Goal: Information Seeking & Learning: Learn about a topic

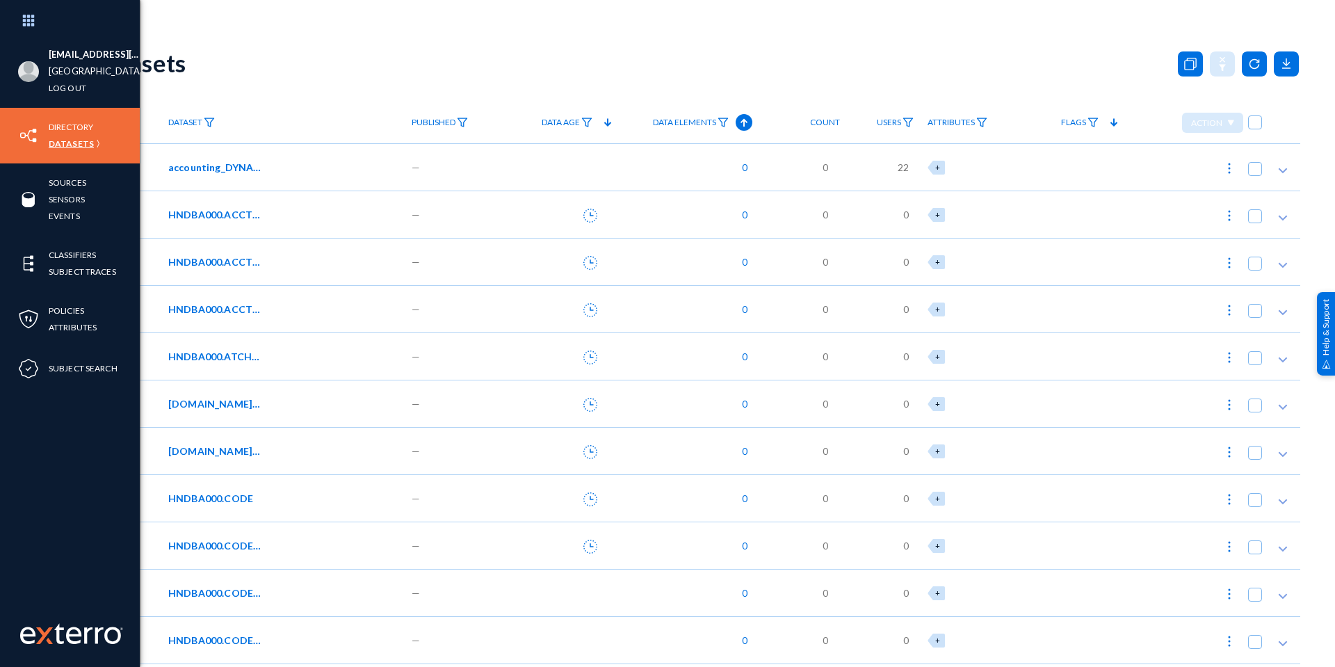
click at [53, 143] on link "Datasets" at bounding box center [71, 144] width 45 height 16
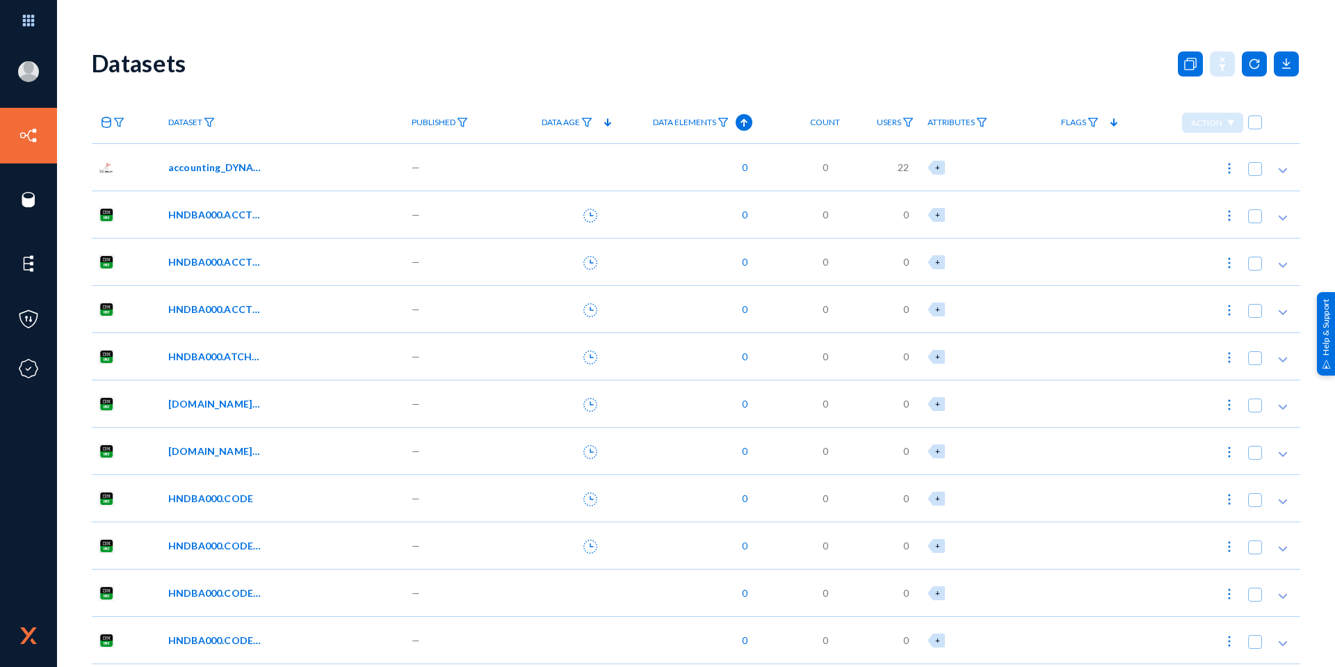
click at [121, 118] on anms-filter-icon at bounding box center [118, 123] width 11 height 10
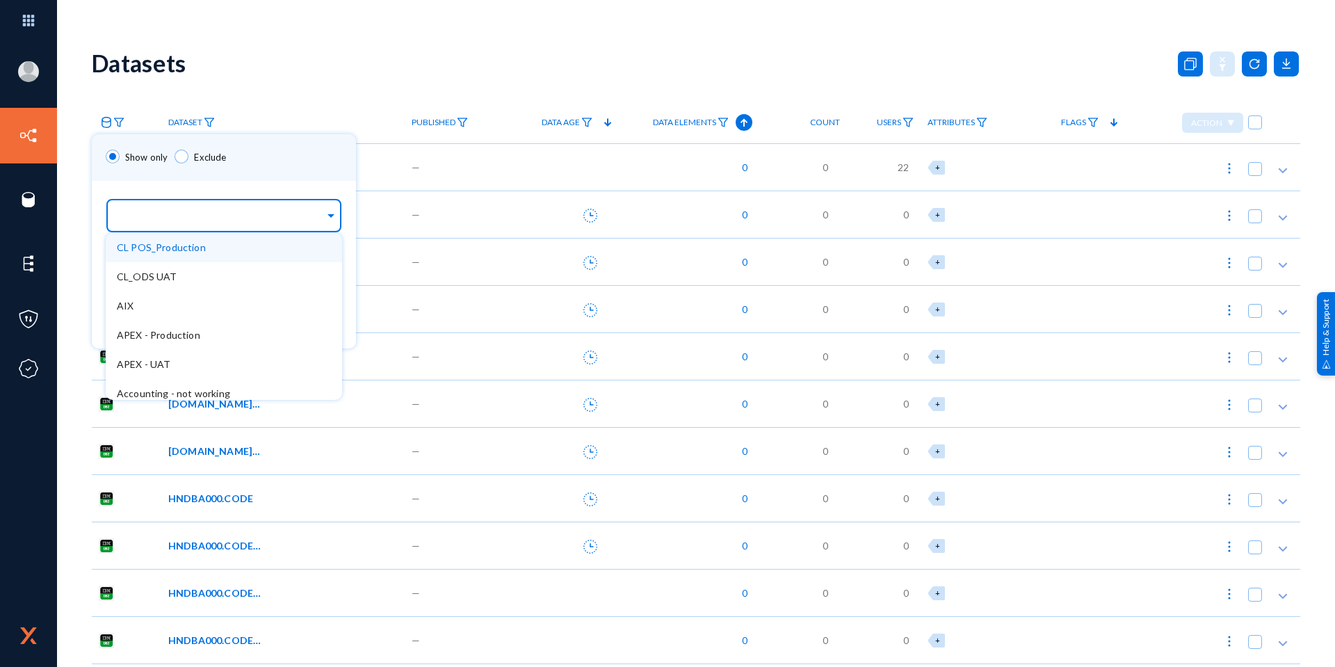
click at [188, 205] on div at bounding box center [221, 217] width 208 height 24
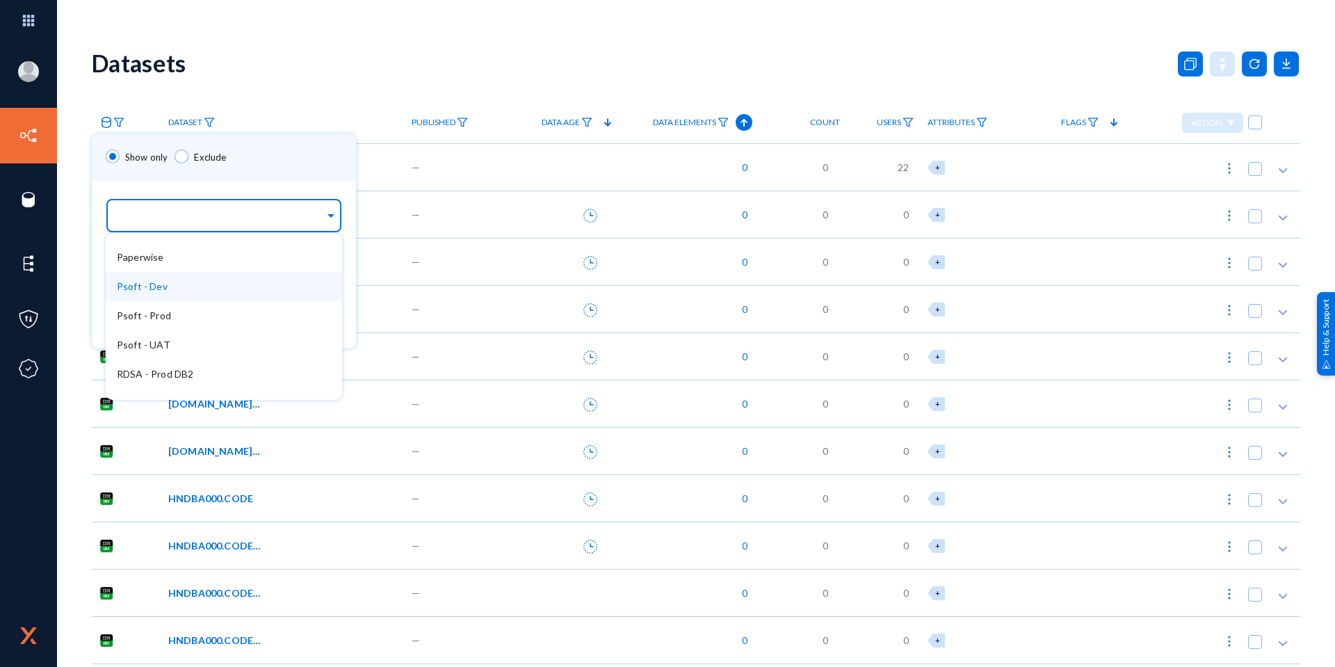
click at [204, 287] on div "Psoft - Dev" at bounding box center [224, 286] width 236 height 29
click at [284, 156] on div "Show only Exclude" at bounding box center [224, 157] width 264 height 47
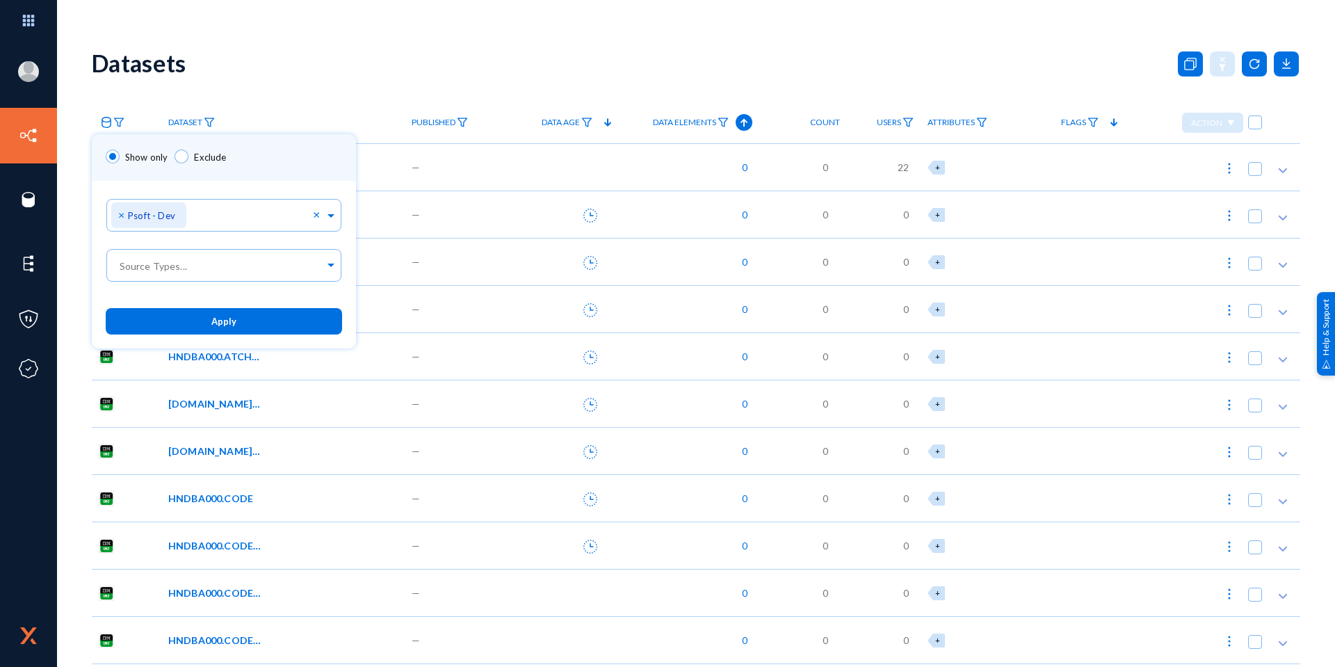
drag, startPoint x: 207, startPoint y: 317, endPoint x: 591, endPoint y: 200, distance: 401.3
click at [207, 318] on button "Apply" at bounding box center [224, 321] width 236 height 26
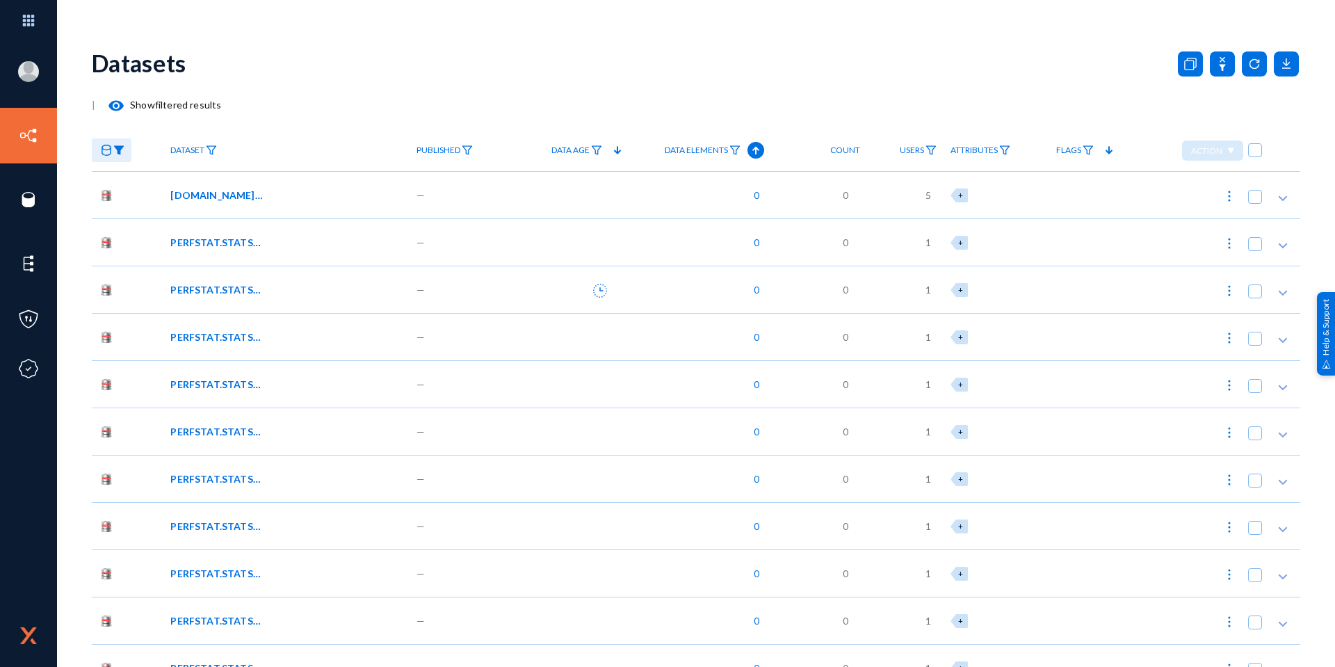
click at [727, 150] on link "Data Elements" at bounding box center [703, 150] width 90 height 24
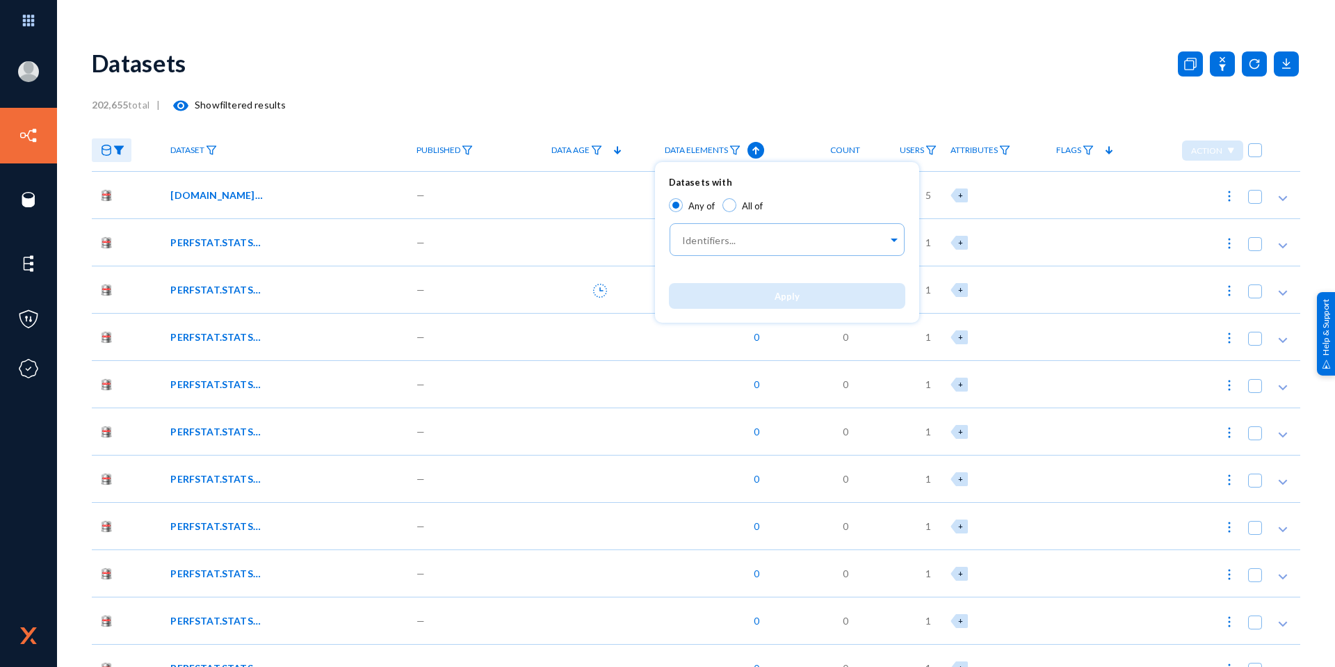
click at [752, 149] on div at bounding box center [667, 333] width 1335 height 667
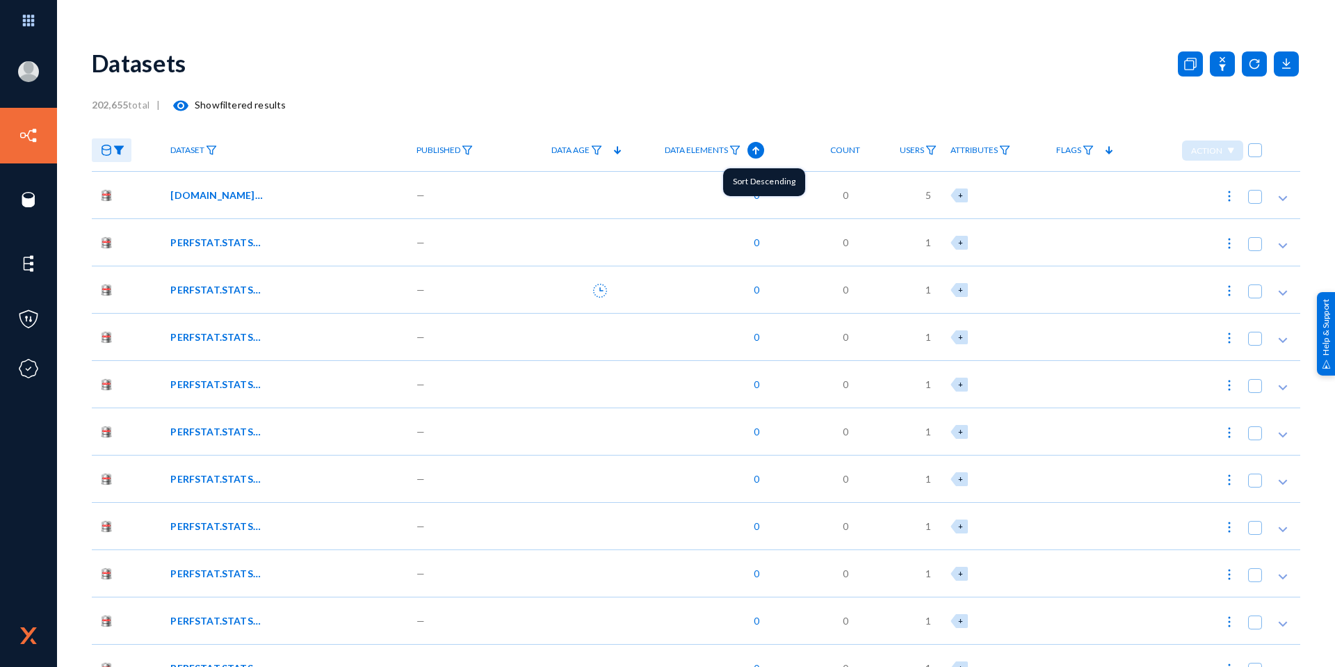
click at [754, 150] on icon at bounding box center [756, 150] width 17 height 17
click at [220, 193] on span "[DOMAIN_NAME]_AA_TMP_VNDR_DUP" at bounding box center [217, 195] width 94 height 15
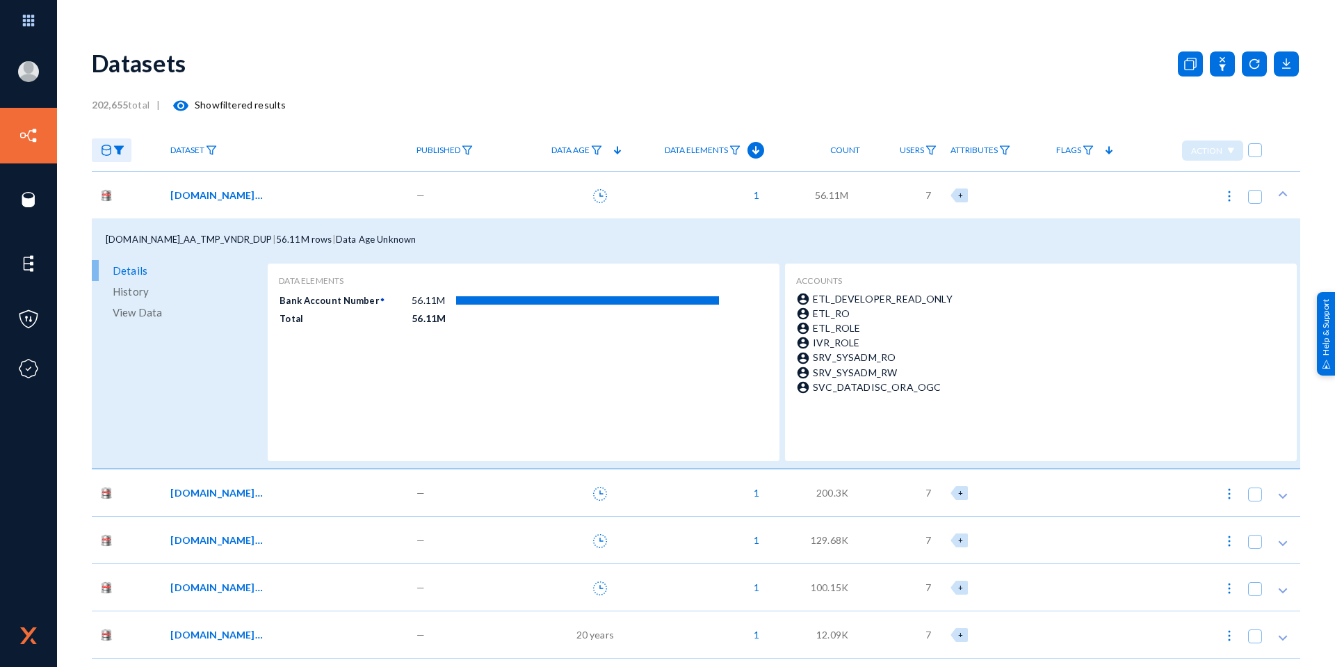
click at [303, 191] on div "[DOMAIN_NAME]_AA_TMP_VNDR_DUP" at bounding box center [283, 195] width 227 height 15
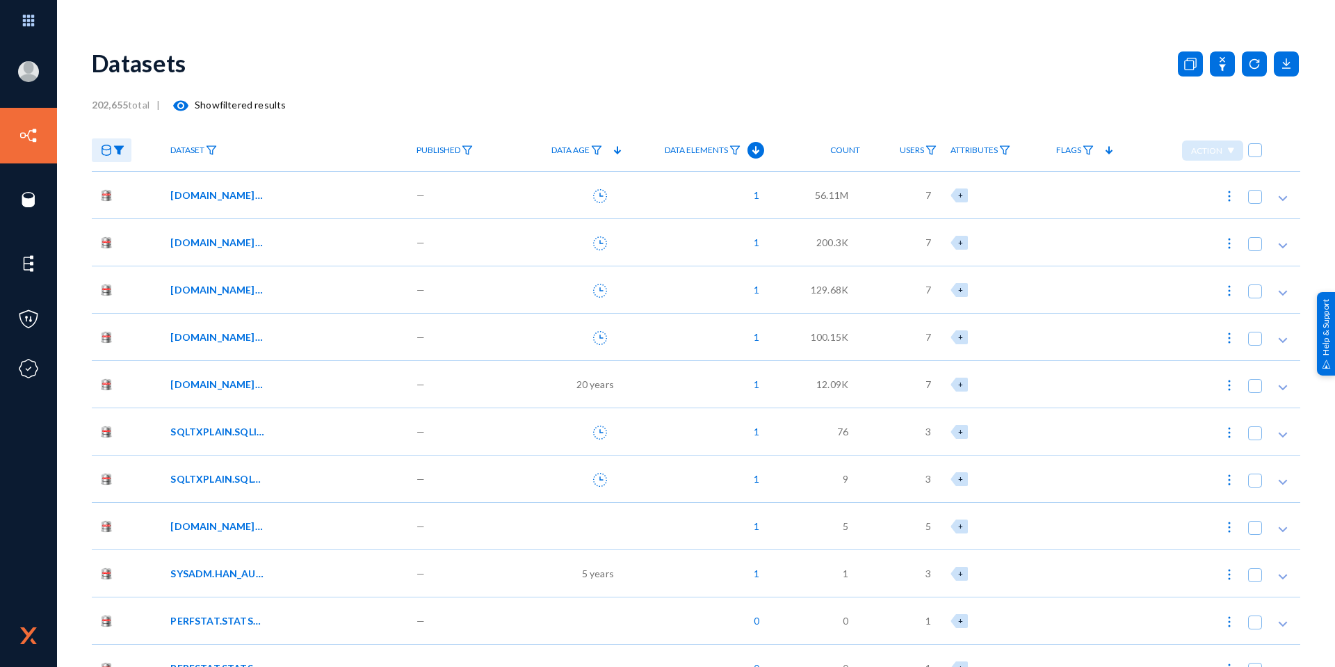
click at [237, 242] on span "[DOMAIN_NAME]_AA_TMP_VNDR_PAY" at bounding box center [217, 242] width 94 height 15
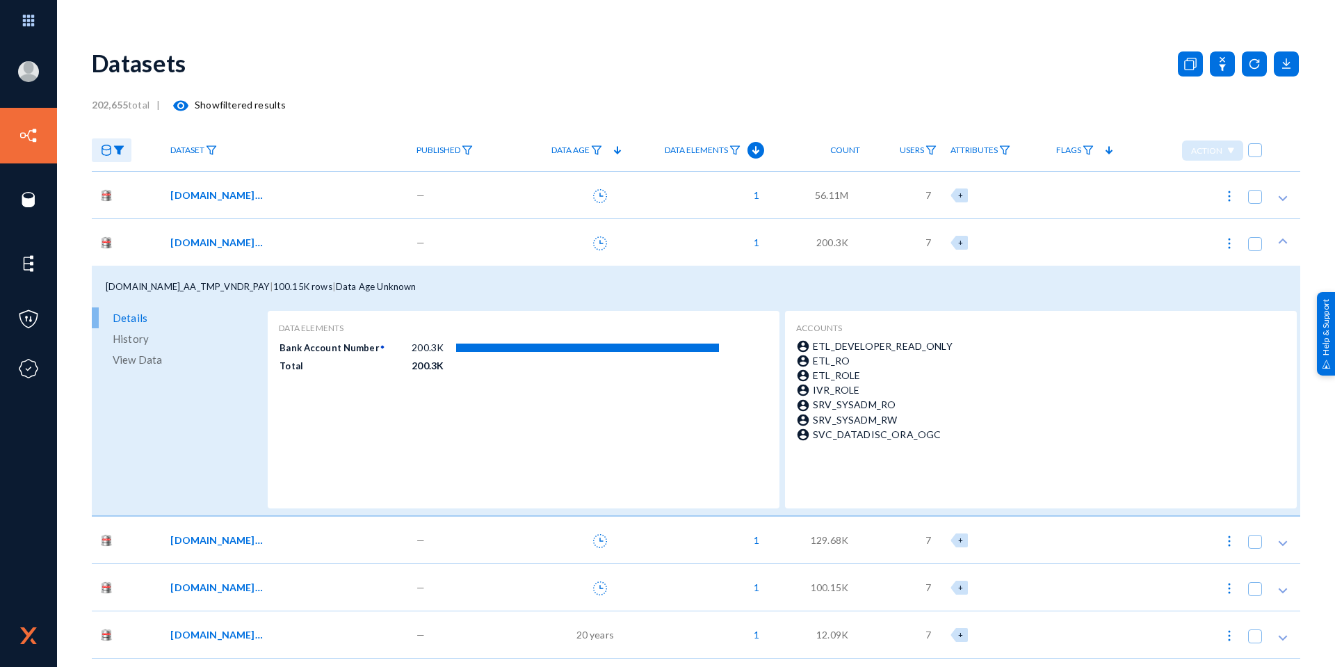
click at [300, 246] on div "[DOMAIN_NAME]_AA_TMP_VNDR_PAY" at bounding box center [283, 242] width 227 height 15
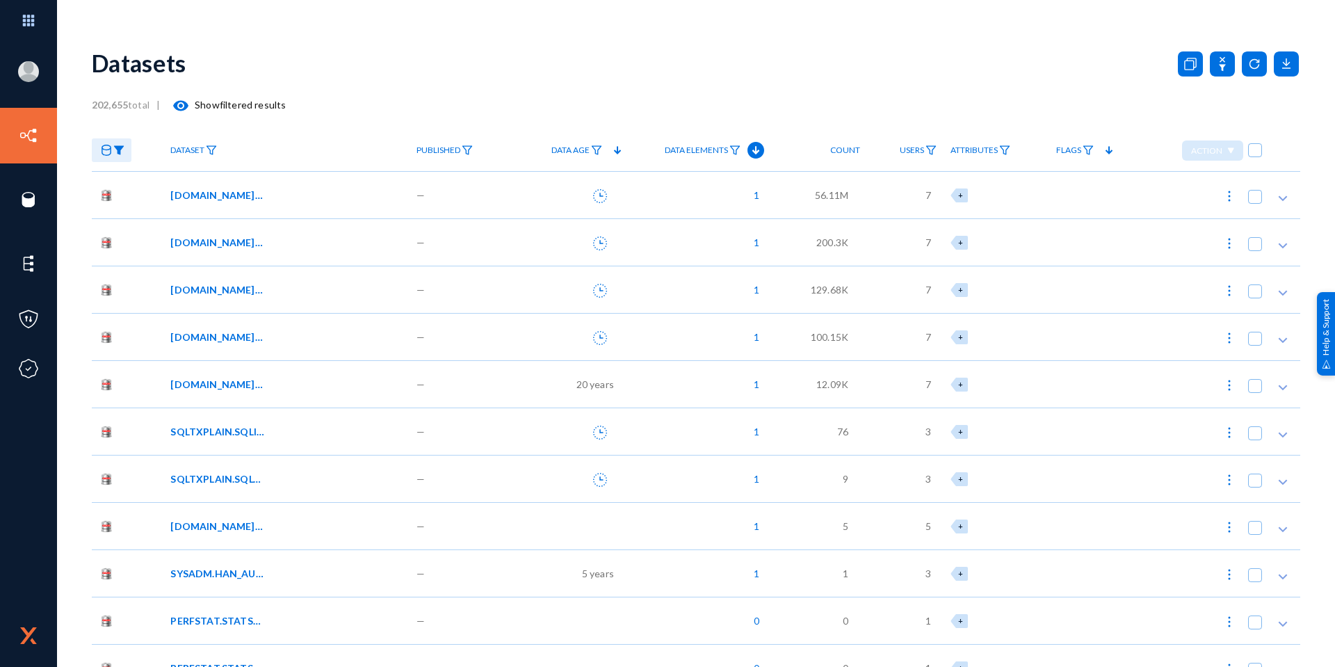
click at [255, 378] on span "[DOMAIN_NAME]_AA_CCHK_VOD_ERR" at bounding box center [217, 384] width 94 height 15
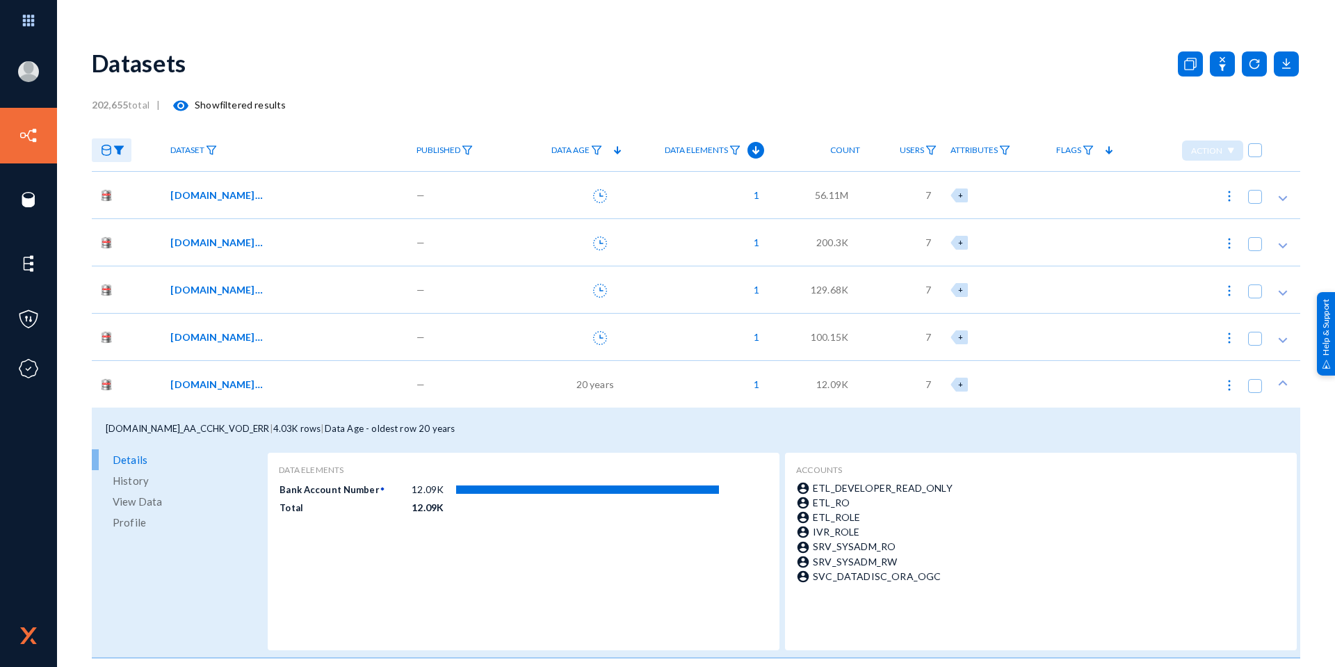
click at [341, 382] on div "[DOMAIN_NAME]_AA_CCHK_VOD_ERR" at bounding box center [283, 384] width 227 height 15
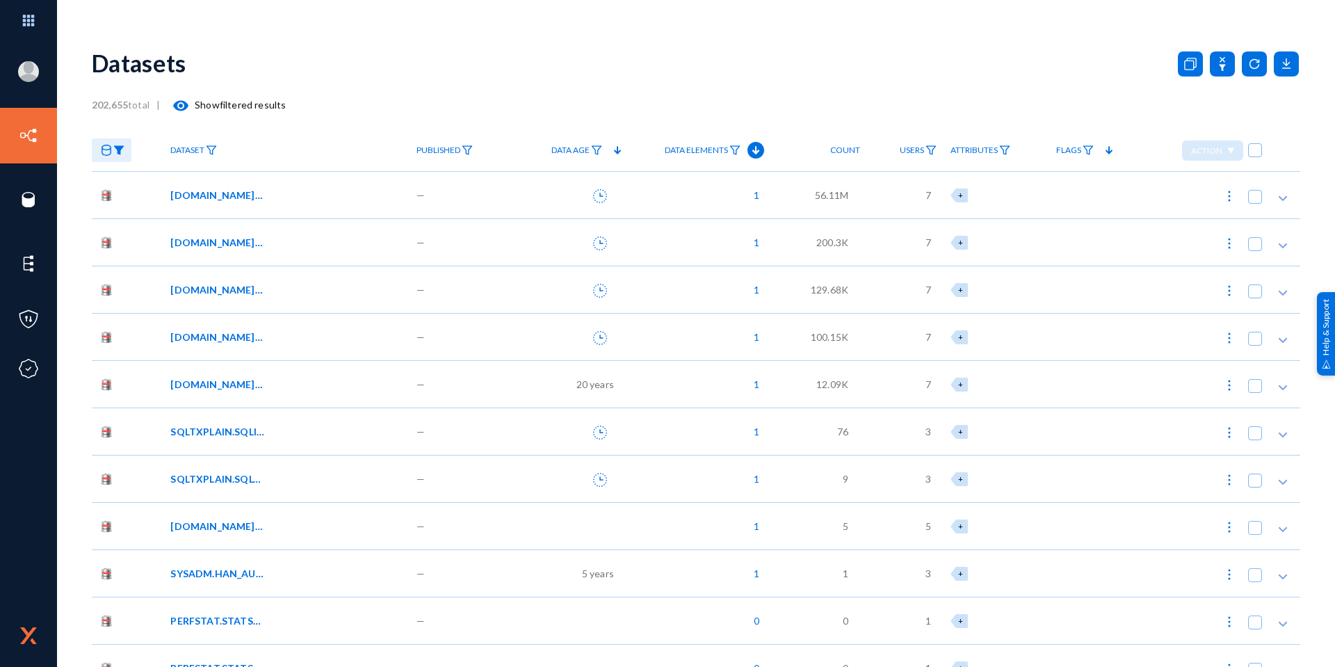
click at [331, 433] on div "SQLTXPLAIN.SQLI$_FILE" at bounding box center [283, 431] width 227 height 15
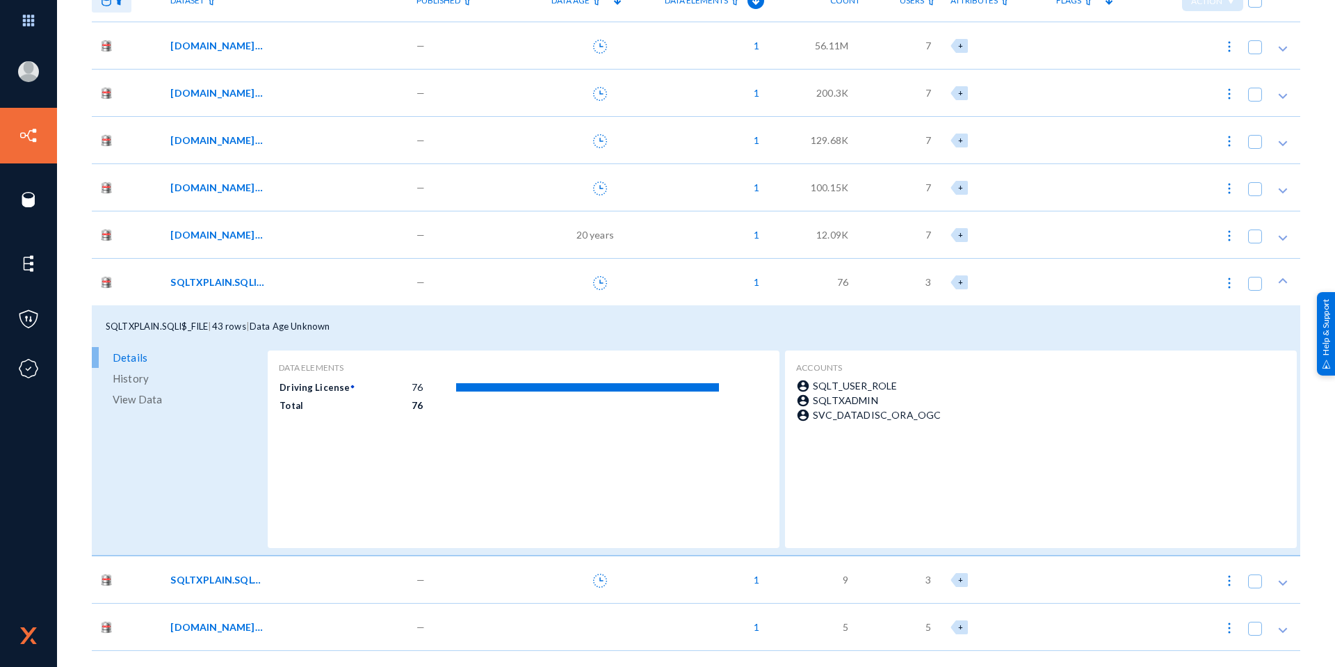
scroll to position [209, 0]
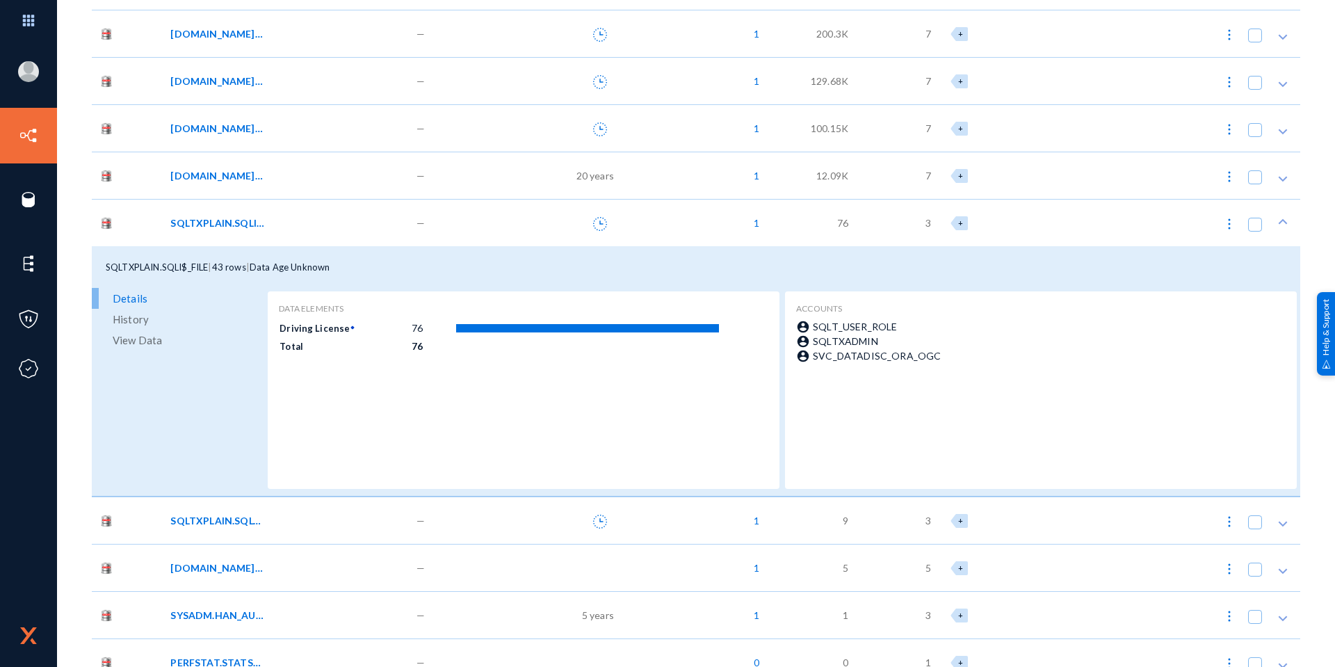
click at [136, 337] on span "View Data" at bounding box center [137, 340] width 49 height 21
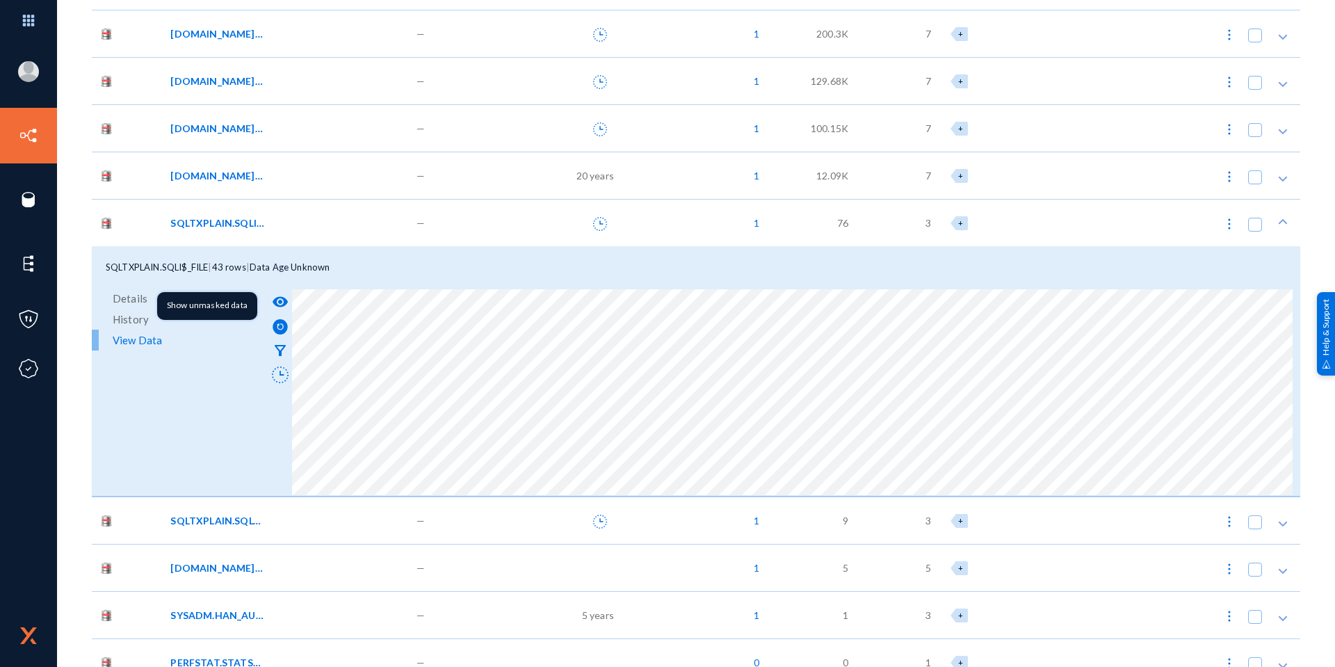
click at [281, 300] on mat-icon "visibility" at bounding box center [280, 301] width 17 height 17
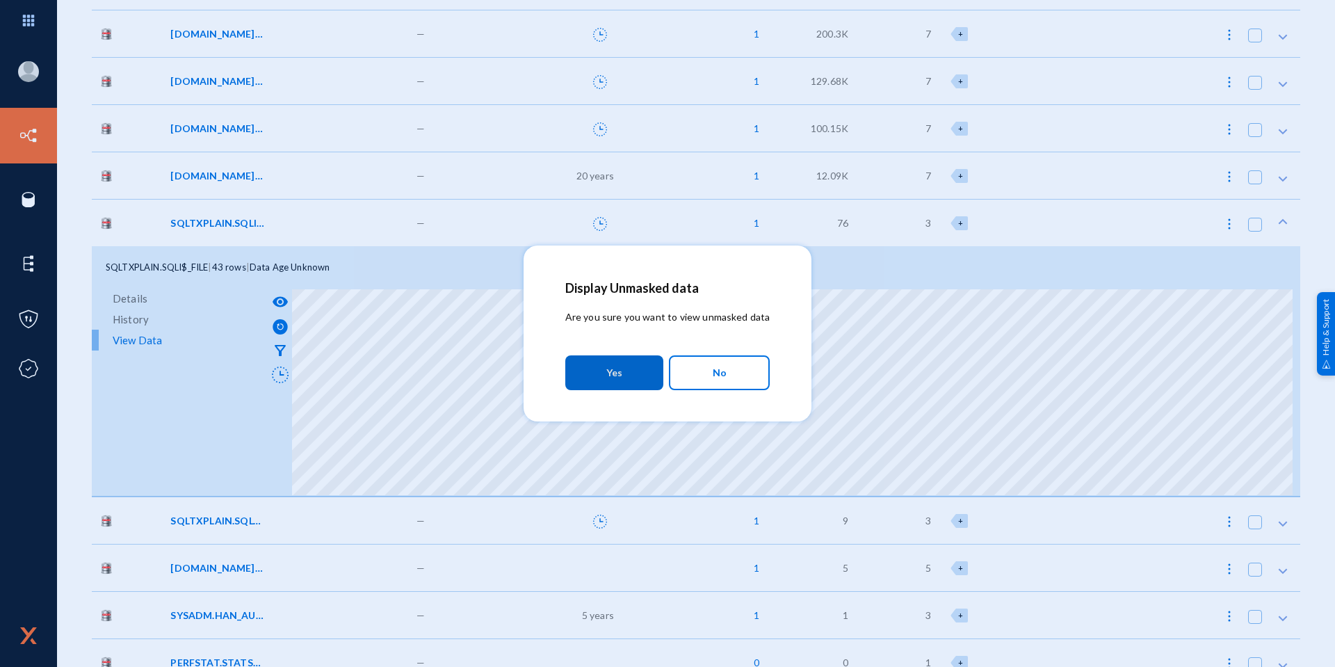
click at [615, 381] on span "Yes" at bounding box center [614, 372] width 16 height 25
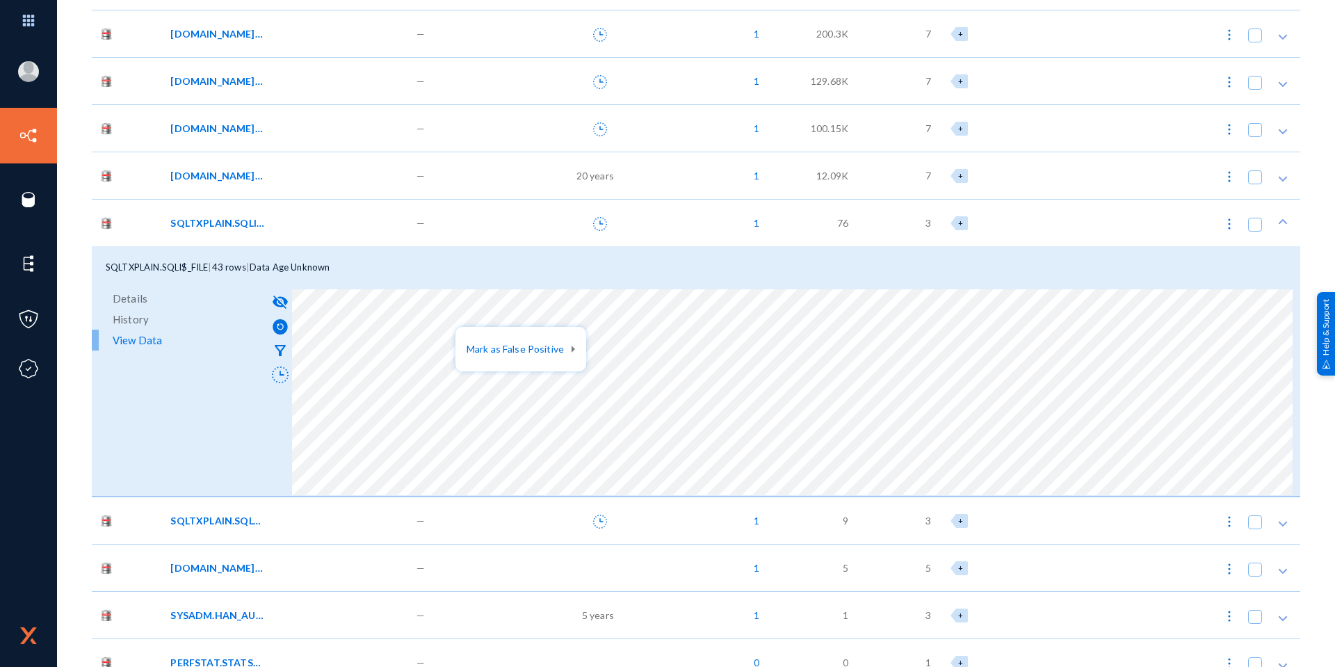
click at [533, 424] on div at bounding box center [667, 333] width 1335 height 667
click at [1292, 406] on div "visibility_off filter_alt" at bounding box center [782, 392] width 1036 height 209
click at [367, 268] on div "SQLTXPLAIN.SQLI$_FILE | 43 rows | Data Age Unknown" at bounding box center [696, 267] width 1209 height 42
click at [330, 266] on span "Data Age Unknown" at bounding box center [290, 267] width 81 height 11
click at [275, 232] on div "SQLTXPLAIN.SQLI$_FILE" at bounding box center [286, 222] width 246 height 47
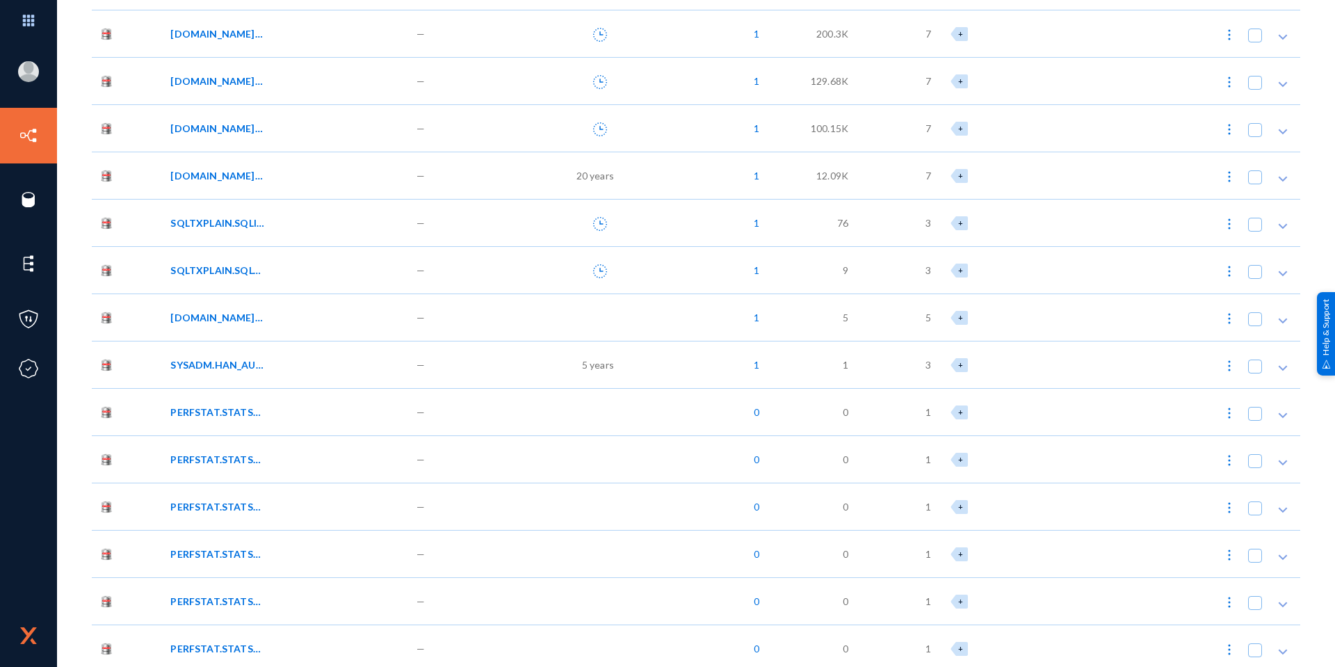
click at [273, 354] on div "SYSADM.HAN_AUDIT_RPT_TMP" at bounding box center [286, 364] width 246 height 47
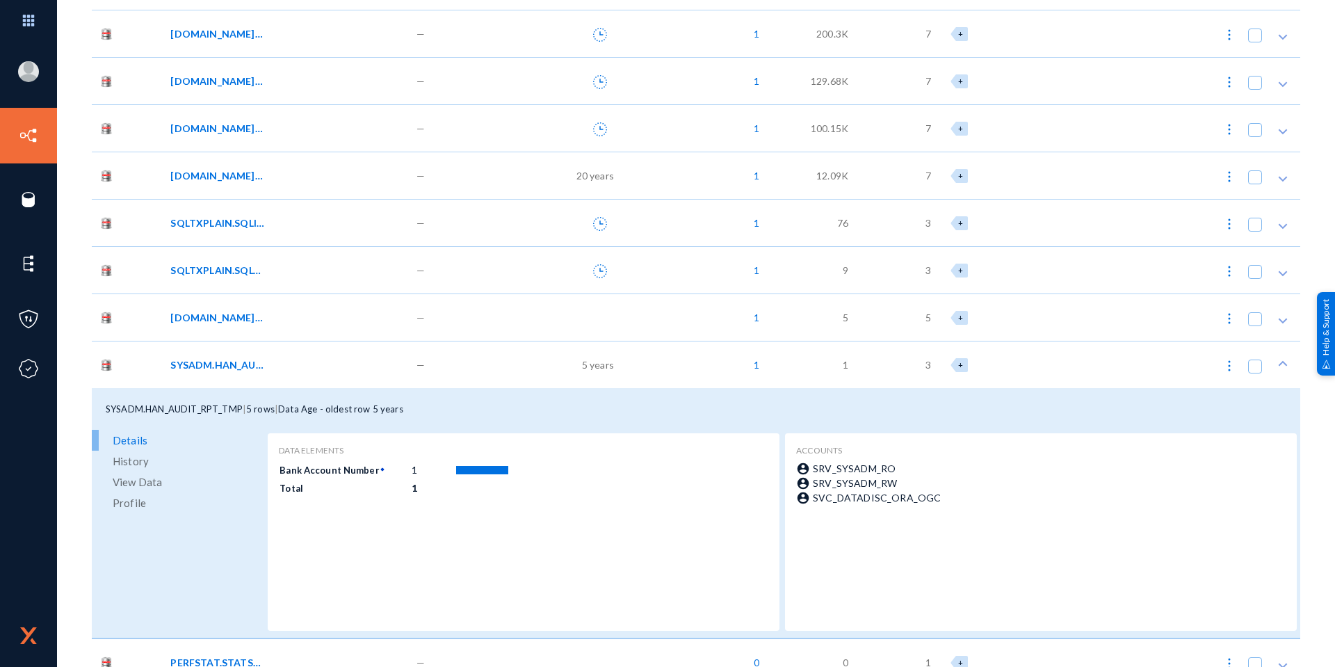
click at [271, 367] on div "SYSADM.HAN_AUDIT_RPT_TMP" at bounding box center [283, 364] width 227 height 15
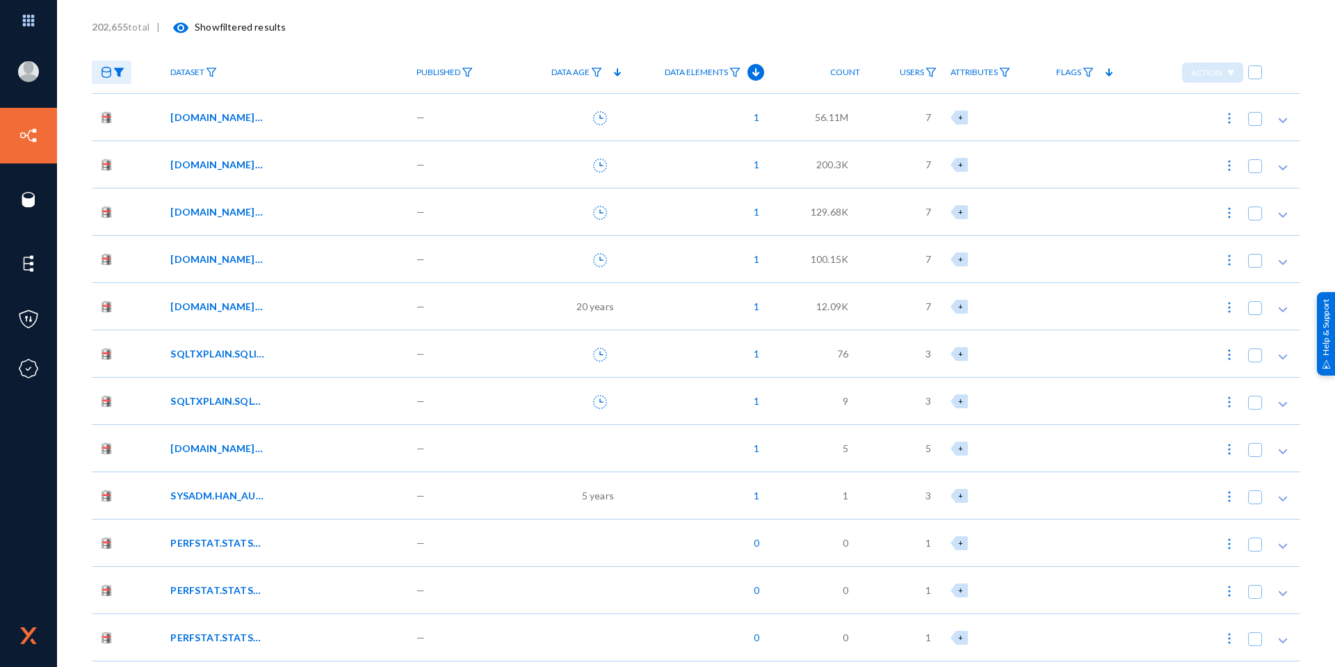
scroll to position [70, 0]
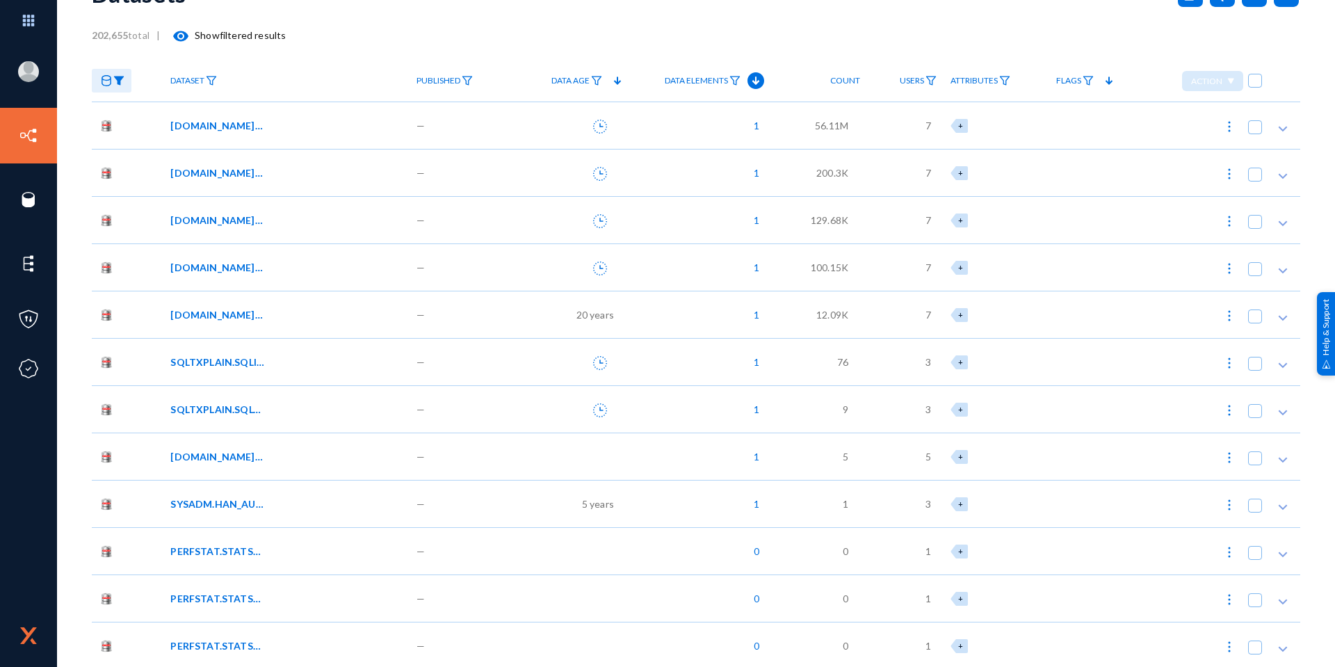
click at [229, 264] on span "[DOMAIN_NAME]_AA_TMP_VNDR_LOC" at bounding box center [217, 267] width 94 height 15
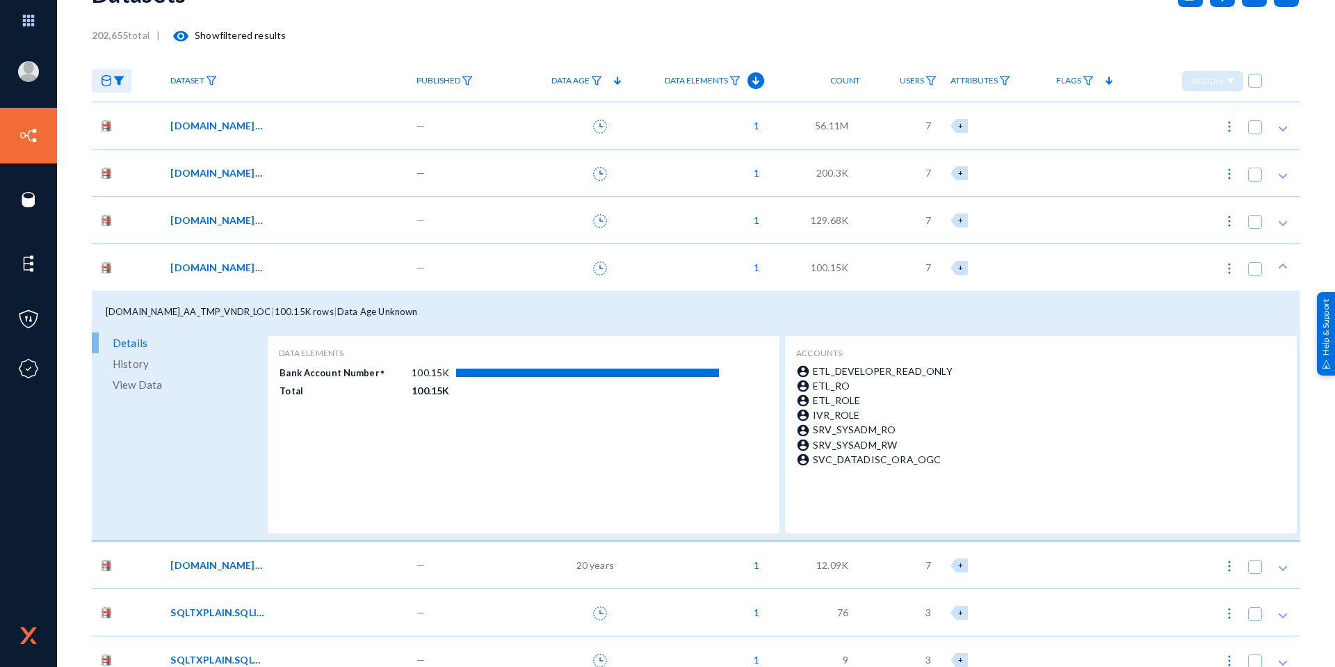
click at [172, 381] on link "View Data" at bounding box center [178, 384] width 172 height 21
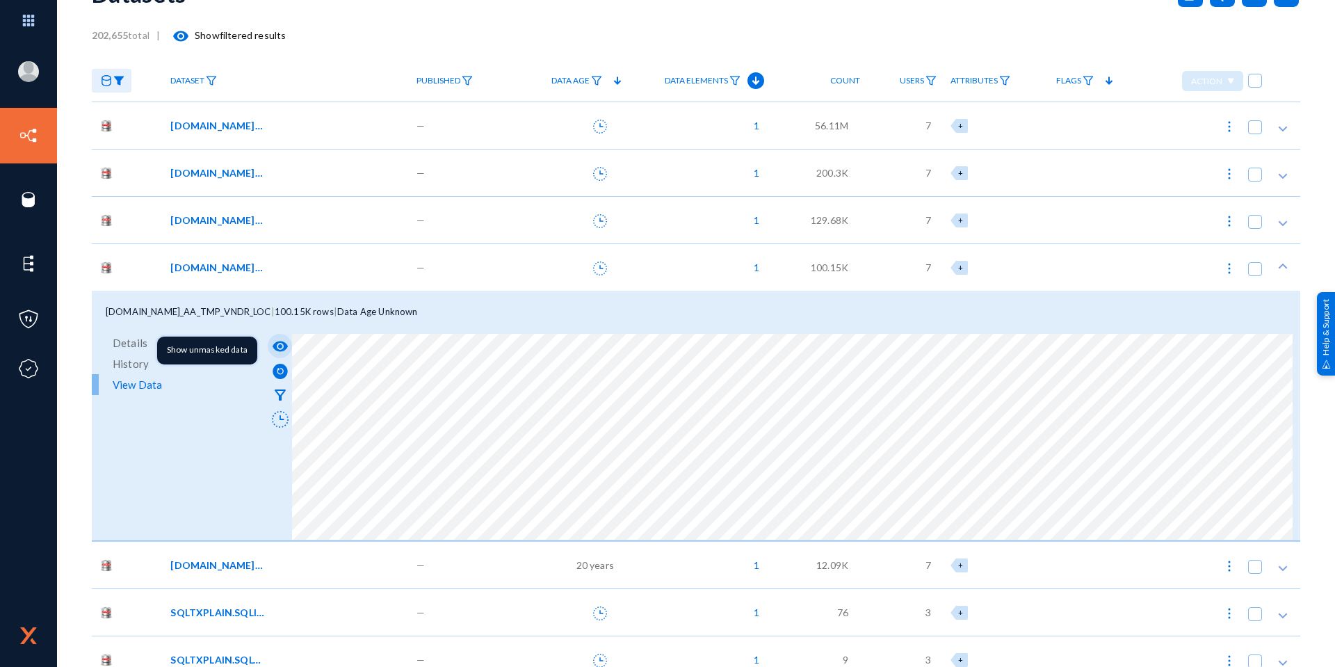
click at [275, 341] on mat-icon "visibility" at bounding box center [280, 346] width 17 height 17
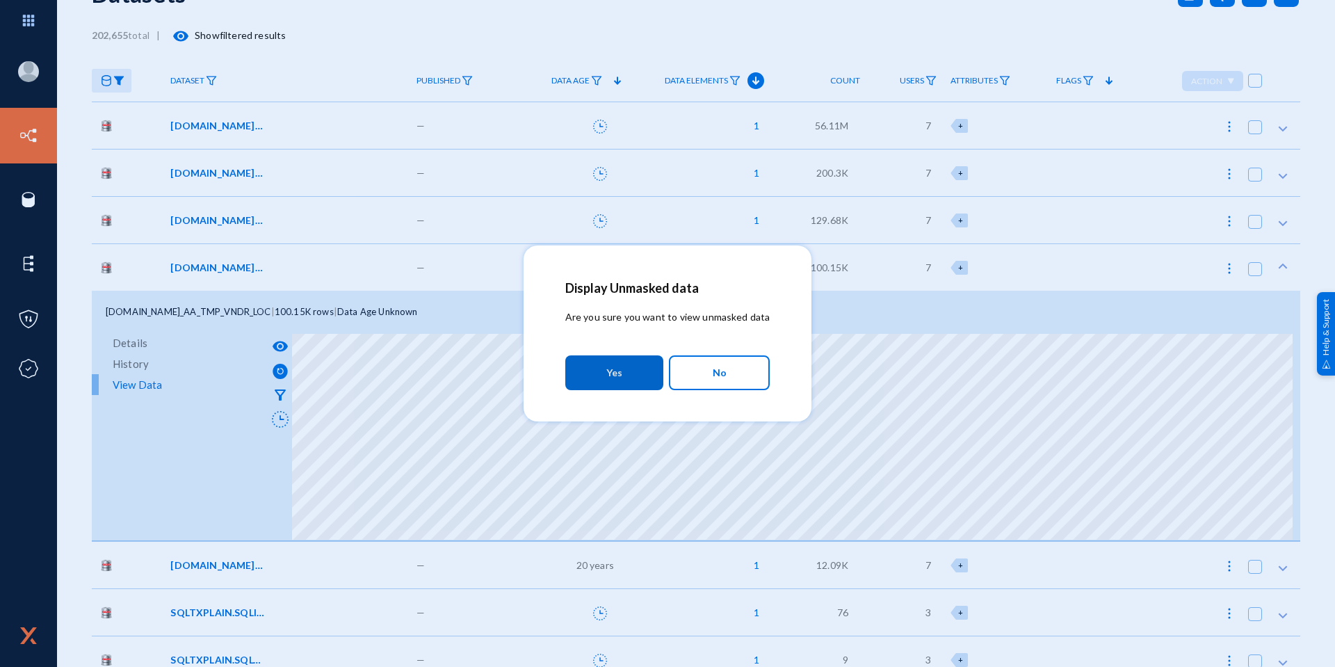
drag, startPoint x: 647, startPoint y: 371, endPoint x: 631, endPoint y: 382, distance: 18.5
click at [646, 371] on button "Yes" at bounding box center [614, 372] width 98 height 35
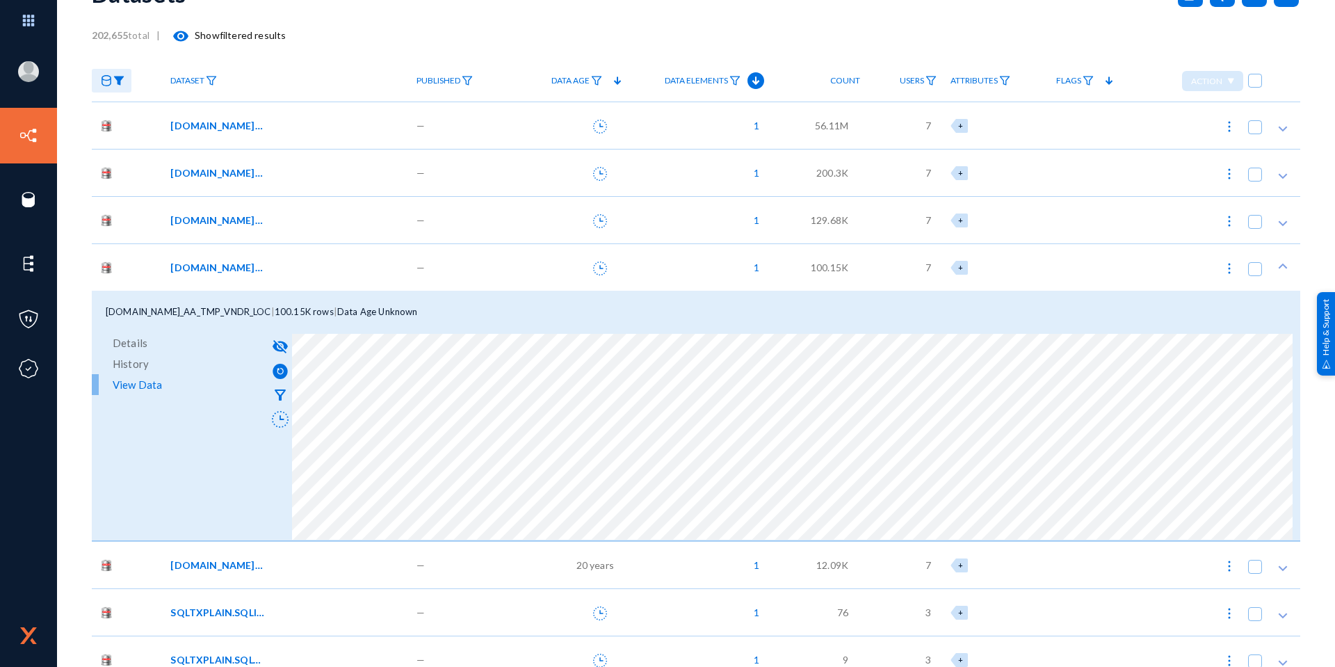
click at [289, 271] on div "[DOMAIN_NAME]_AA_TMP_VNDR_LOC" at bounding box center [283, 267] width 227 height 15
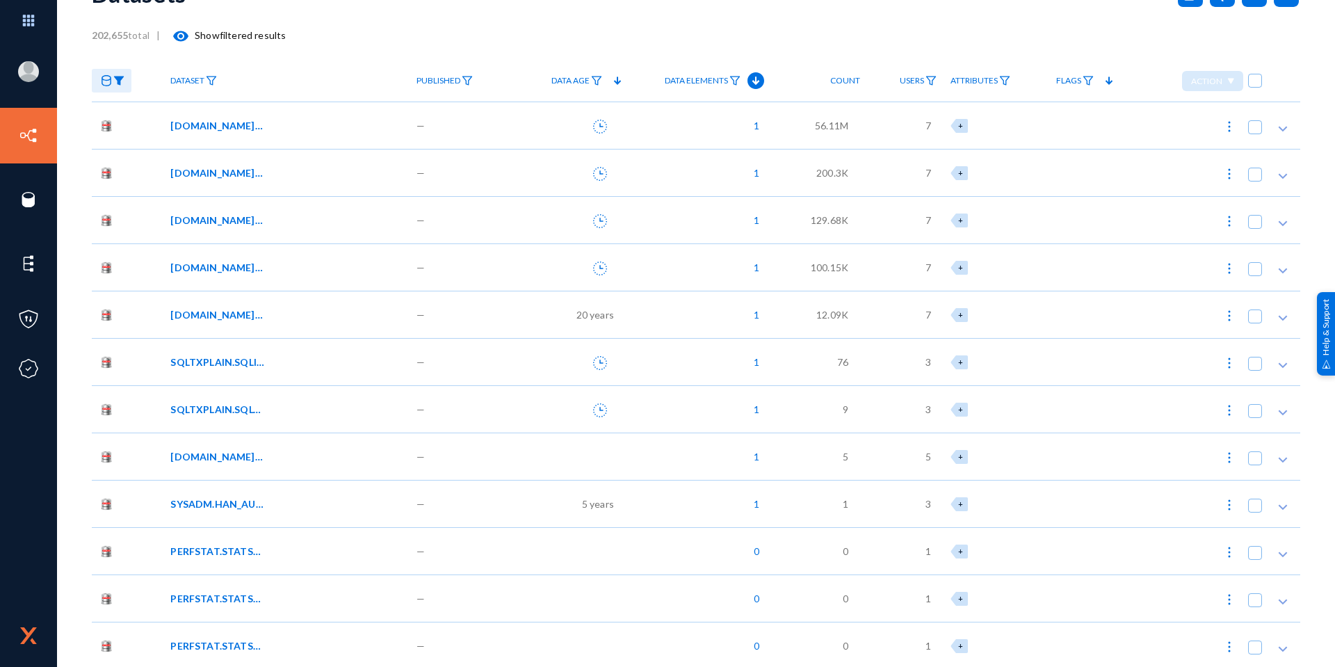
click at [231, 501] on span "SYSADM.HAN_AUDIT_RPT_TMP" at bounding box center [217, 504] width 94 height 15
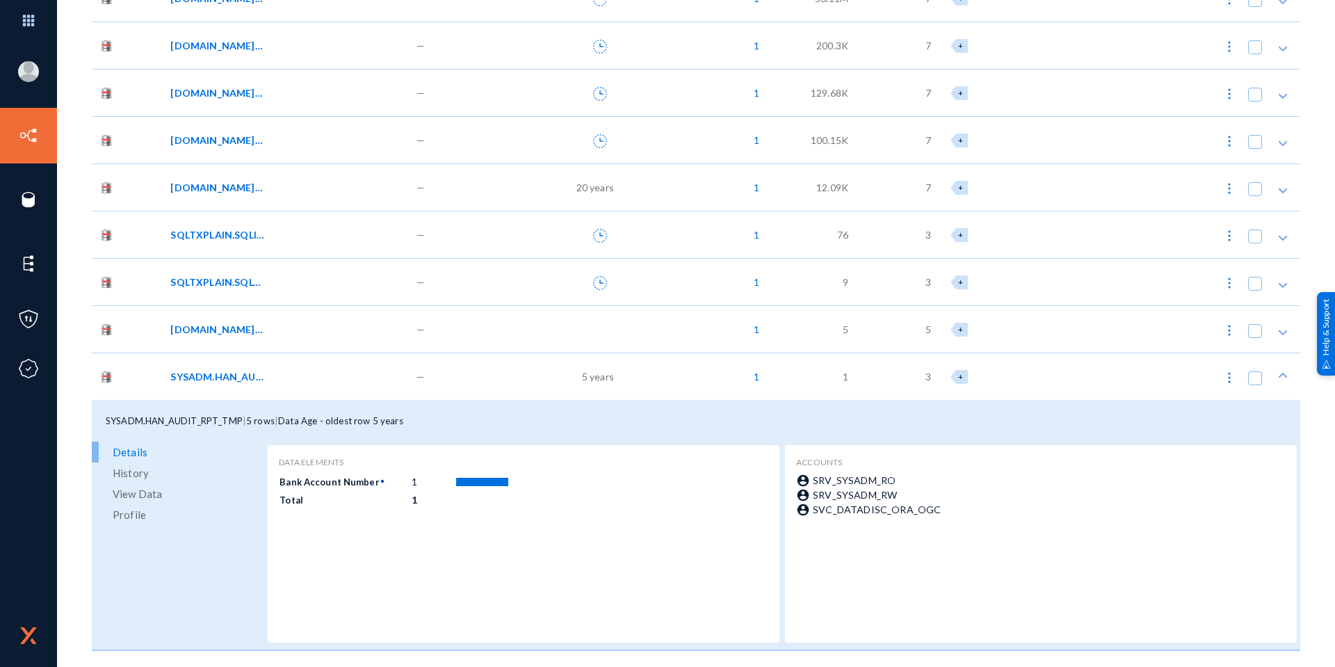
scroll to position [209, 0]
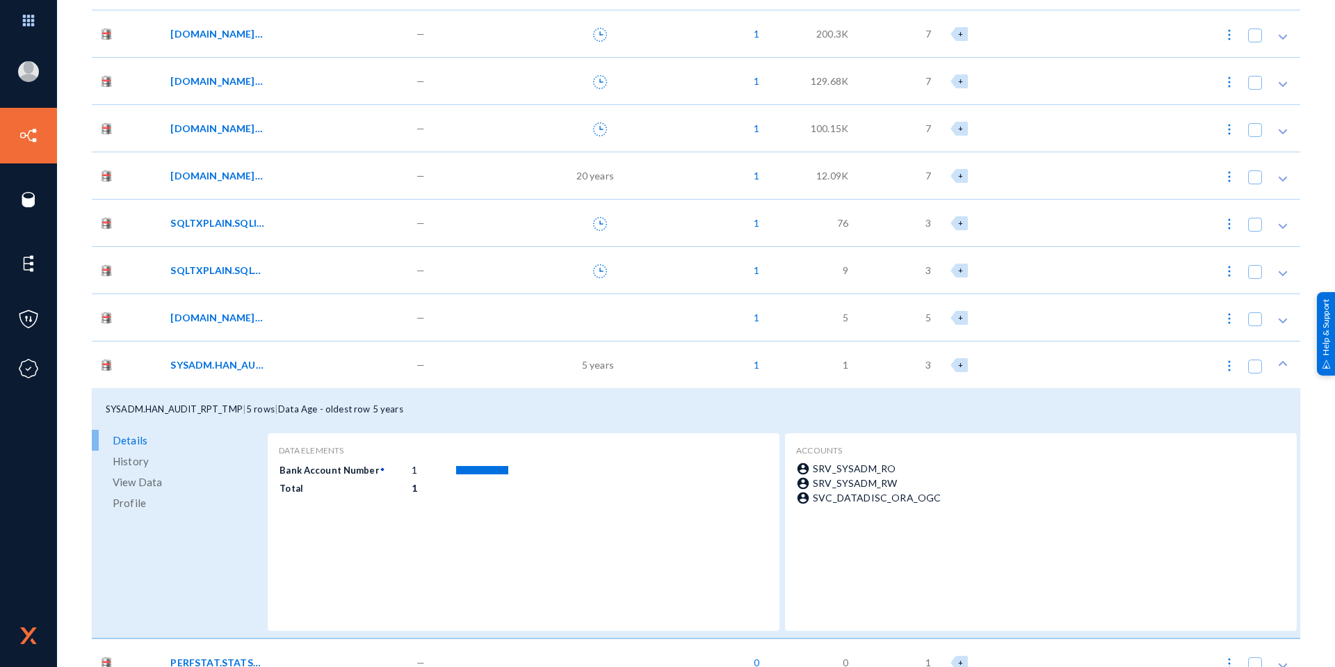
click at [259, 318] on span "[DOMAIN_NAME]_ACH_LAYOUT_TBL" at bounding box center [217, 317] width 94 height 15
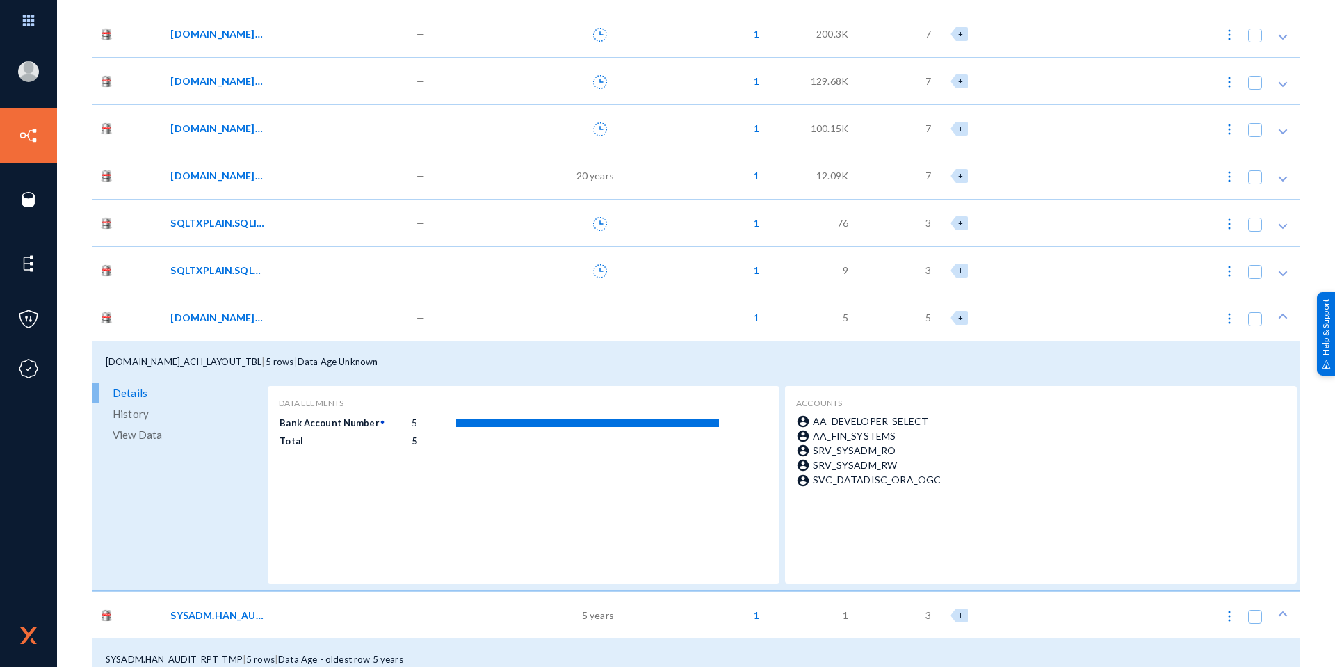
click at [184, 434] on link "View Data" at bounding box center [178, 434] width 172 height 21
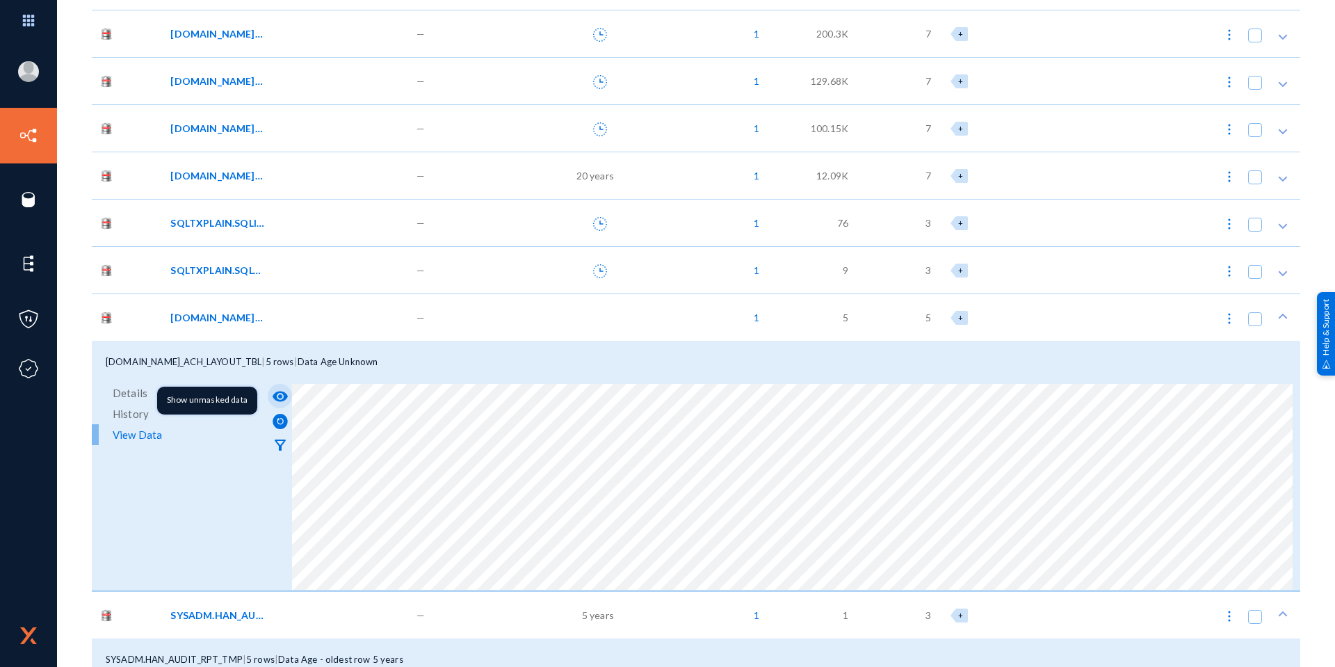
click at [273, 392] on mat-icon "visibility" at bounding box center [280, 396] width 17 height 17
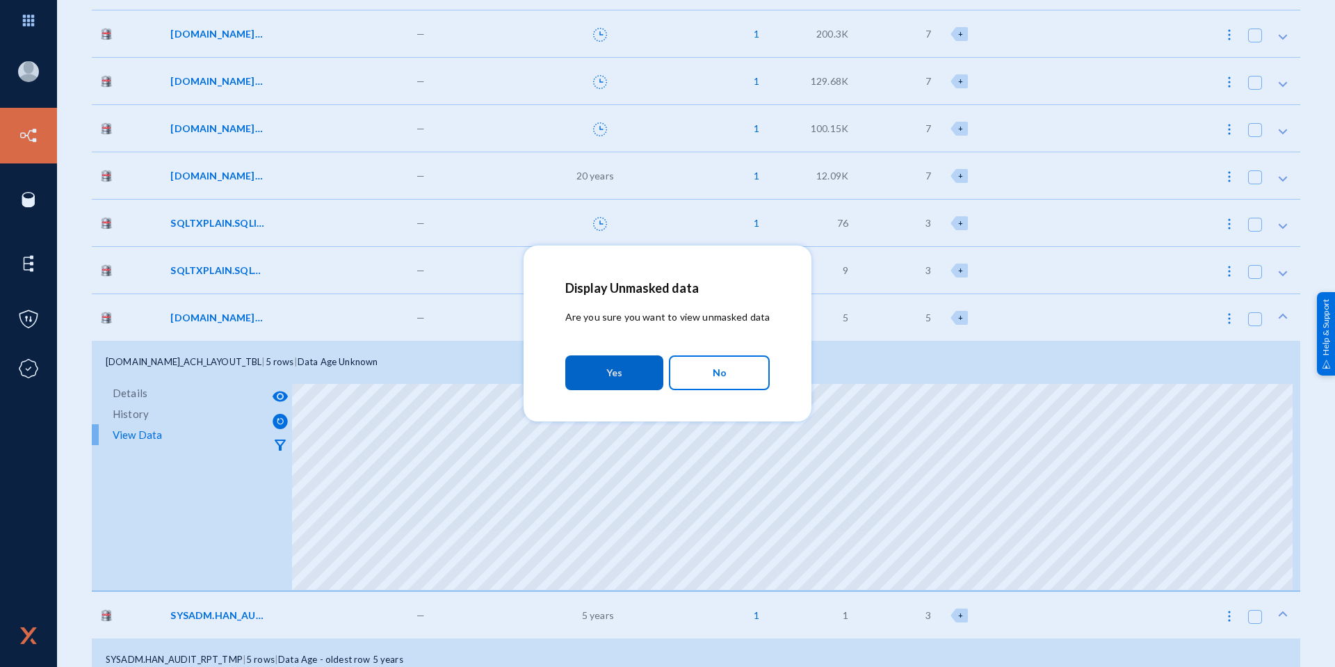
drag, startPoint x: 622, startPoint y: 376, endPoint x: 601, endPoint y: 392, distance: 26.3
click at [621, 375] on span "Yes" at bounding box center [614, 372] width 16 height 25
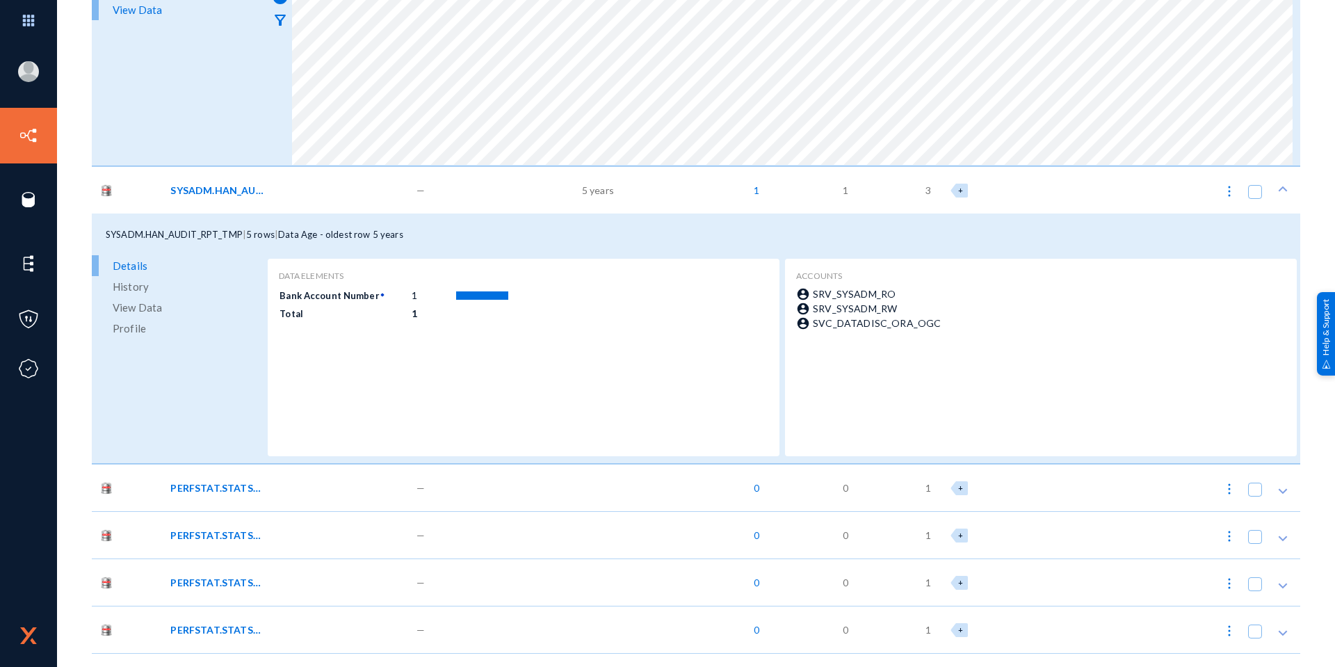
scroll to position [695, 0]
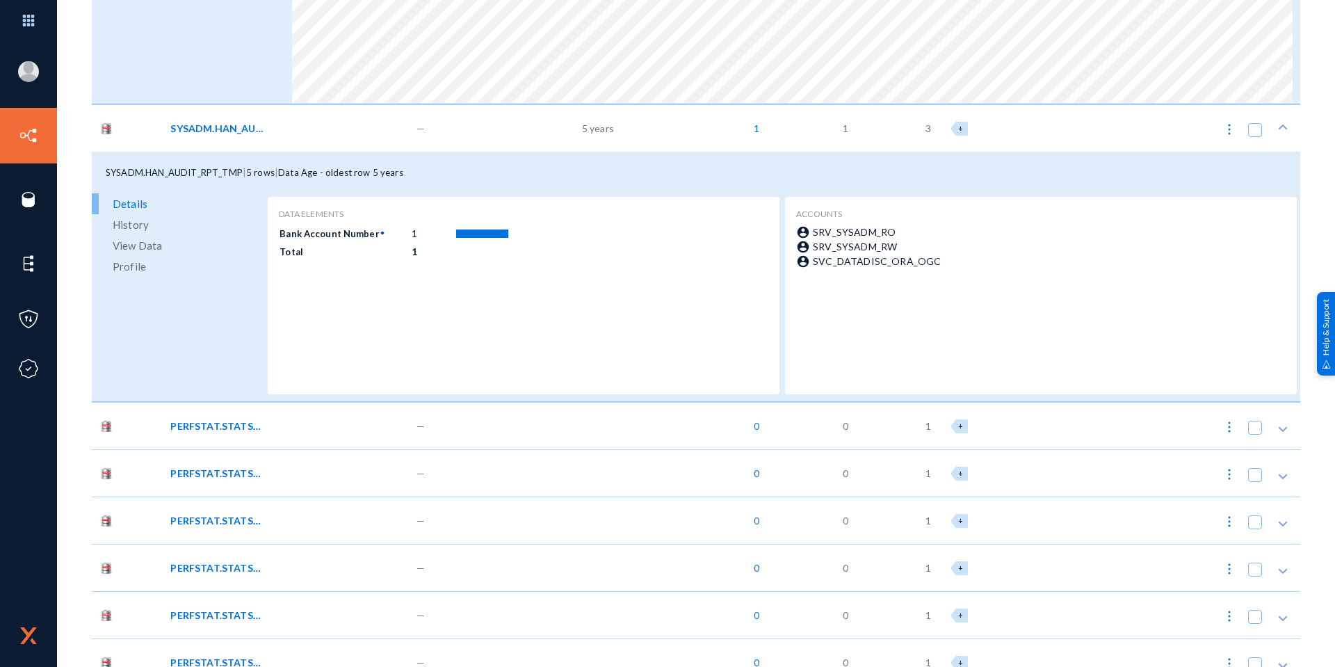
click at [133, 242] on span "View Data" at bounding box center [137, 245] width 49 height 21
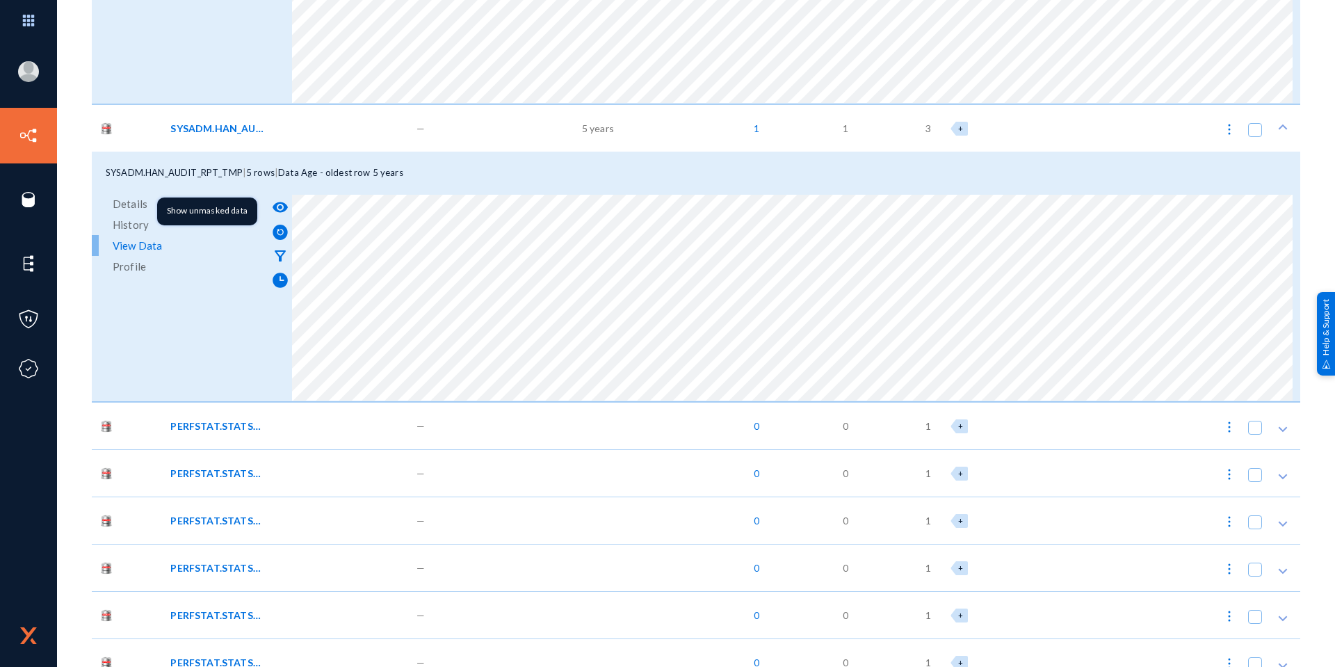
click at [280, 200] on mat-icon "visibility" at bounding box center [280, 207] width 17 height 17
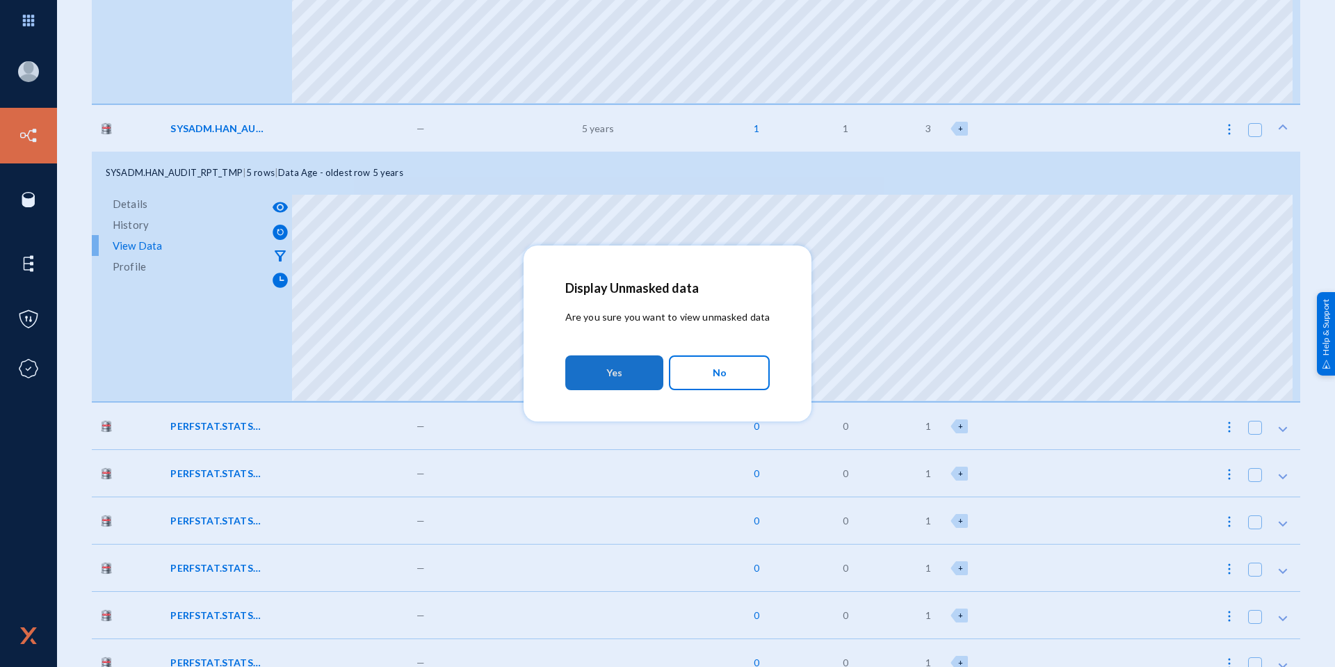
click at [637, 369] on button "Yes" at bounding box center [614, 372] width 98 height 35
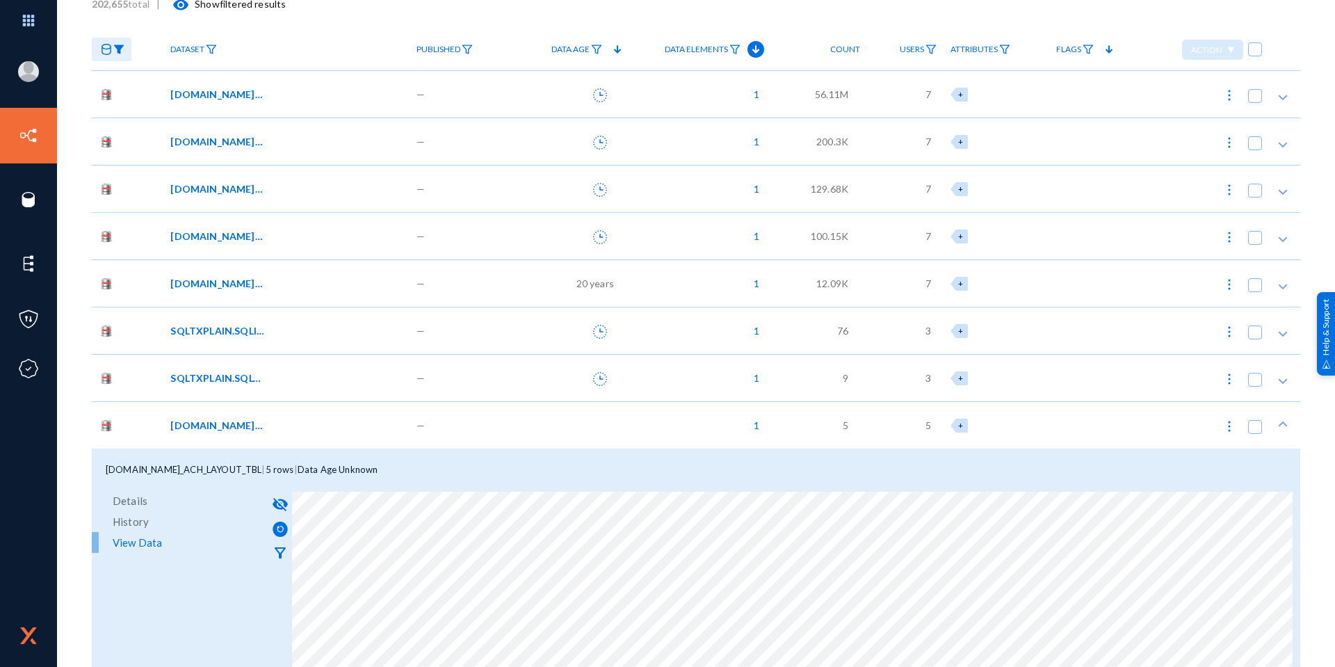
scroll to position [70, 0]
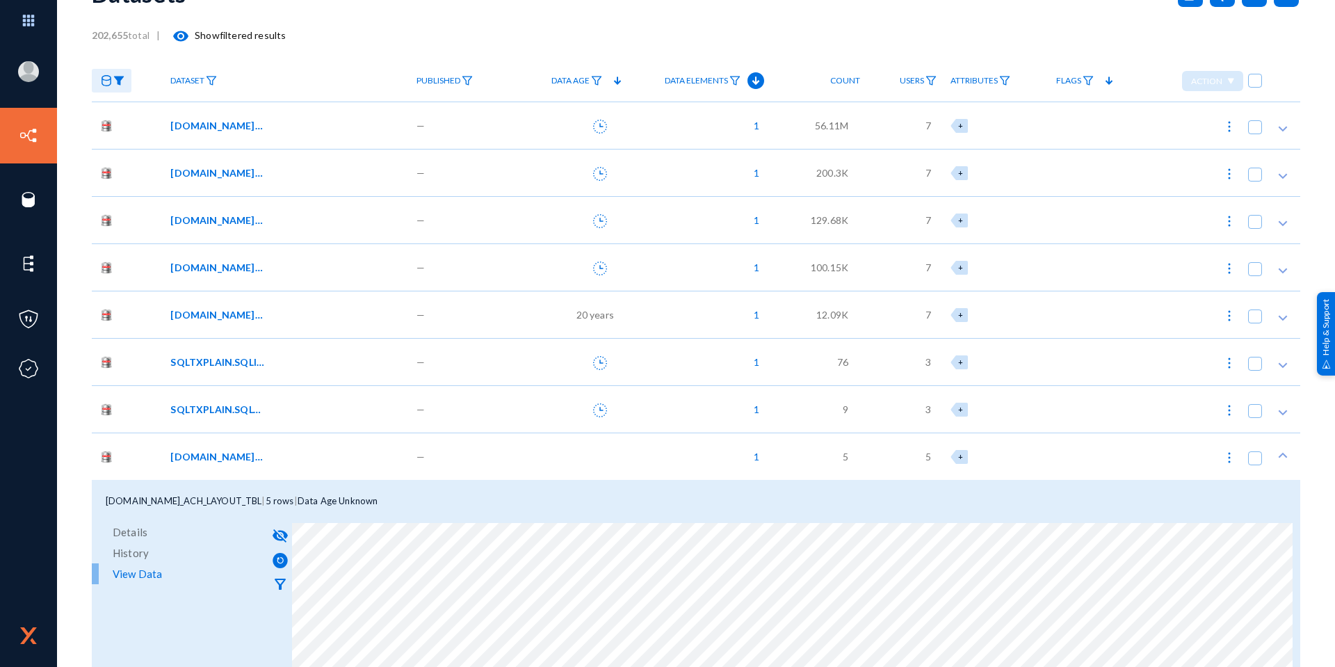
click at [286, 127] on div "[DOMAIN_NAME]_AA_TMP_VNDR_DUP" at bounding box center [283, 125] width 227 height 15
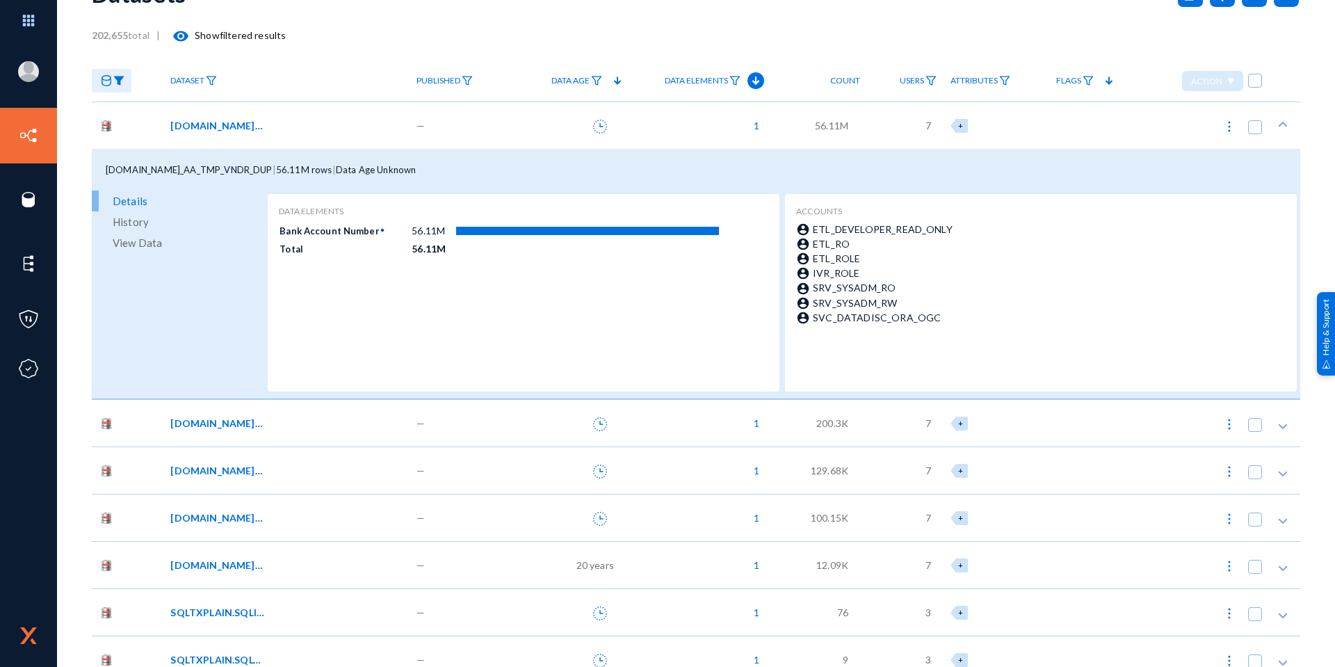
click at [156, 239] on span "View Data" at bounding box center [137, 242] width 49 height 21
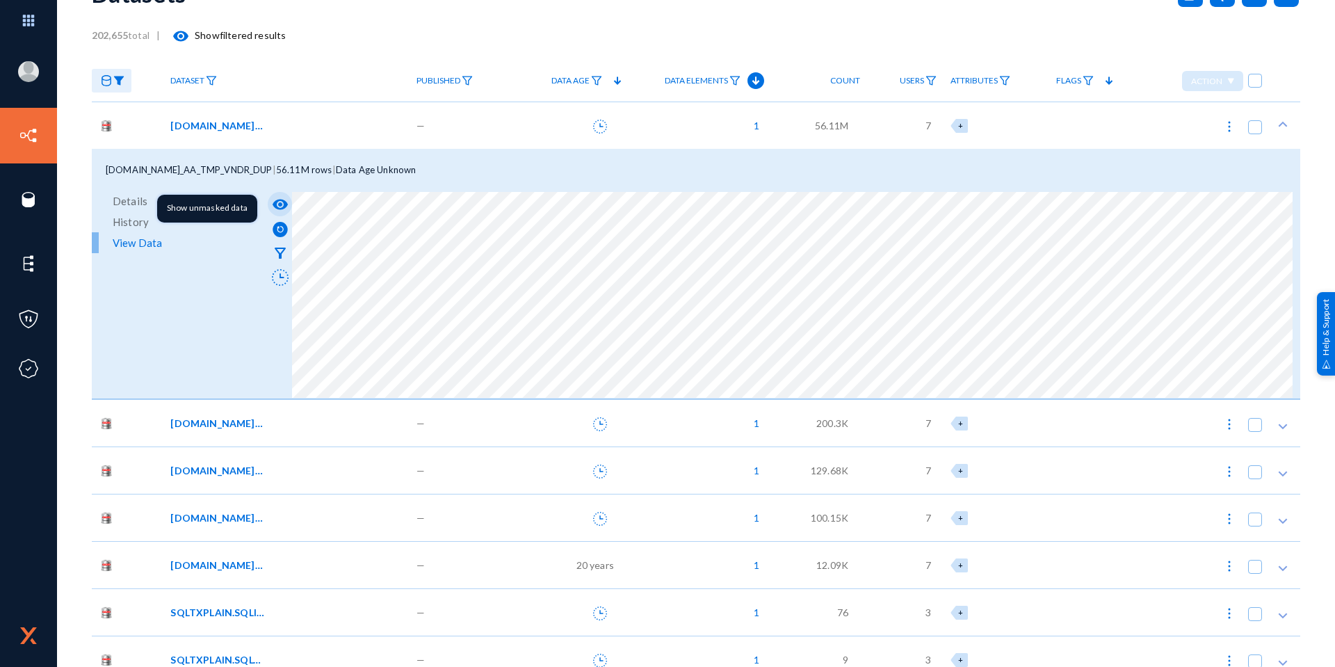
click at [280, 202] on mat-icon "visibility" at bounding box center [280, 204] width 17 height 17
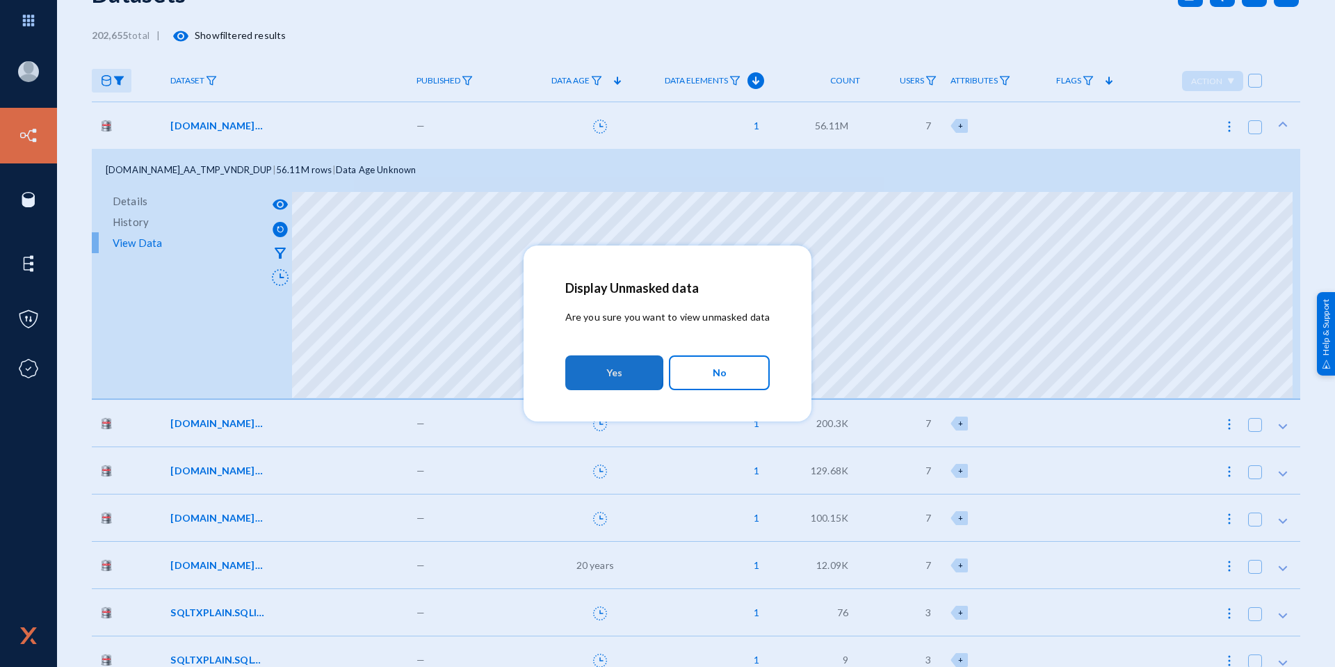
click at [595, 369] on button "Yes" at bounding box center [614, 372] width 98 height 35
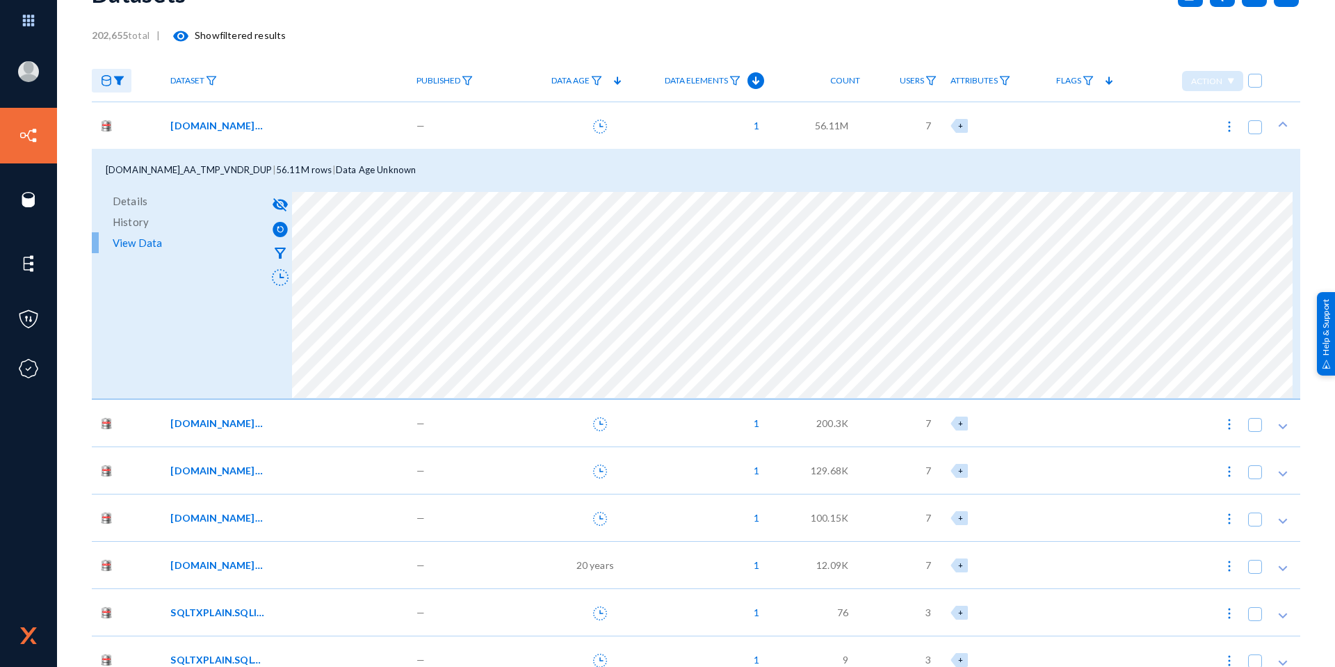
click at [237, 466] on span "[DOMAIN_NAME]_AA_TMP_VNDR_BNK" at bounding box center [217, 470] width 94 height 15
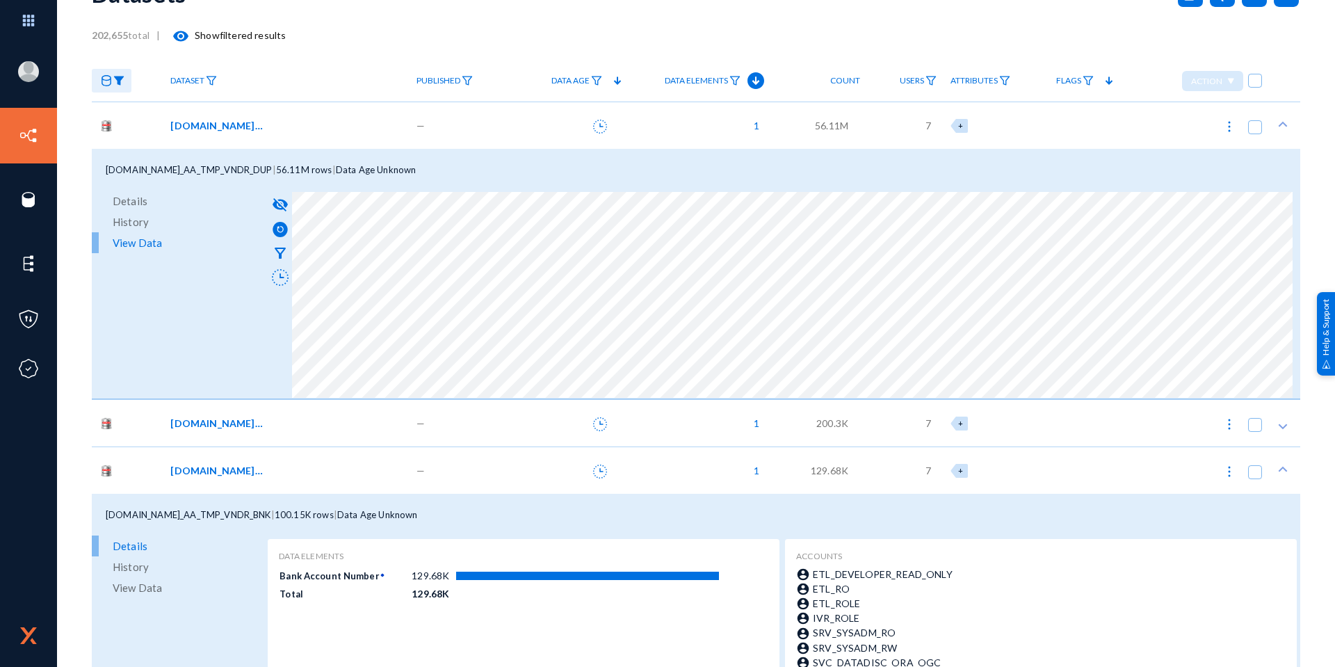
click at [170, 582] on link "View Data" at bounding box center [178, 587] width 172 height 21
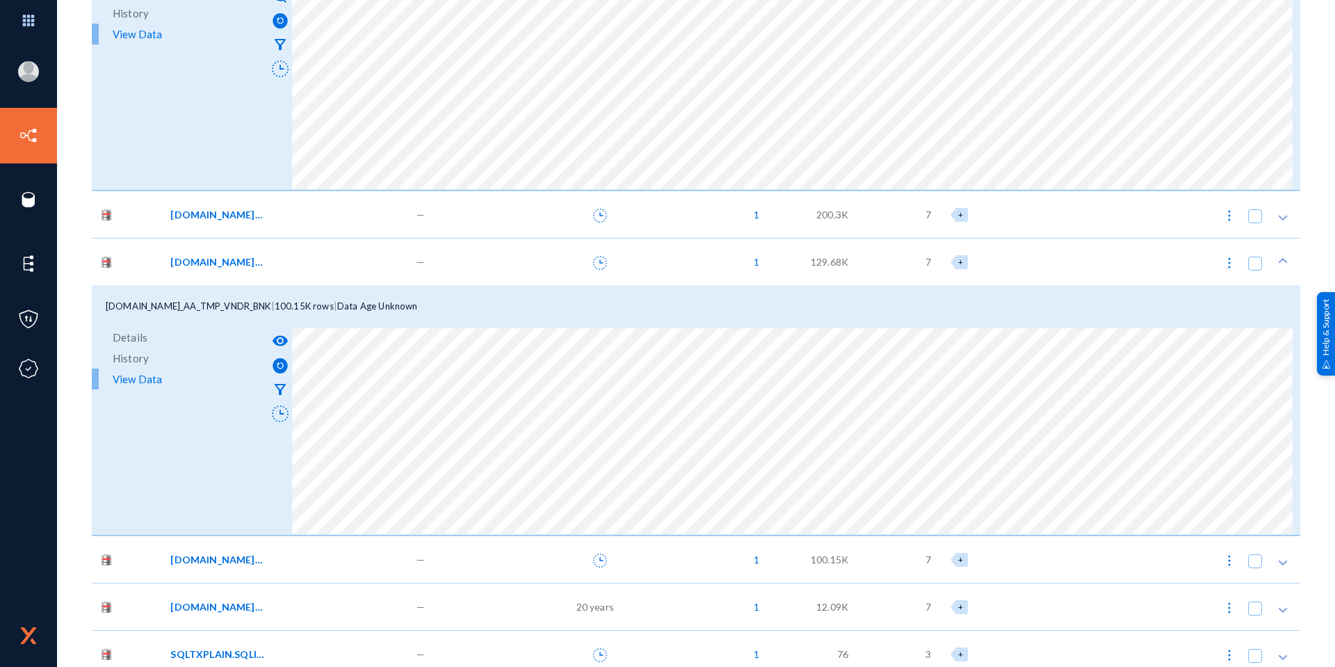
scroll to position [487, 0]
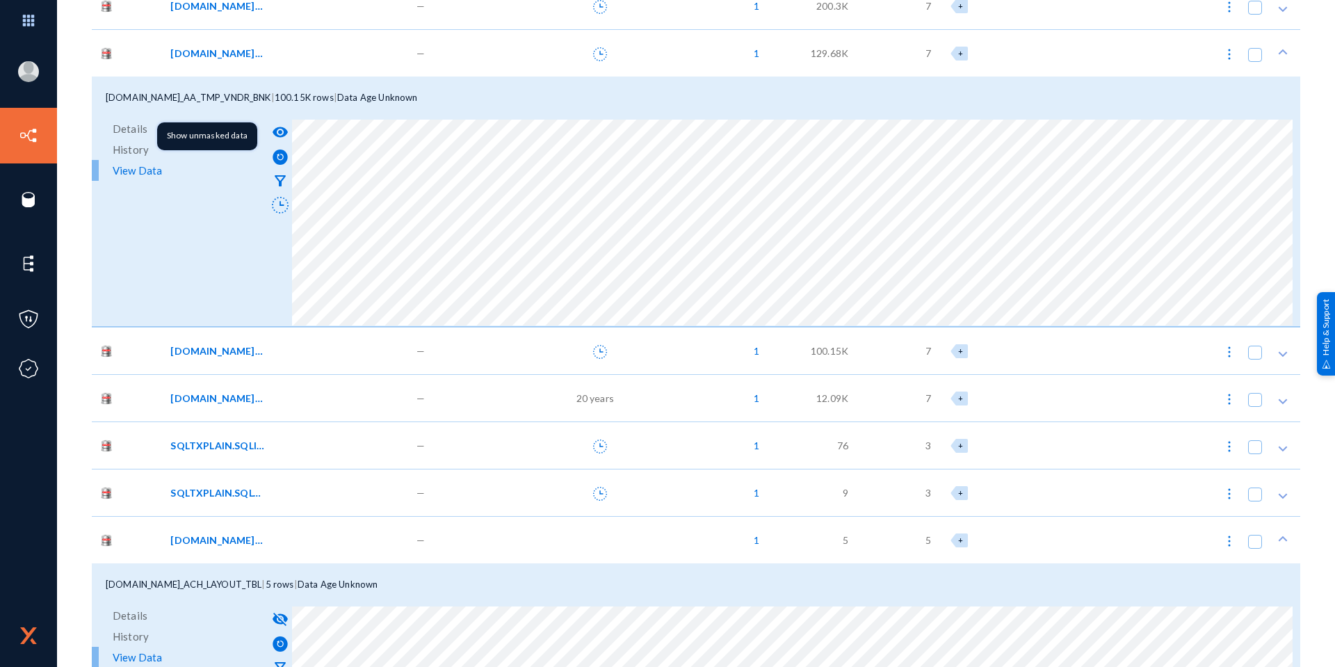
click at [274, 129] on mat-icon "visibility" at bounding box center [280, 132] width 17 height 17
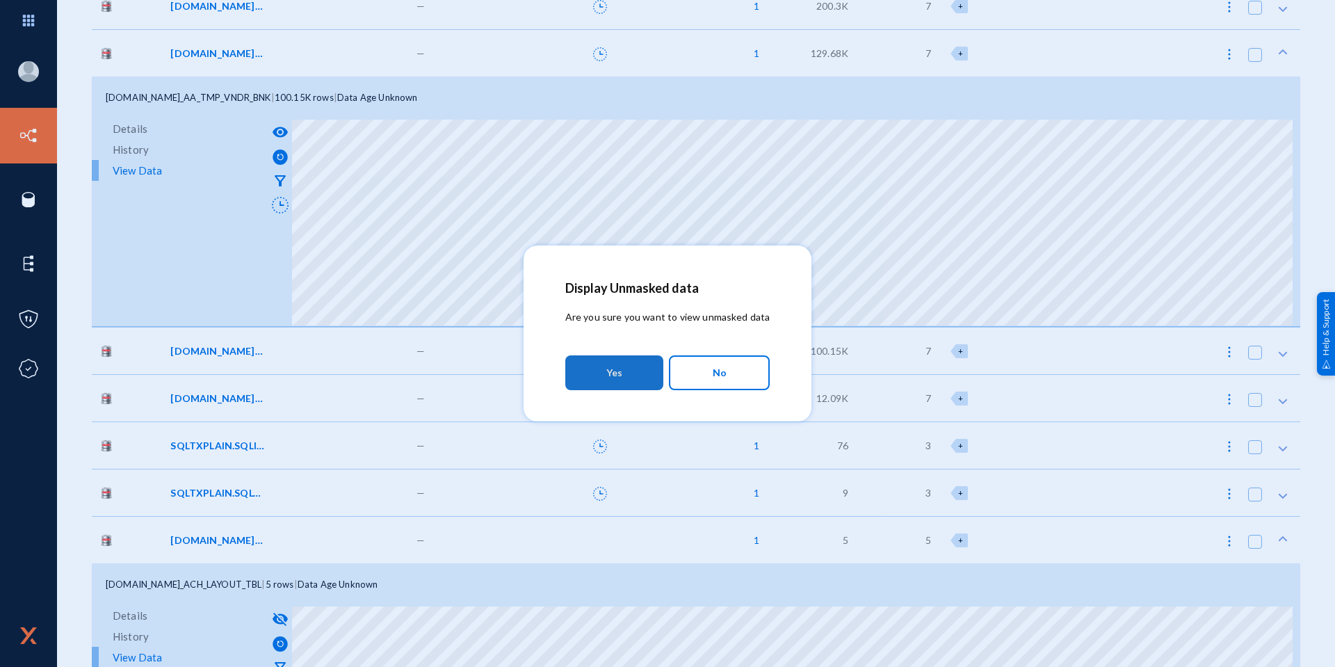
click at [651, 370] on button "Yes" at bounding box center [614, 372] width 98 height 35
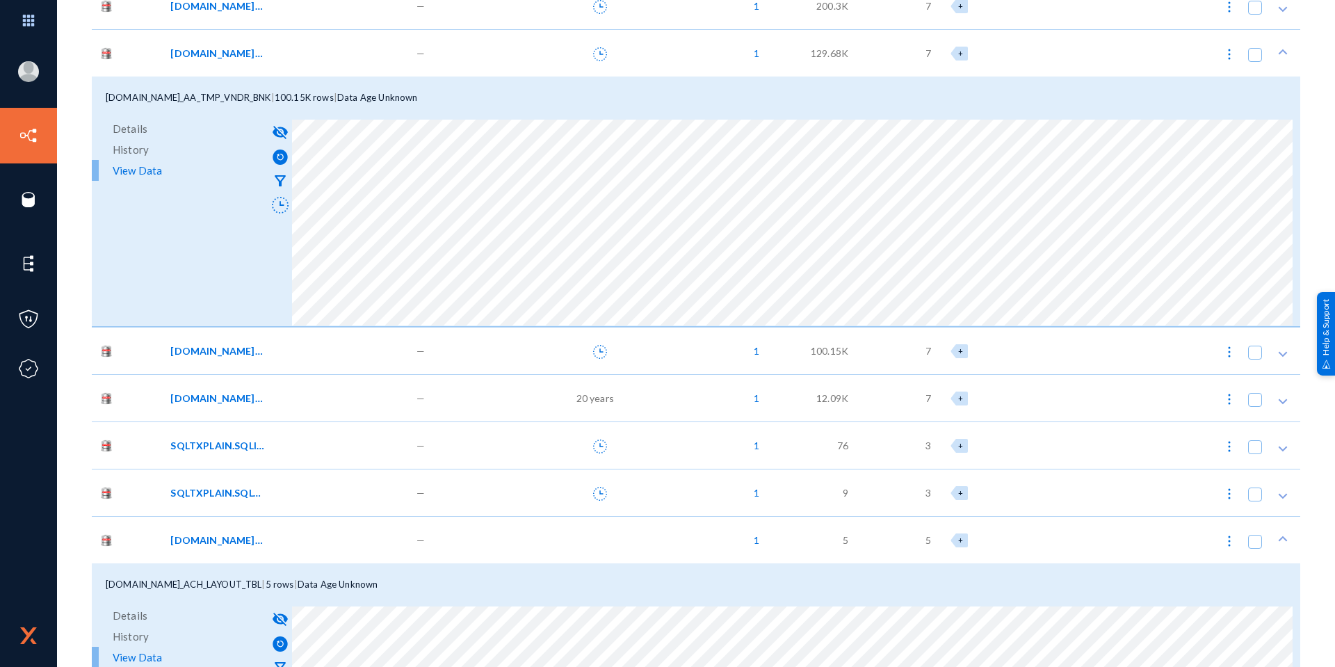
click at [225, 394] on span "[DOMAIN_NAME]_AA_CCHK_VOD_ERR" at bounding box center [217, 398] width 94 height 15
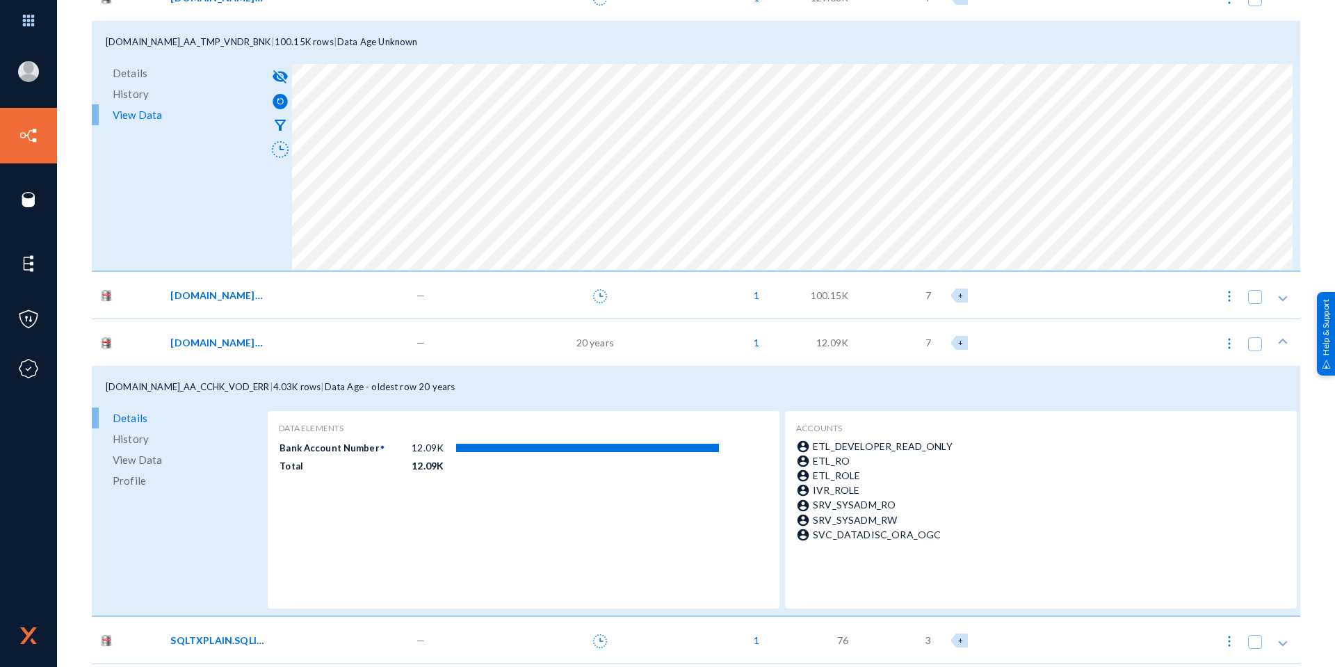
scroll to position [626, 0]
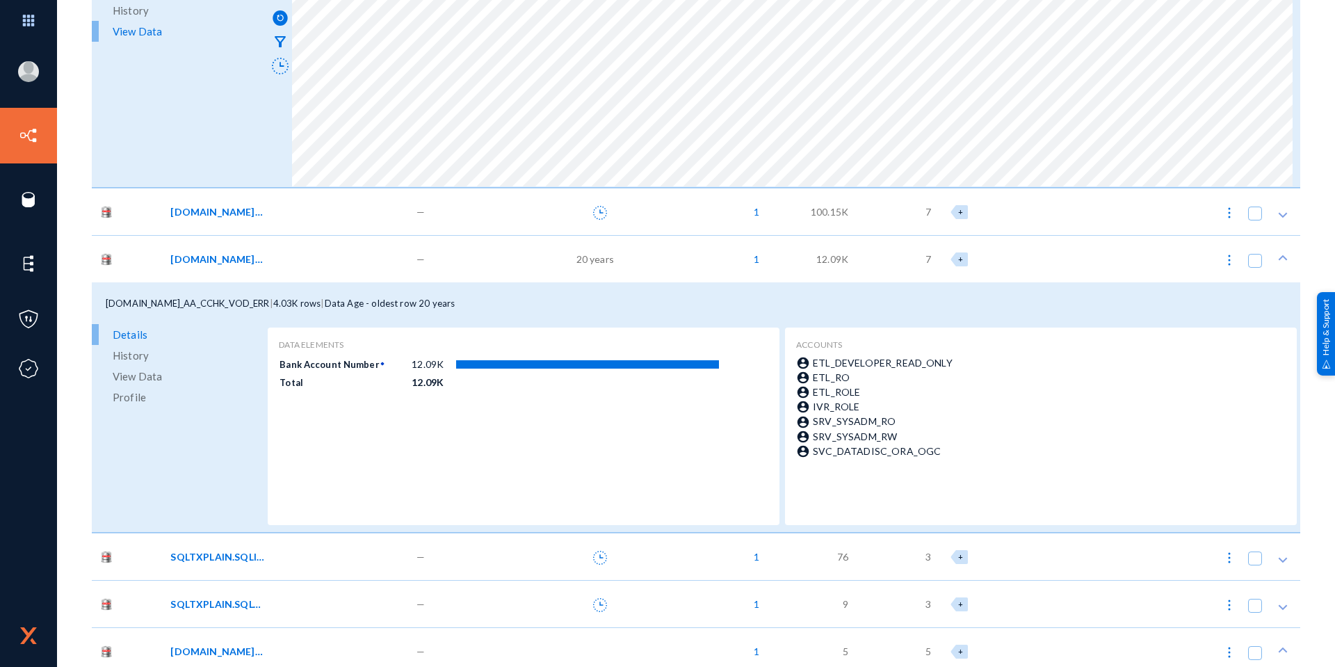
click at [144, 370] on span "View Data" at bounding box center [137, 376] width 49 height 21
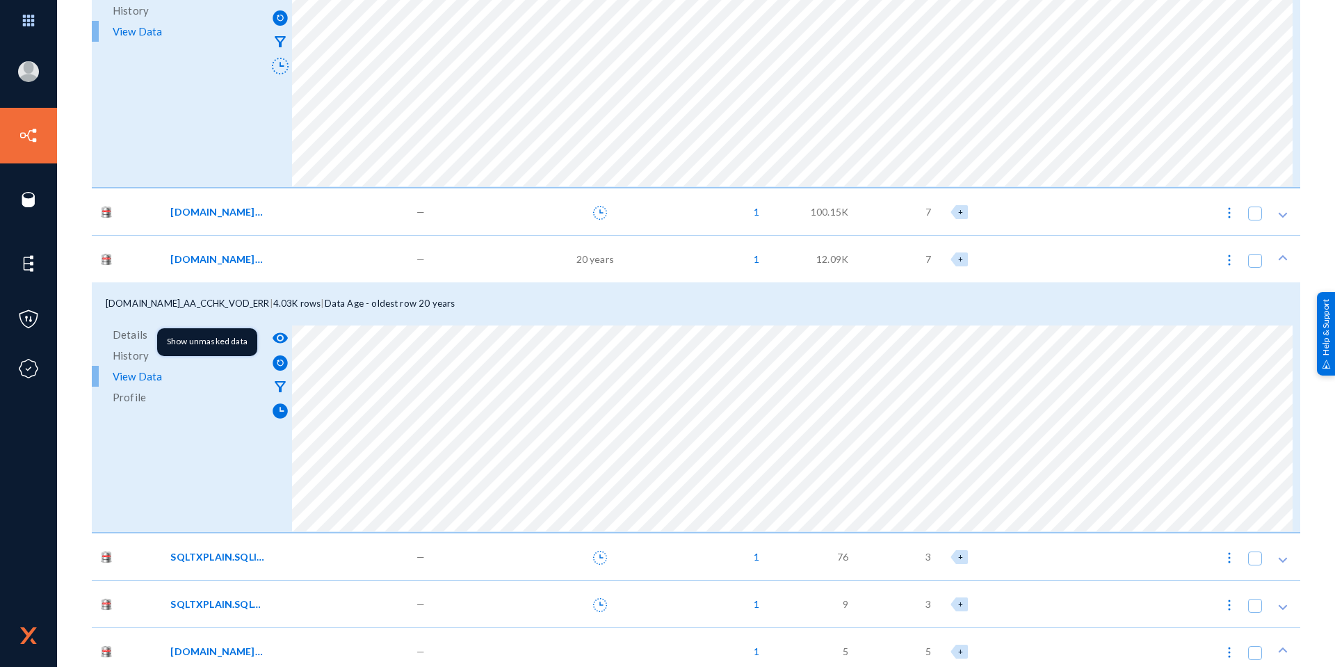
click at [280, 328] on button "visibility" at bounding box center [280, 337] width 24 height 24
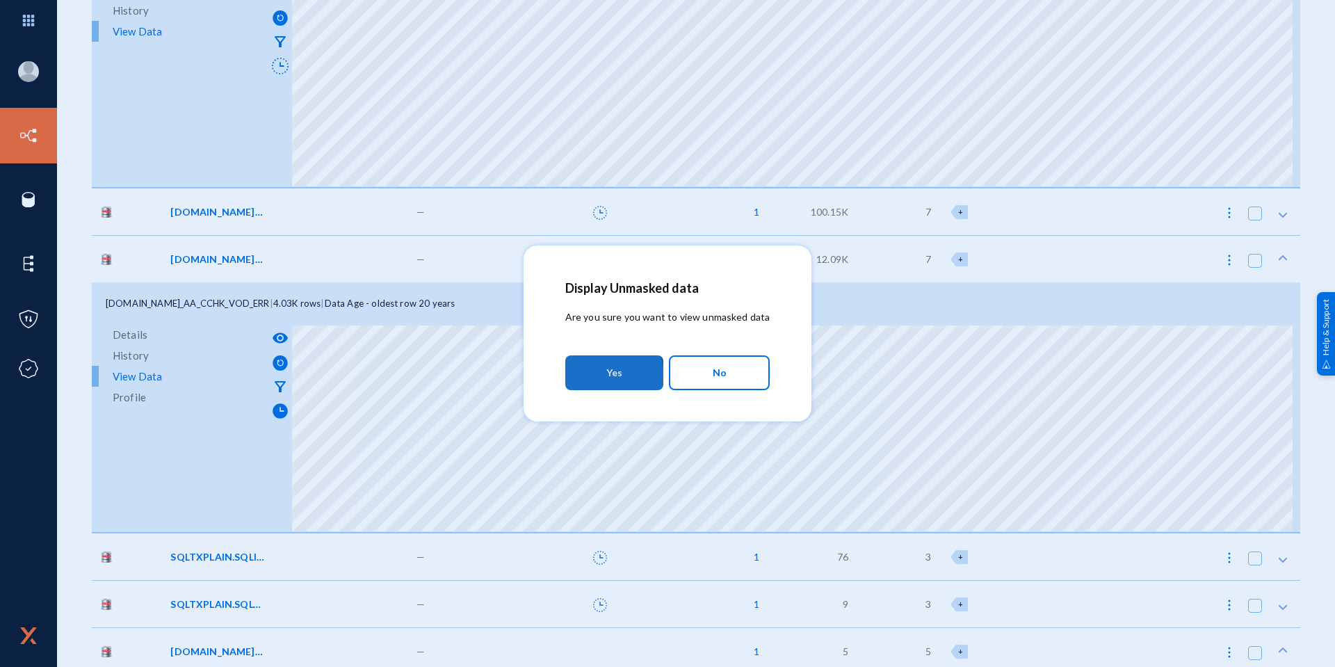
click at [601, 380] on button "Yes" at bounding box center [614, 372] width 98 height 35
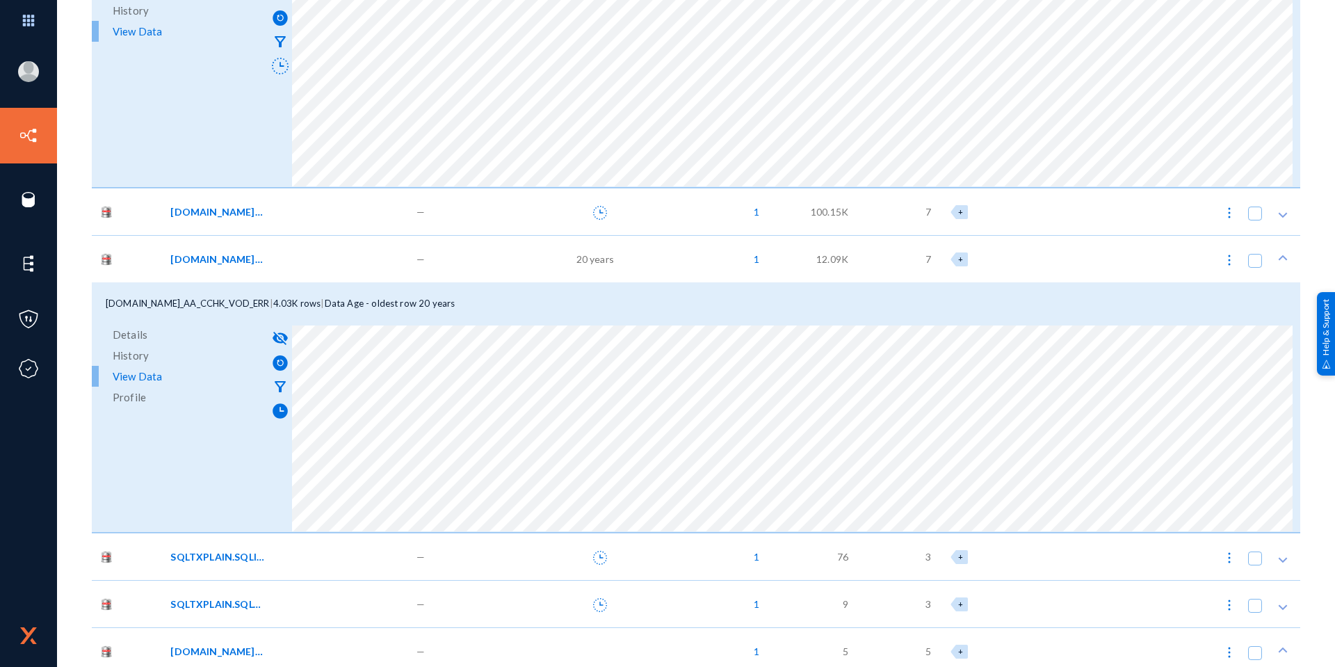
click at [249, 262] on span "[DOMAIN_NAME]_AA_CCHK_VOD_ERR" at bounding box center [217, 259] width 94 height 15
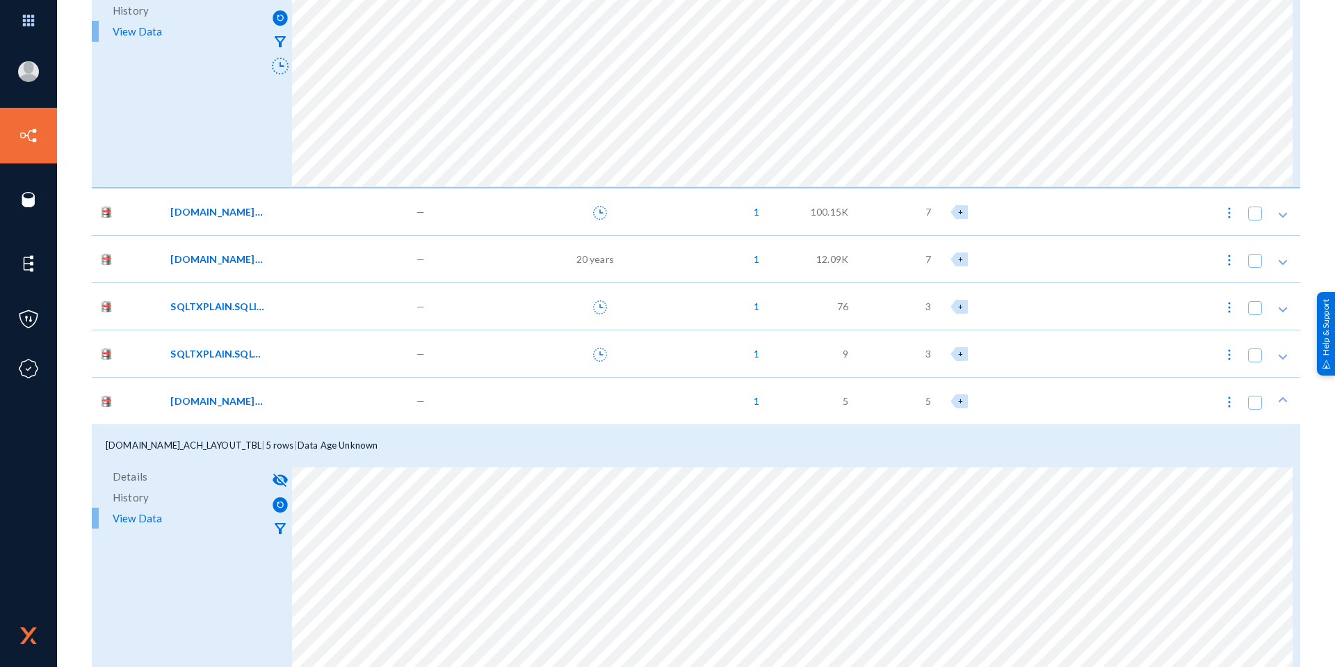
click at [278, 405] on div "[DOMAIN_NAME]_ACH_LAYOUT_TBL" at bounding box center [283, 401] width 227 height 15
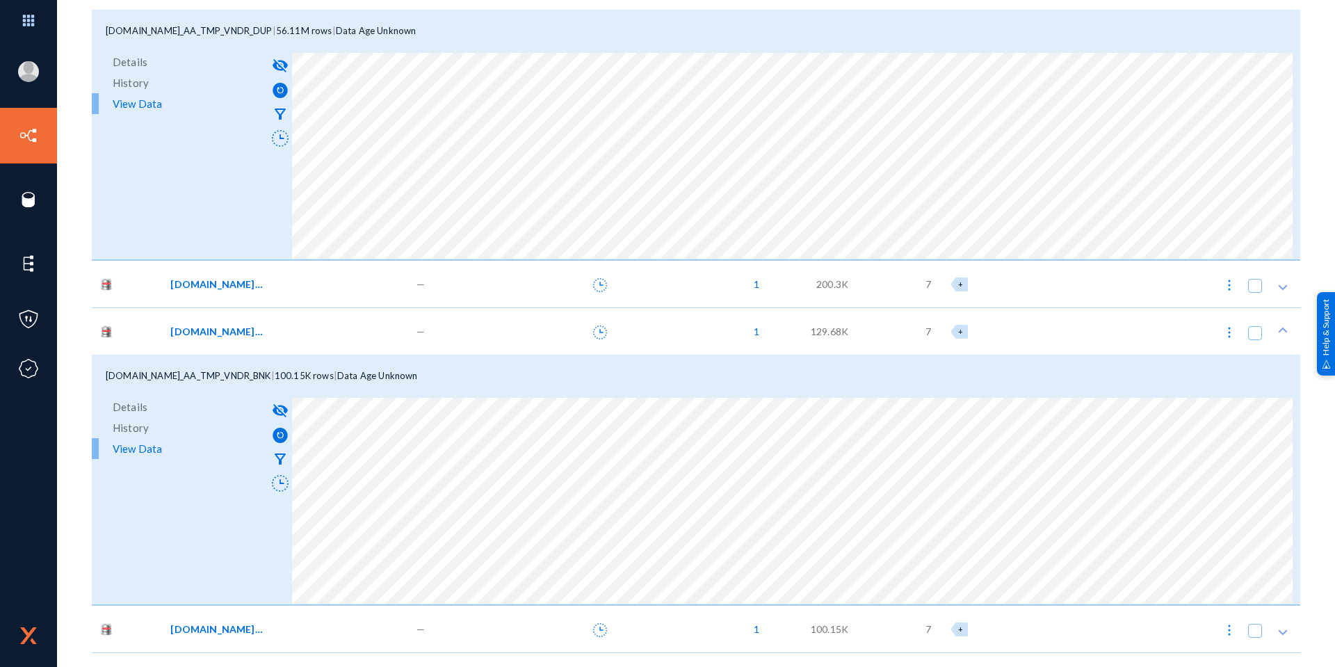
scroll to position [0, 0]
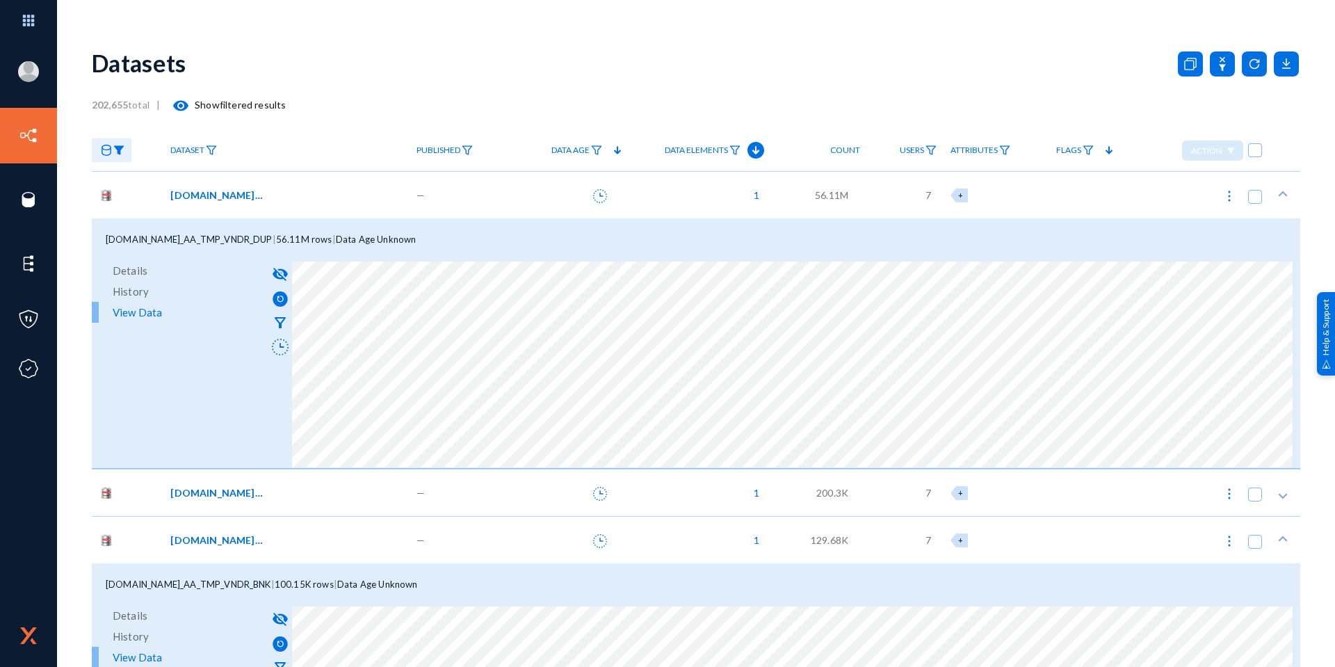
drag, startPoint x: 309, startPoint y: 195, endPoint x: 324, endPoint y: 210, distance: 21.2
click at [309, 194] on div "[DOMAIN_NAME]_AA_TMP_VNDR_DUP" at bounding box center [283, 195] width 227 height 15
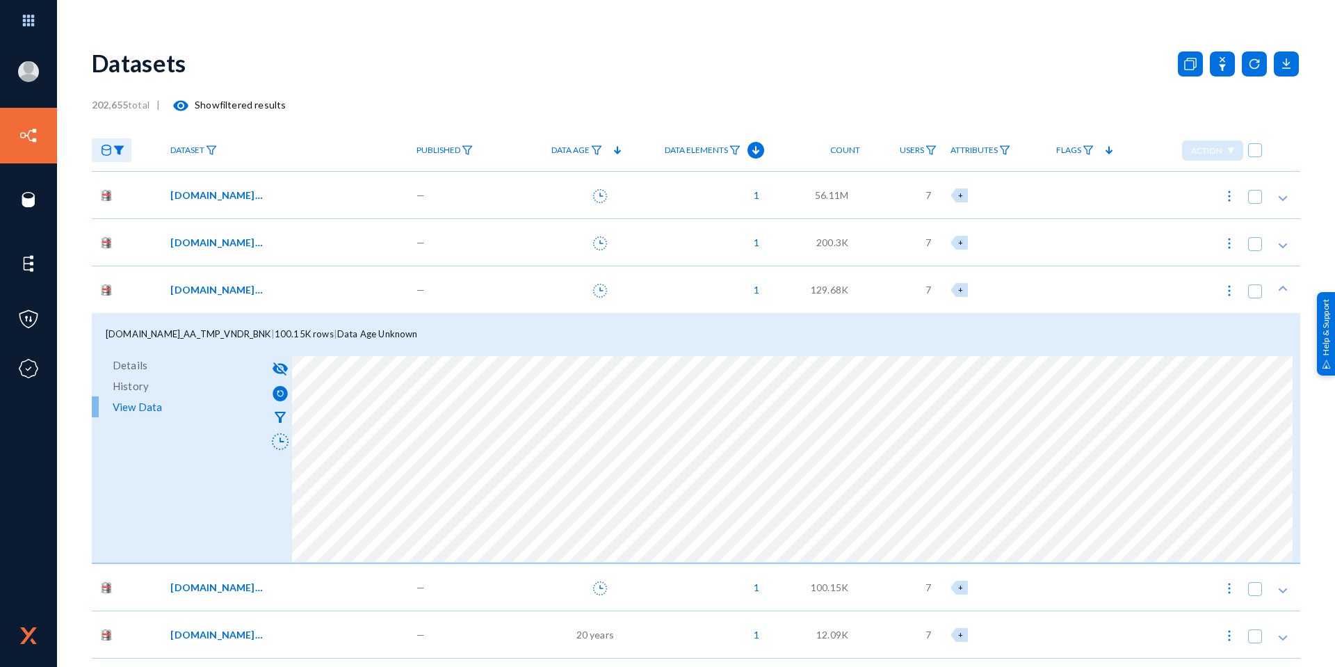
click at [298, 293] on div "[DOMAIN_NAME]_AA_TMP_VNDR_BNK" at bounding box center [283, 289] width 227 height 15
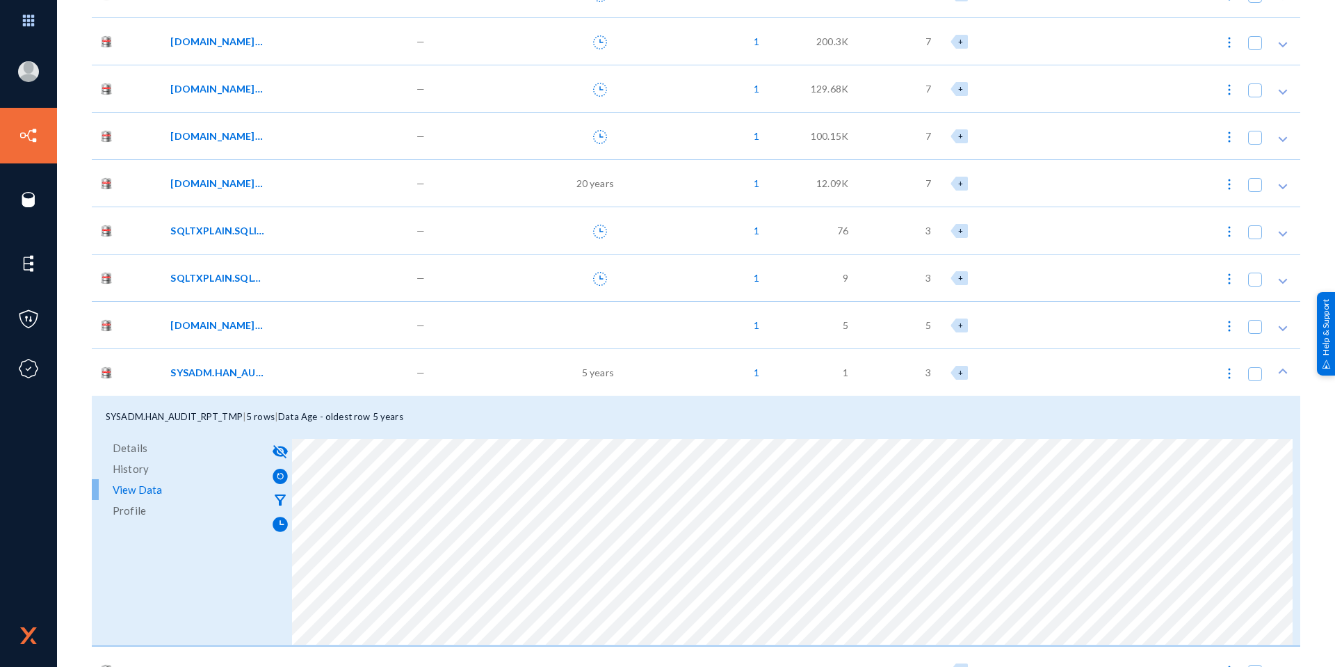
scroll to position [209, 0]
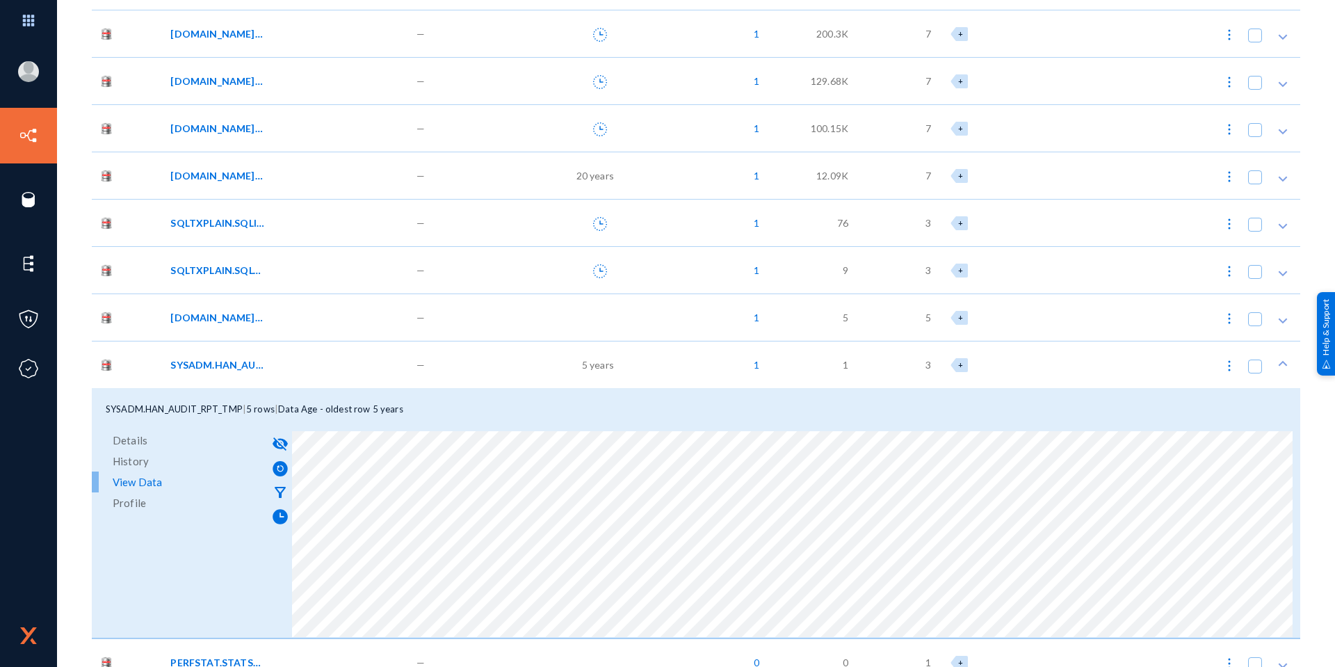
click at [277, 367] on div "SYSADM.HAN_AUDIT_RPT_TMP" at bounding box center [283, 364] width 227 height 15
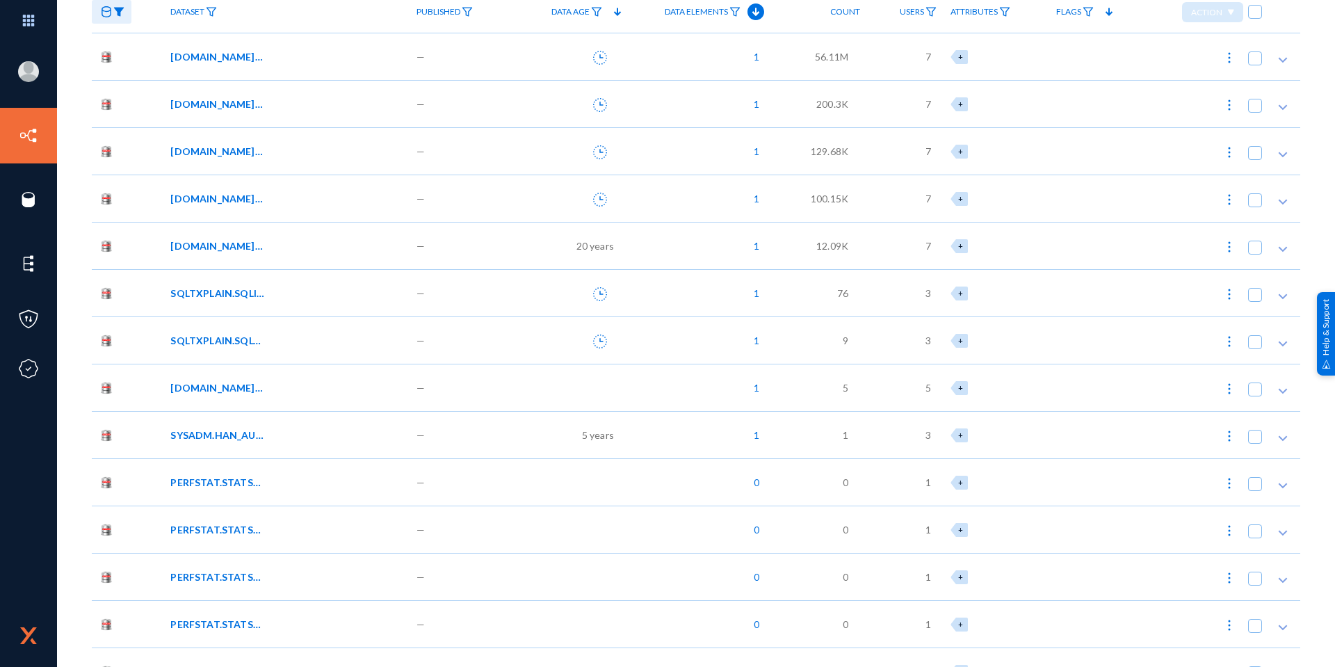
scroll to position [139, 0]
click at [218, 248] on span "[DOMAIN_NAME]_AA_CCHK_VOD_ERR" at bounding box center [217, 245] width 94 height 15
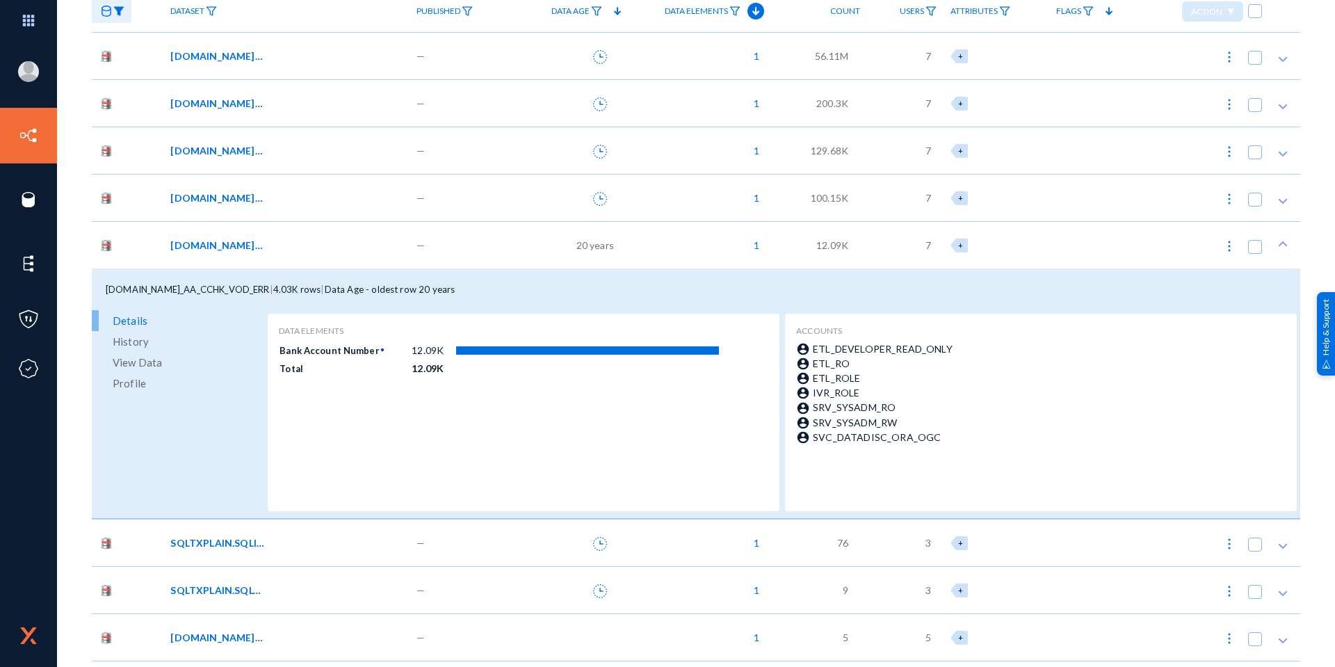
drag, startPoint x: 270, startPoint y: 241, endPoint x: 271, endPoint y: 260, distance: 18.8
click at [271, 241] on div "[DOMAIN_NAME]_AA_CCHK_VOD_ERR" at bounding box center [283, 245] width 227 height 15
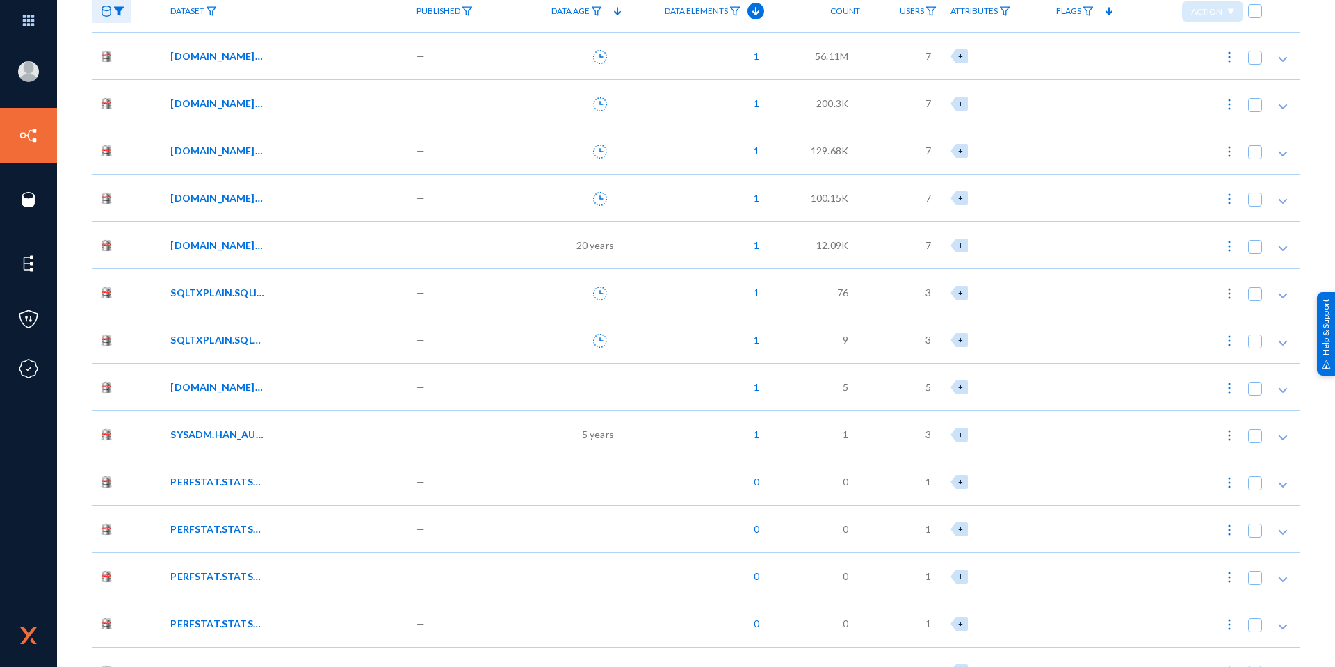
click at [275, 202] on div "[DOMAIN_NAME]_AA_TMP_VNDR_LOC" at bounding box center [283, 198] width 227 height 15
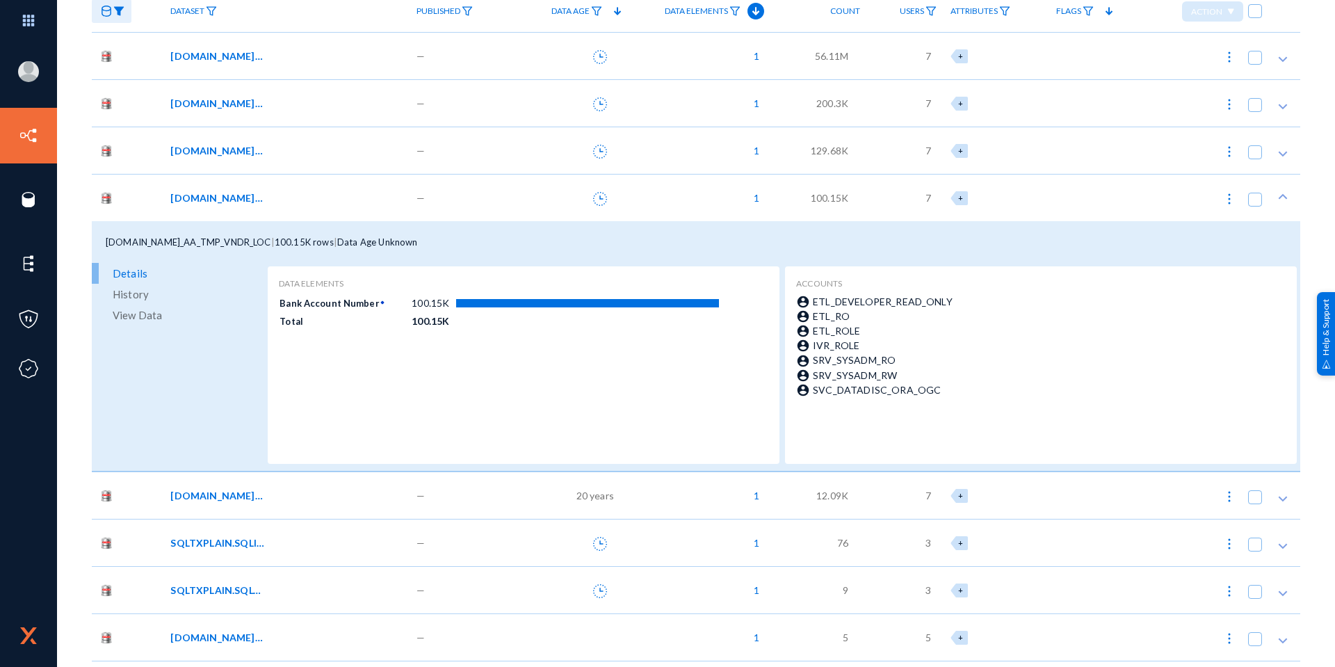
click at [118, 316] on span "View Data" at bounding box center [137, 315] width 49 height 21
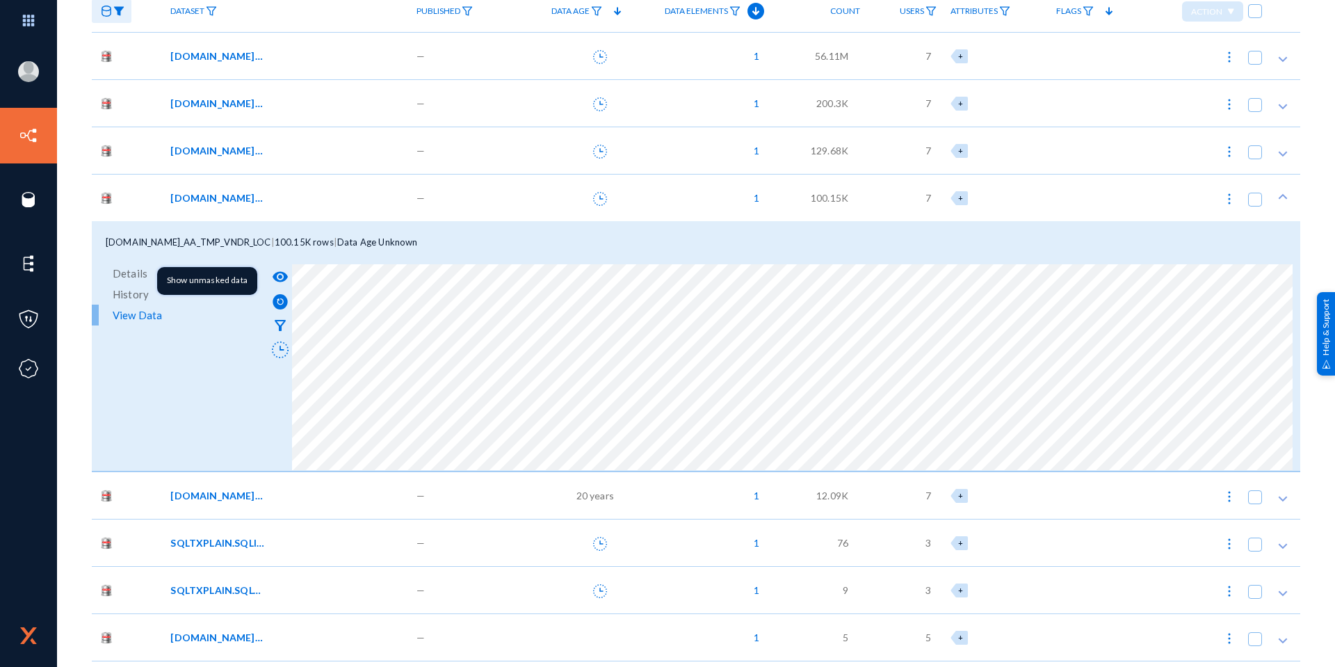
click at [284, 274] on mat-icon "visibility" at bounding box center [280, 276] width 17 height 17
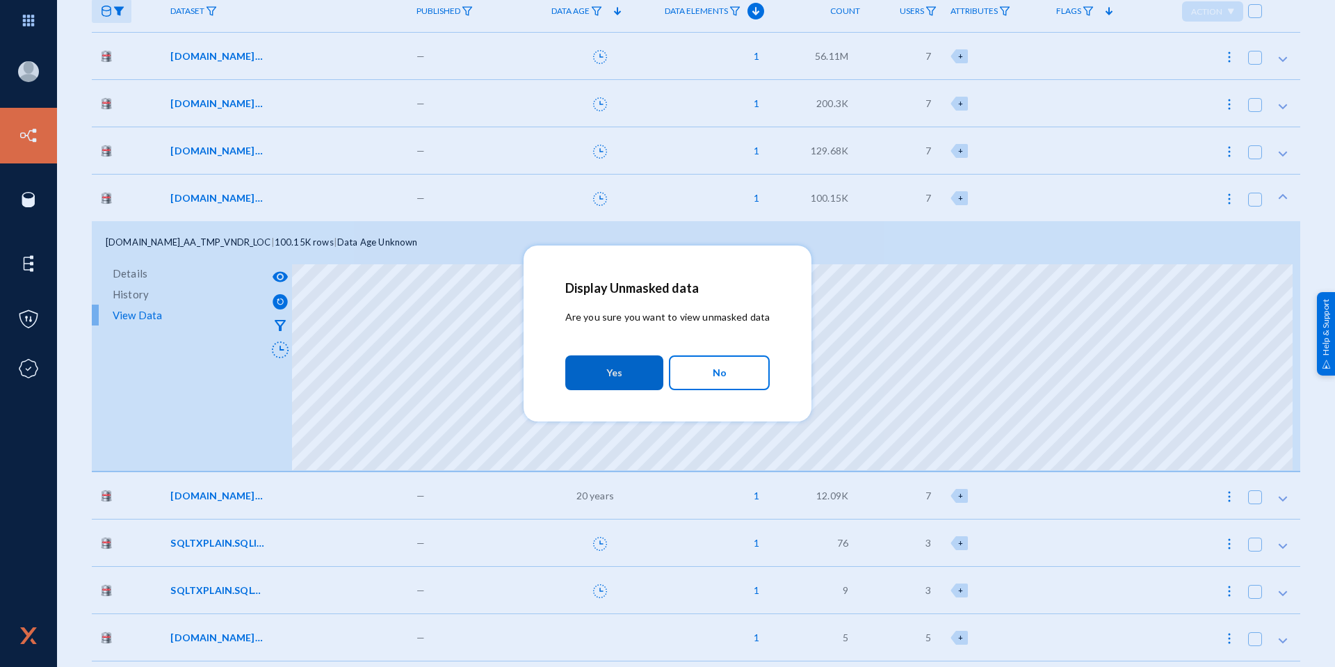
click at [529, 362] on mat-dialog-container "Display Unmasked data Are you sure you want to view unmasked data Yes No" at bounding box center [668, 334] width 289 height 176
click at [570, 364] on button "Yes" at bounding box center [614, 372] width 98 height 35
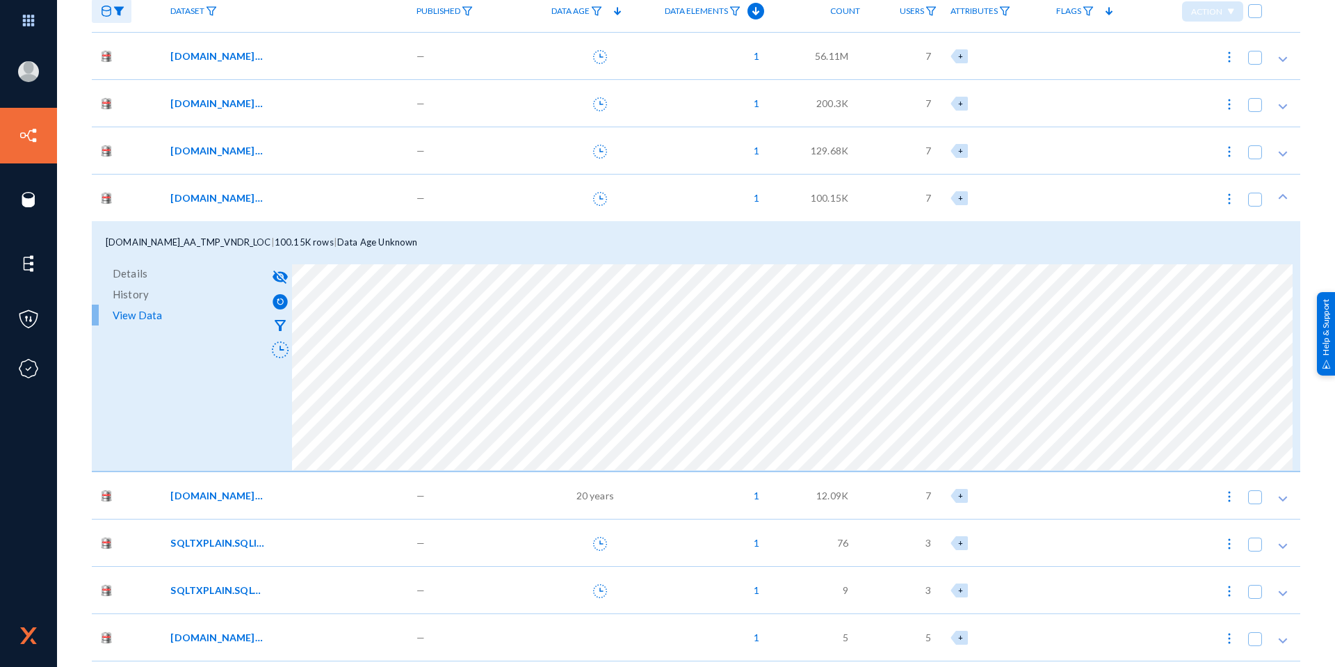
click at [284, 202] on div "[DOMAIN_NAME]_AA_TMP_VNDR_LOC" at bounding box center [283, 198] width 227 height 15
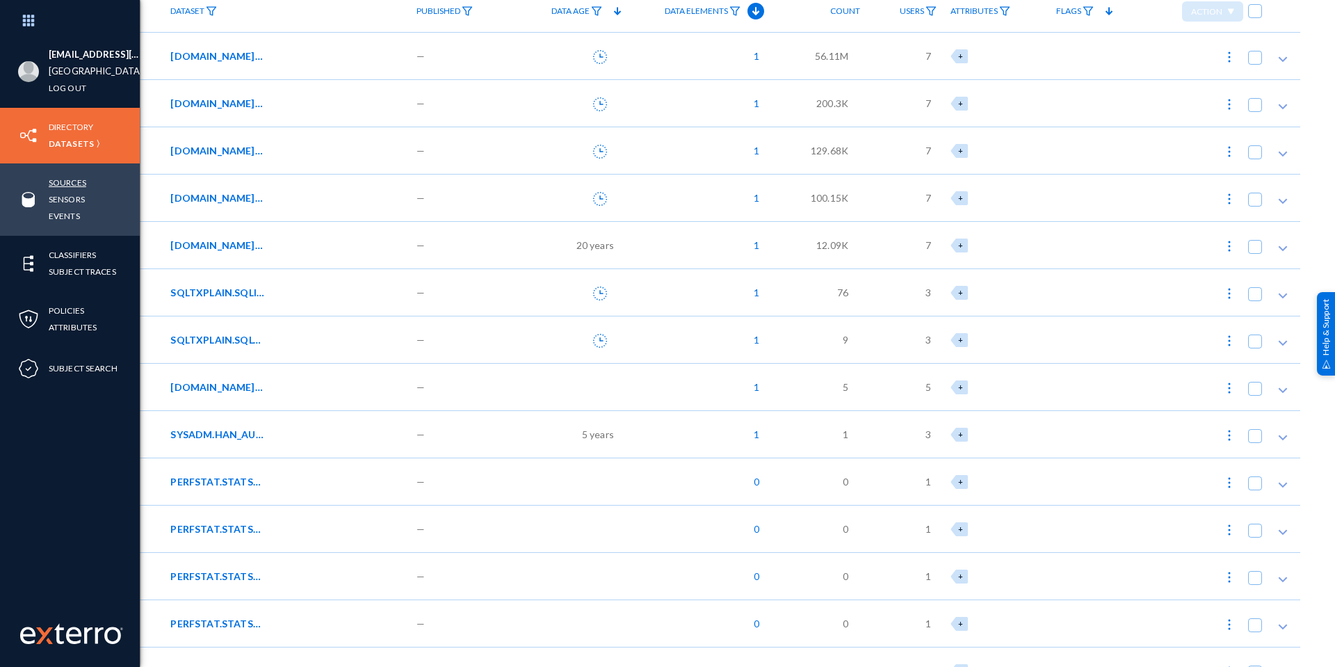
click at [71, 181] on link "Sources" at bounding box center [68, 183] width 38 height 16
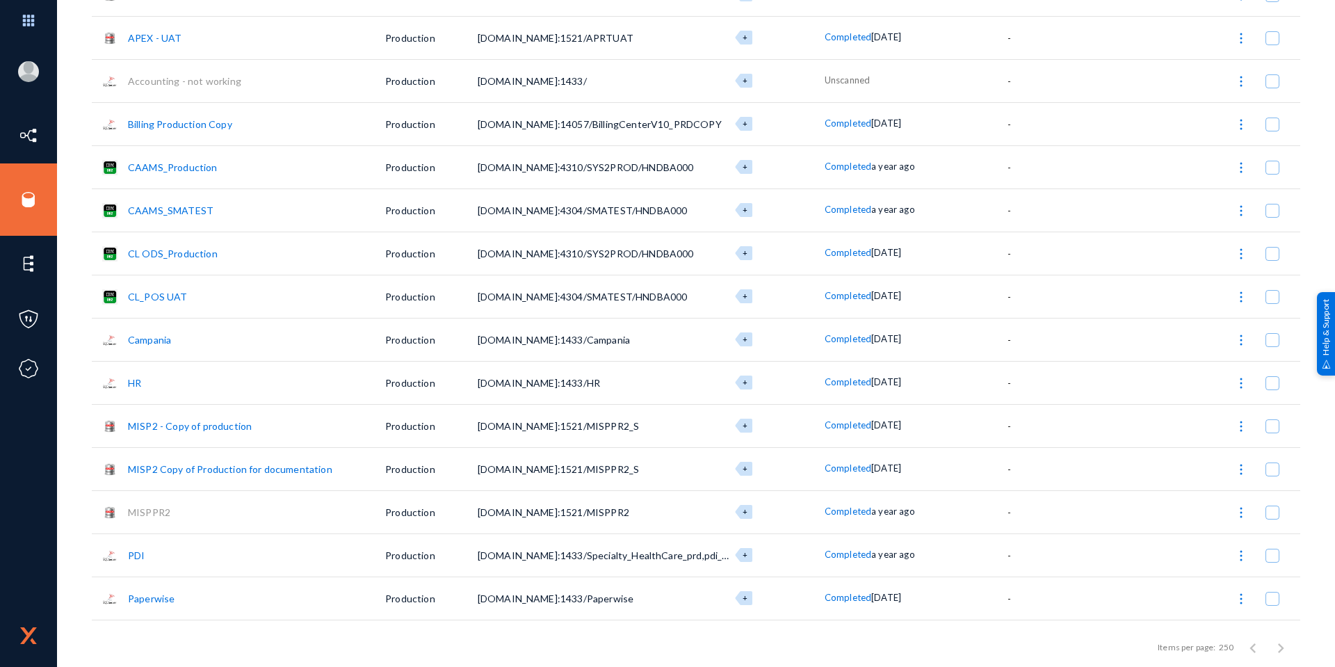
scroll to position [417, 0]
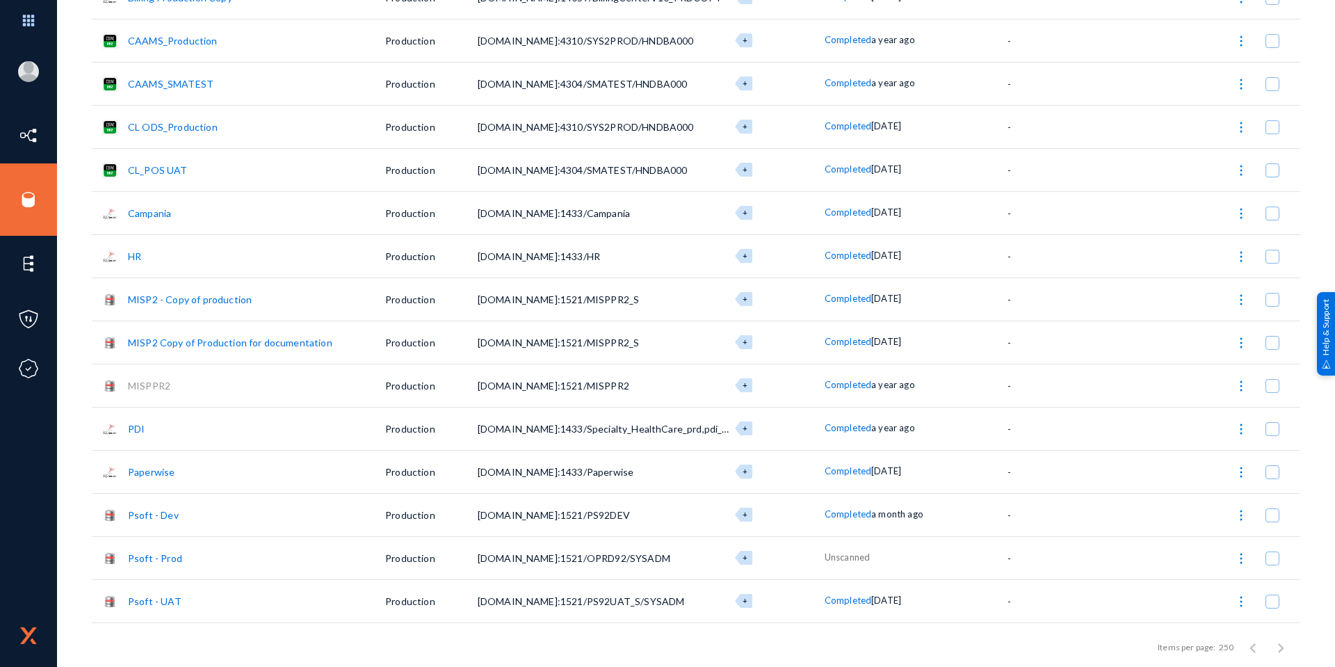
click at [149, 517] on link "Psoft - Dev" at bounding box center [153, 515] width 51 height 12
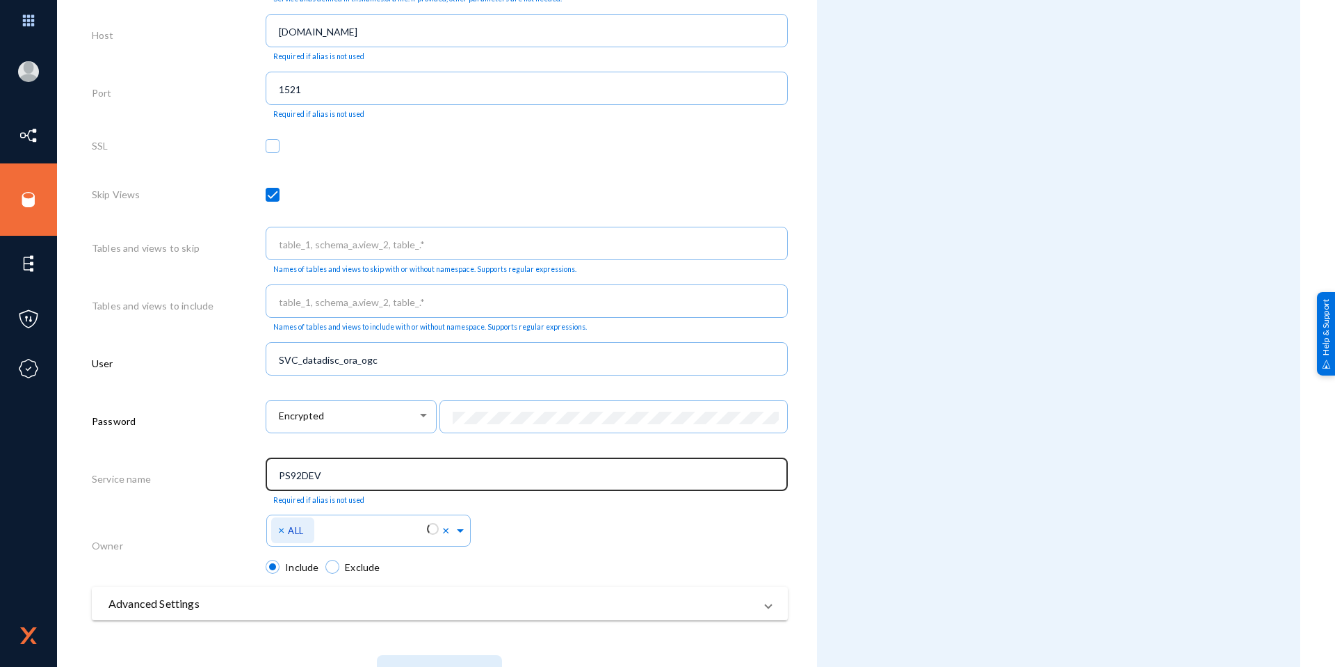
scroll to position [553, 0]
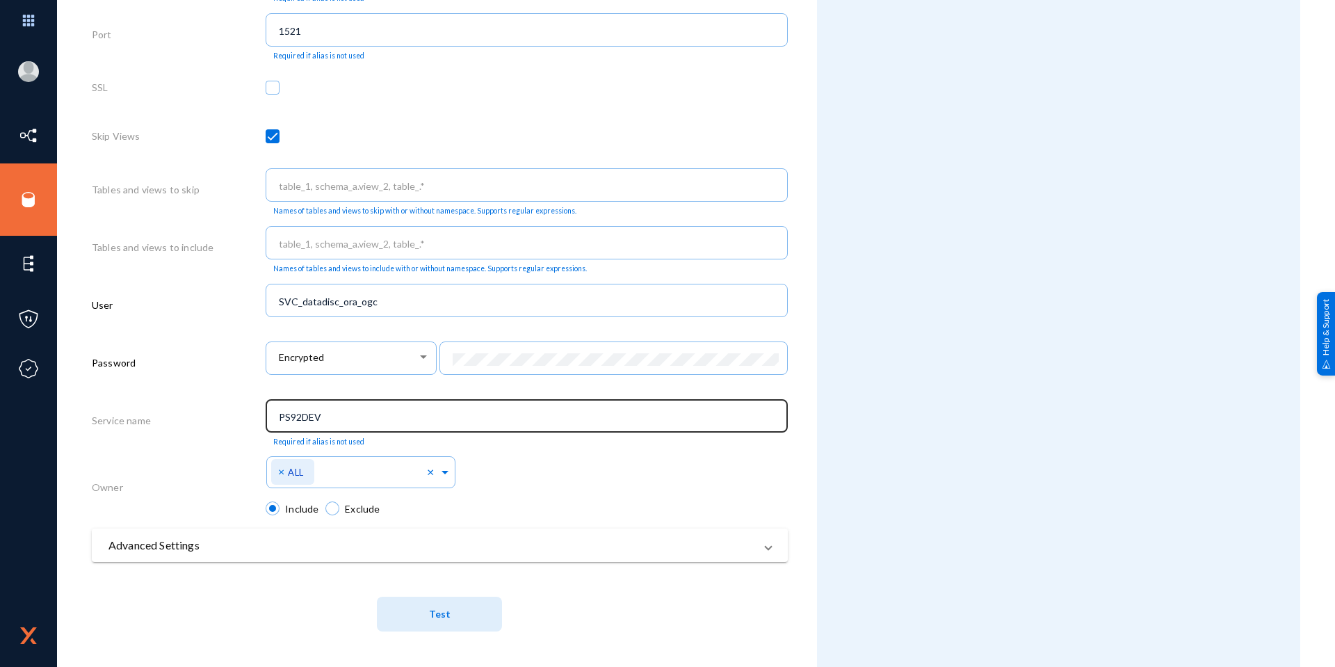
click at [324, 425] on div "PS92DEV" at bounding box center [527, 414] width 508 height 36
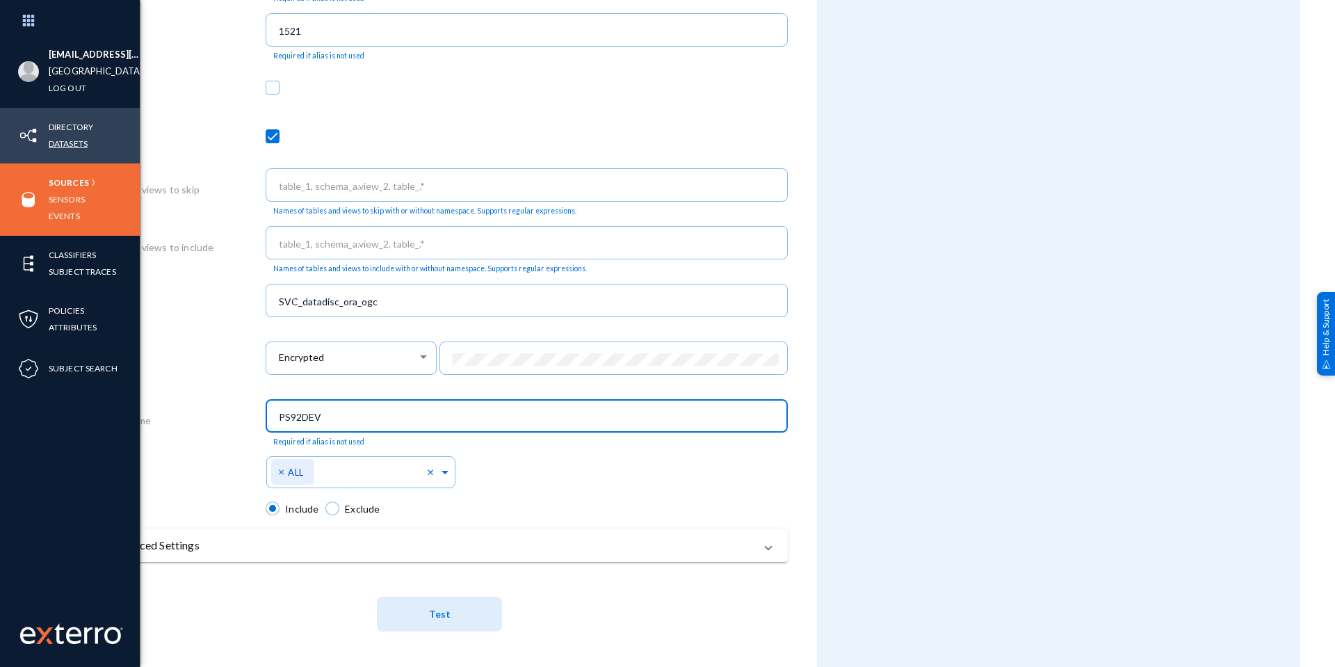
click at [74, 139] on link "Datasets" at bounding box center [68, 144] width 39 height 16
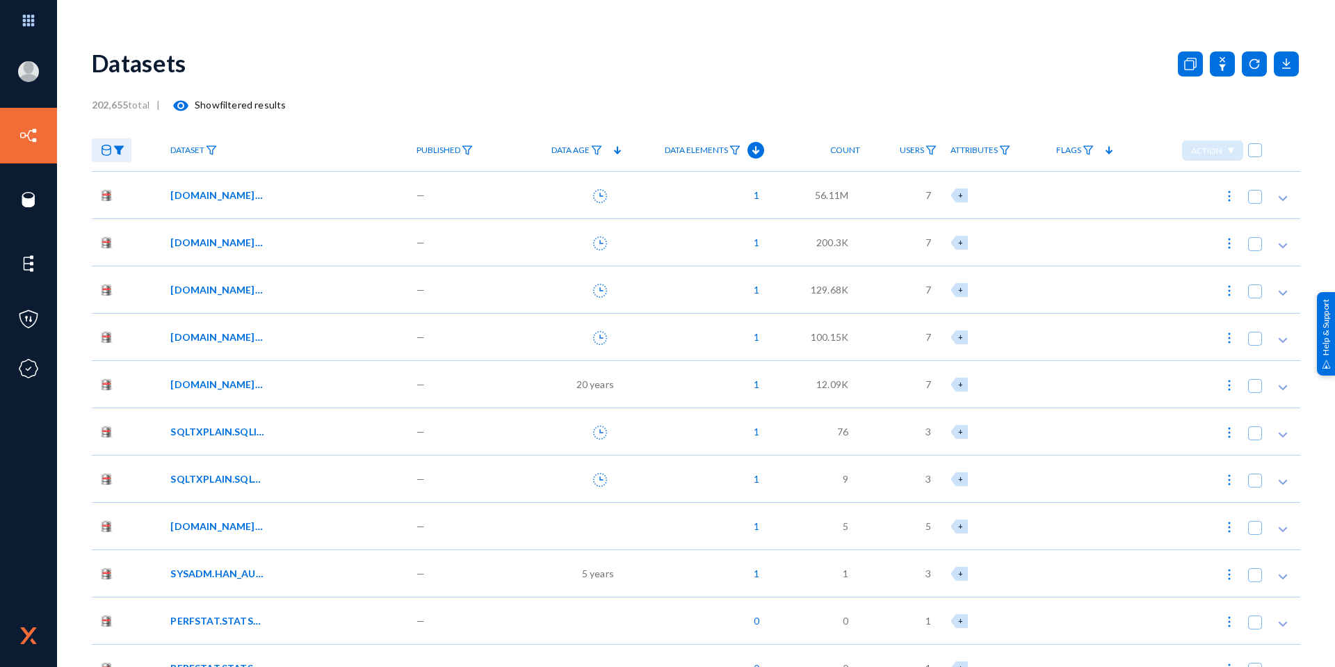
click at [122, 151] on img at bounding box center [118, 150] width 11 height 10
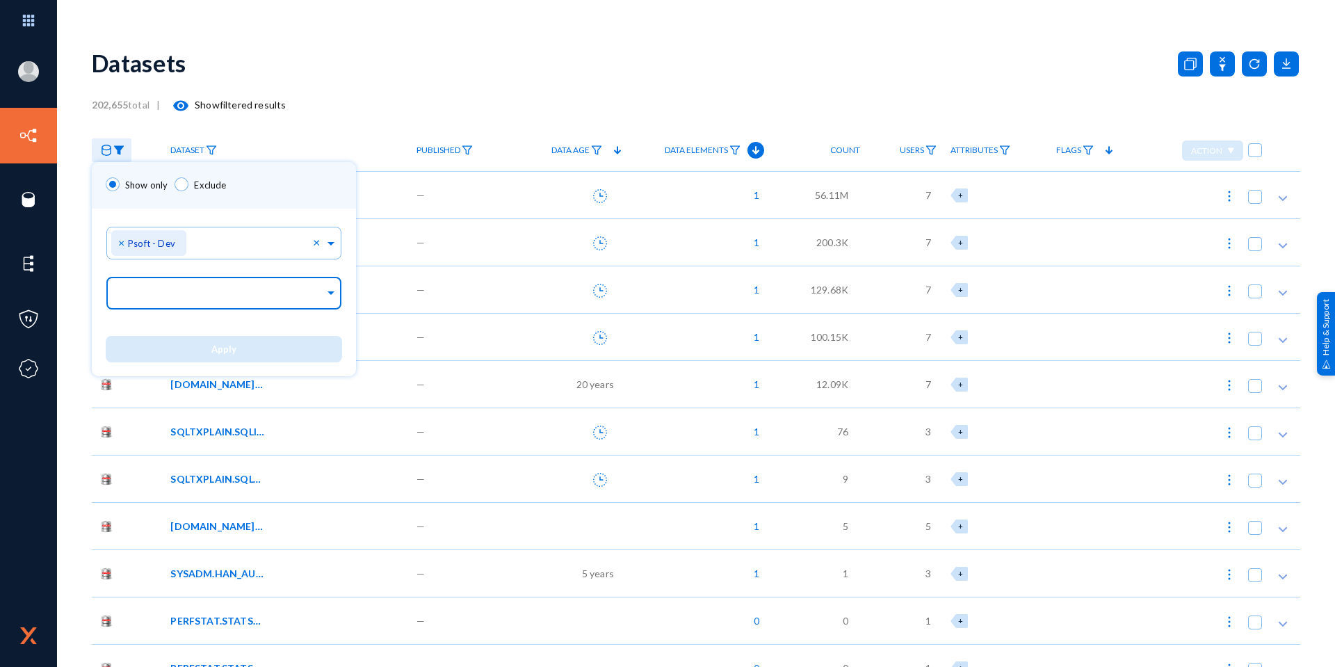
click at [191, 290] on input "text" at bounding box center [221, 295] width 208 height 13
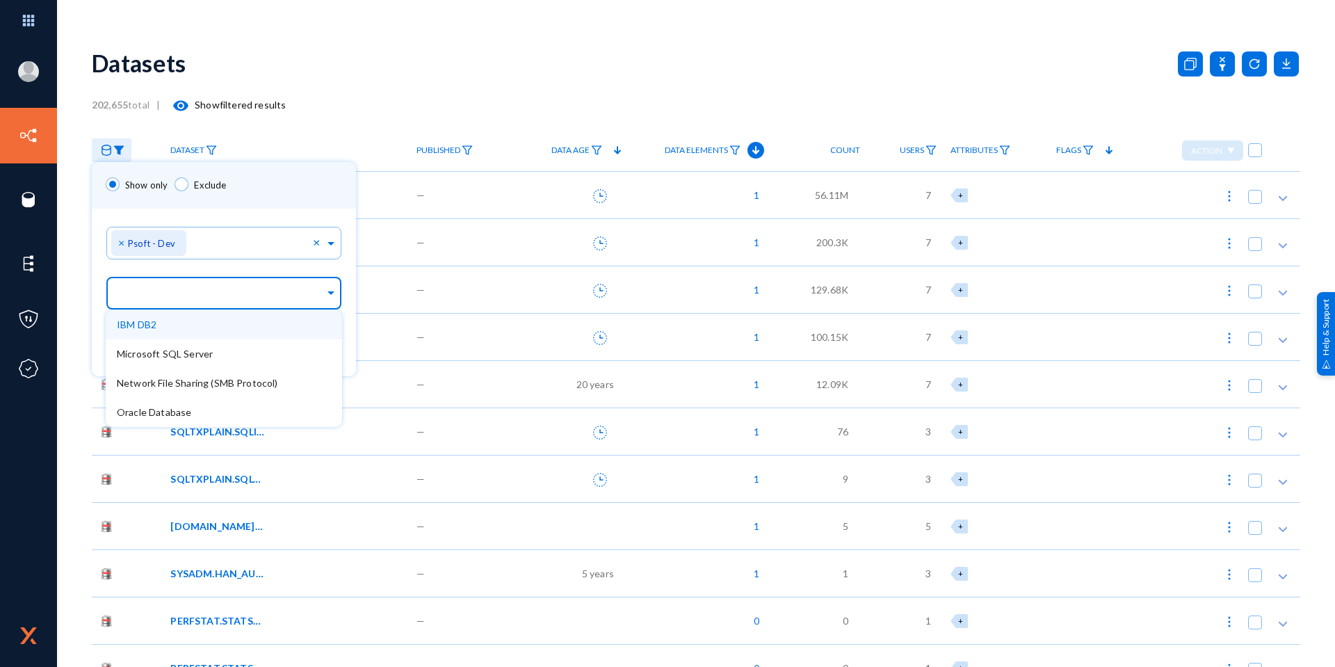
click at [277, 193] on div "Show only Exclude" at bounding box center [224, 185] width 264 height 47
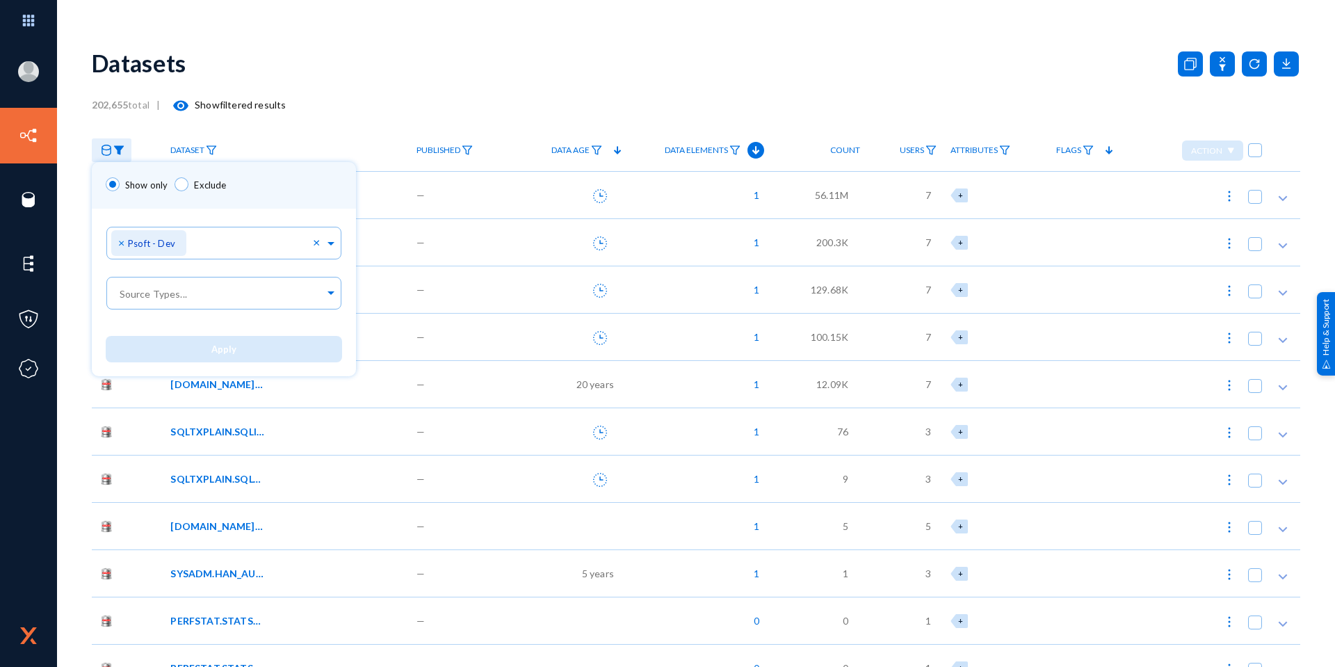
click at [307, 178] on div "Show only Exclude" at bounding box center [224, 185] width 264 height 47
drag, startPoint x: 355, startPoint y: 113, endPoint x: 359, endPoint y: 127, distance: 13.7
click at [356, 113] on div at bounding box center [667, 333] width 1335 height 667
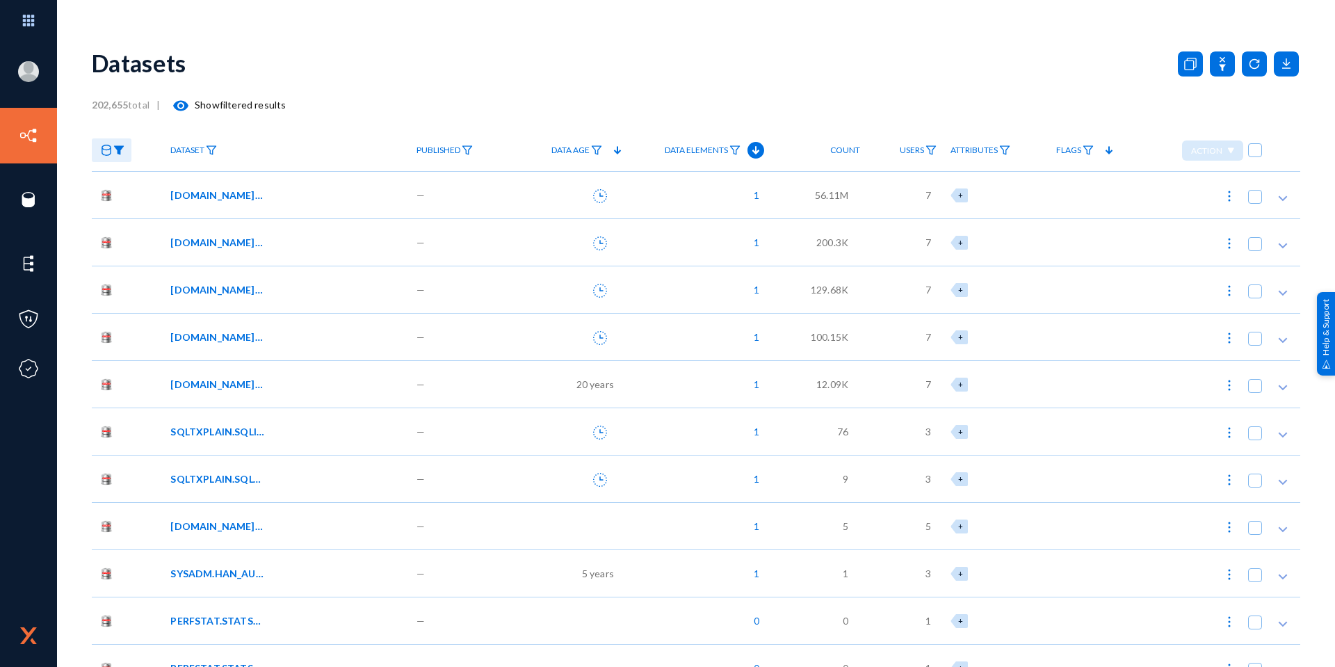
click at [227, 289] on span "[DOMAIN_NAME]_AA_TMP_VNDR_BNK" at bounding box center [217, 289] width 94 height 15
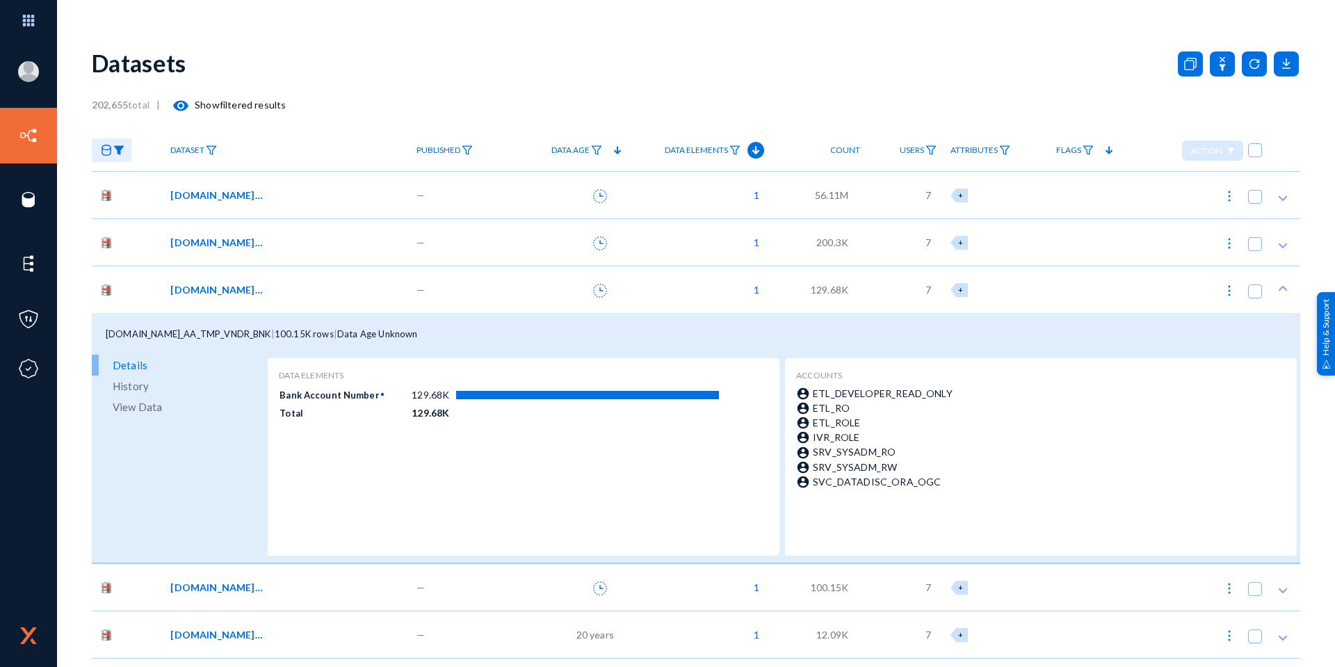
click at [293, 303] on div "[DOMAIN_NAME]_AA_TMP_VNDR_BNK" at bounding box center [286, 289] width 246 height 47
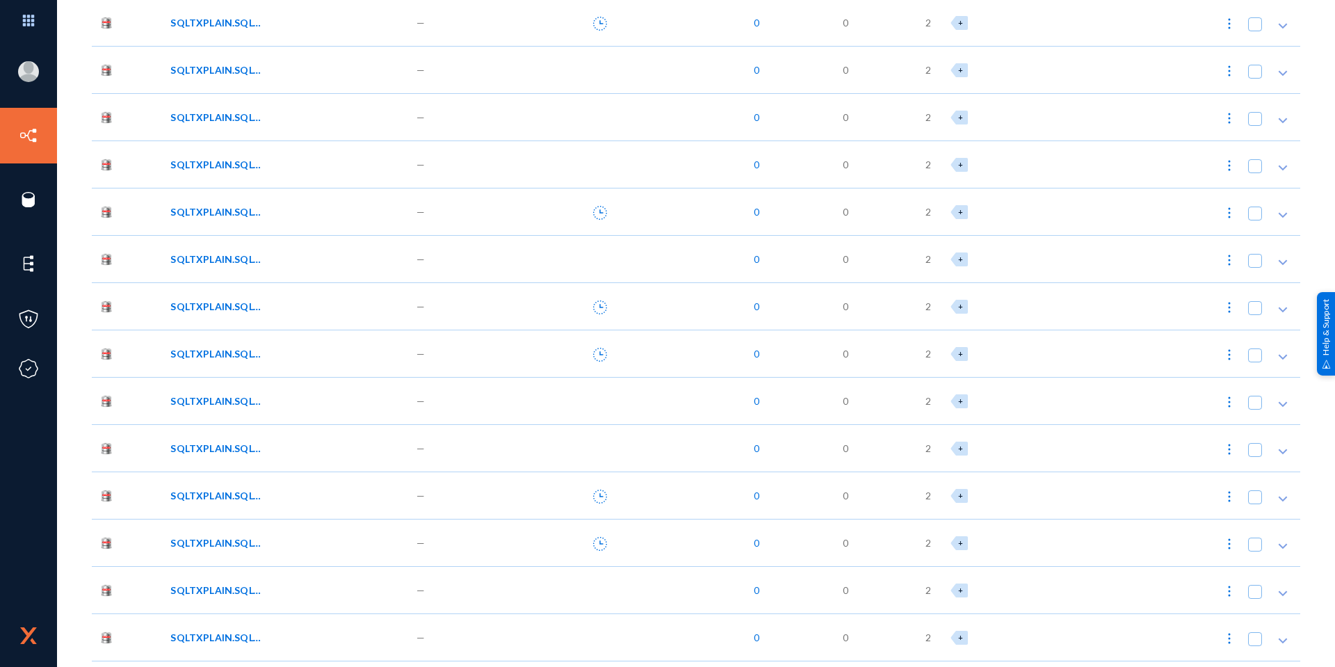
scroll to position [7163, 0]
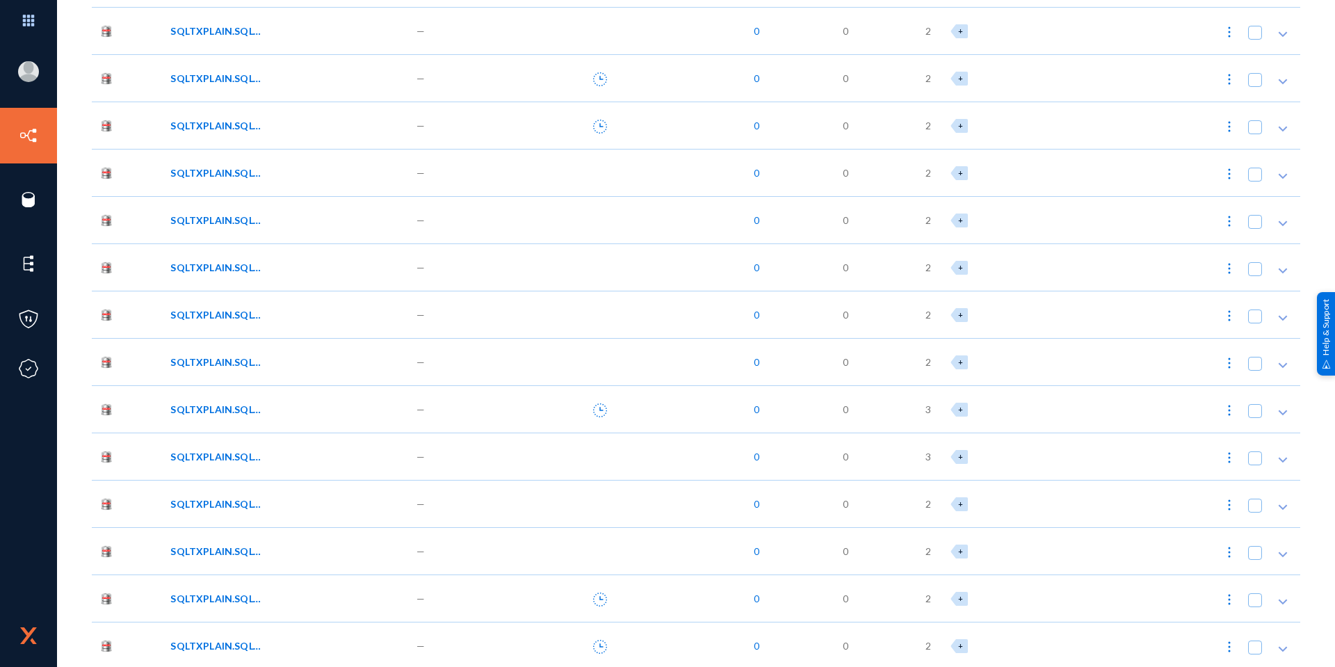
click at [240, 463] on div "SQLTXPLAIN.SQLT$_METADATA" at bounding box center [286, 456] width 246 height 47
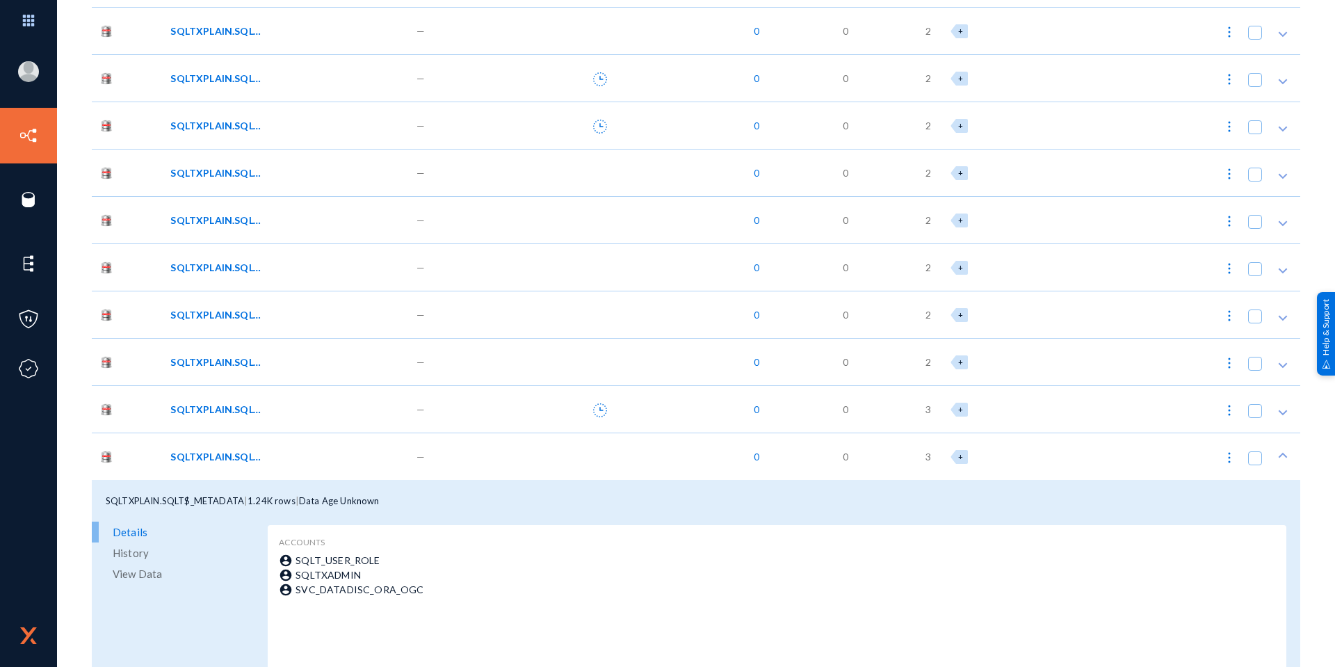
click at [152, 577] on span "View Data" at bounding box center [137, 573] width 49 height 21
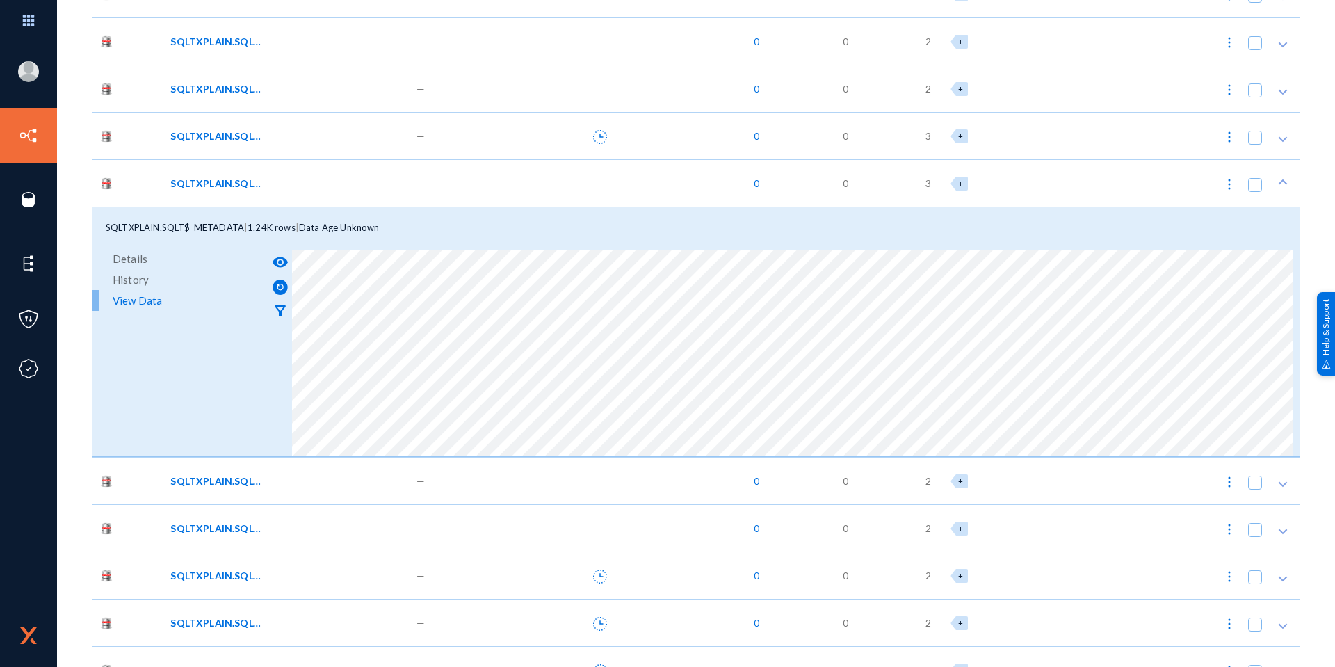
scroll to position [7442, 0]
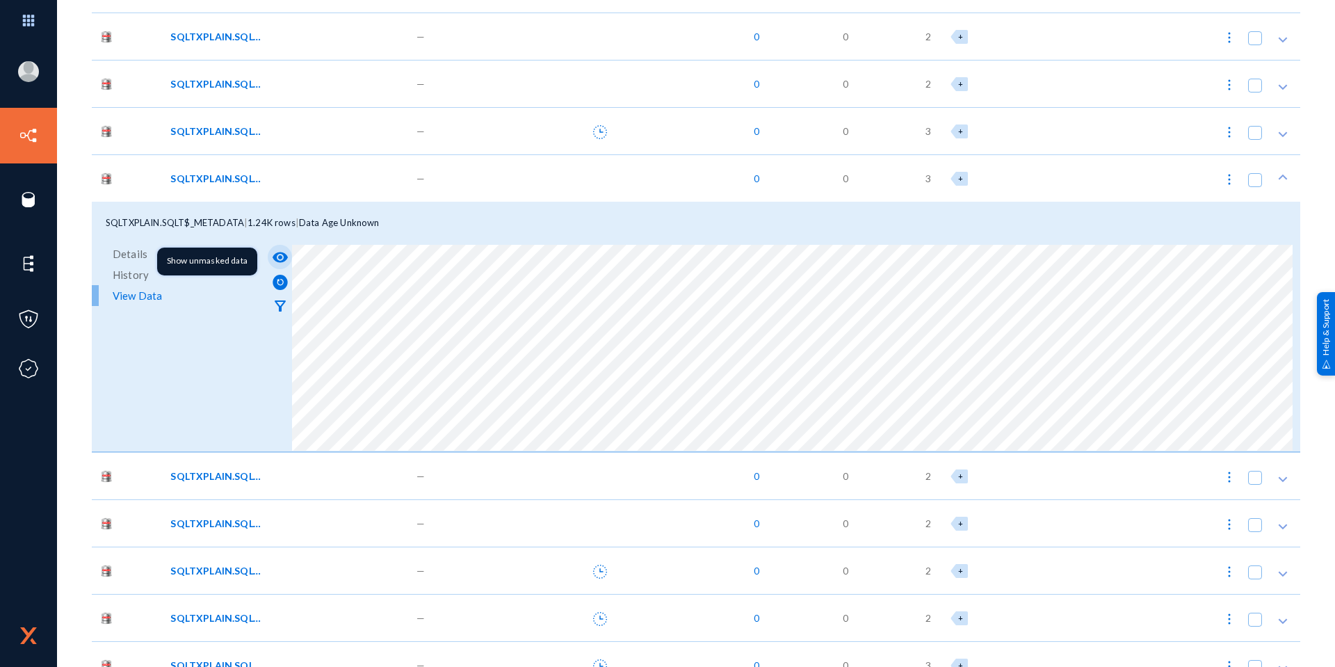
click at [275, 255] on mat-icon "visibility" at bounding box center [280, 257] width 17 height 17
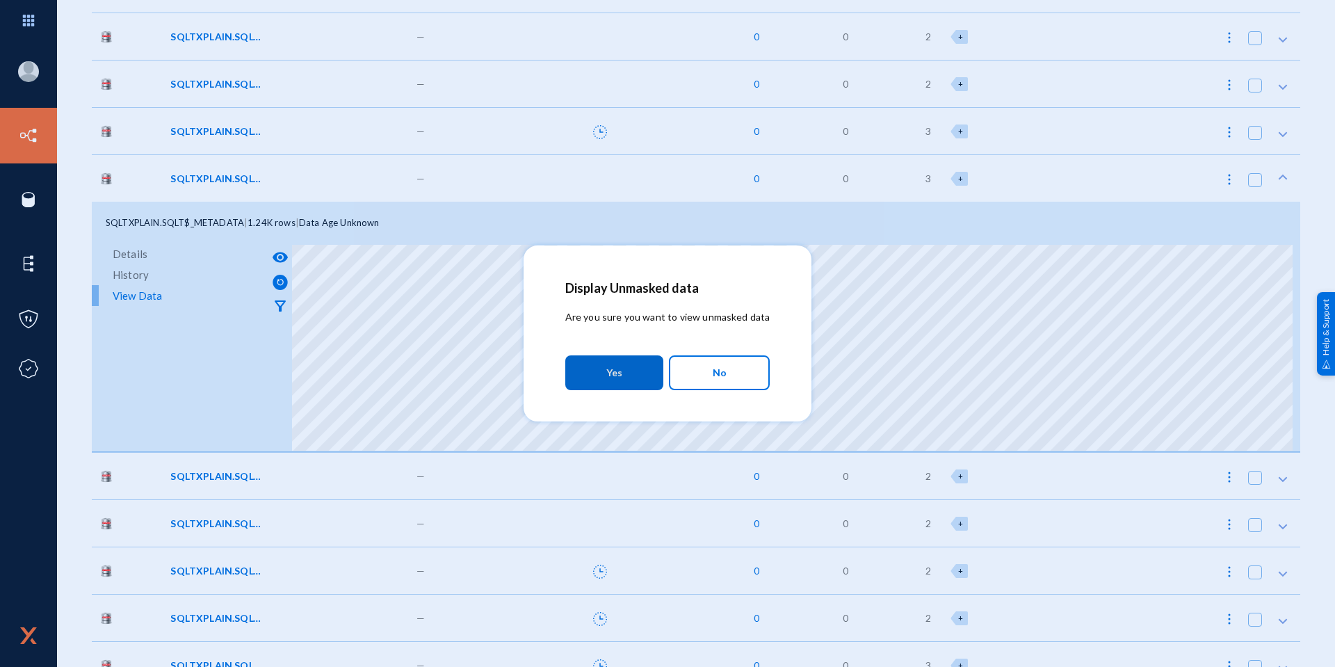
click at [577, 360] on button "Yes" at bounding box center [614, 372] width 98 height 35
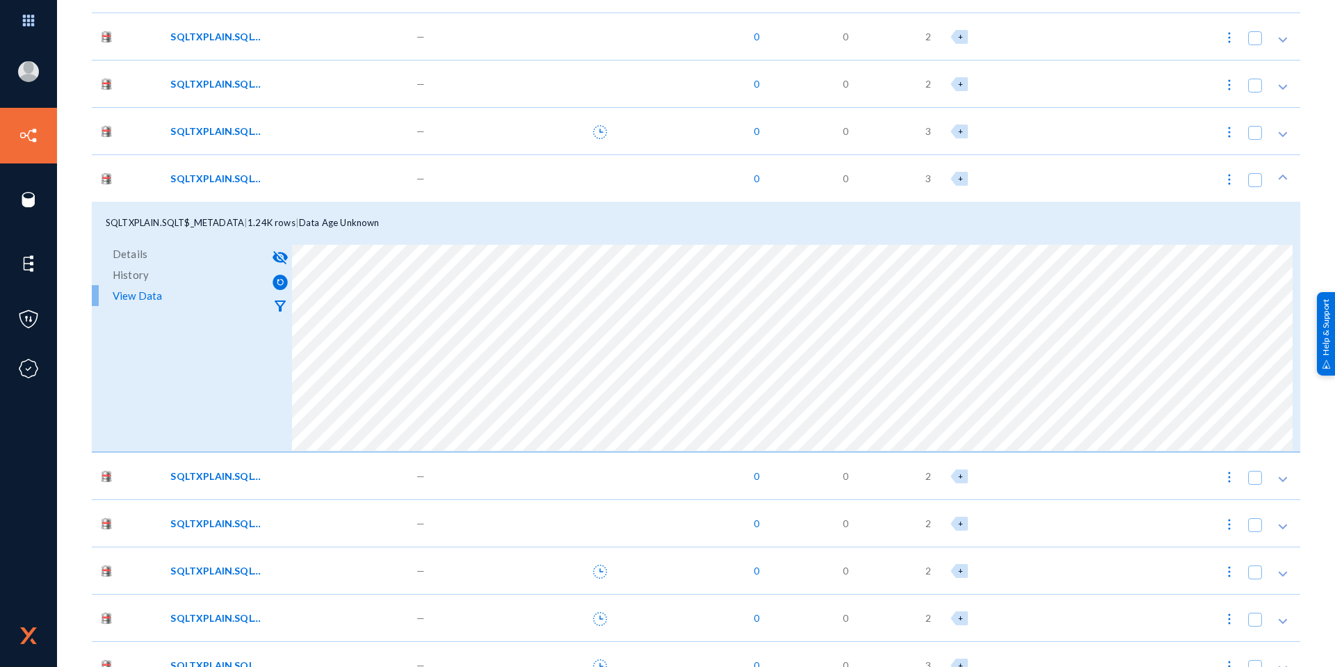
click at [319, 179] on div "SQLTXPLAIN.SQLT$_METADATA" at bounding box center [283, 178] width 227 height 15
